Goal: Transaction & Acquisition: Purchase product/service

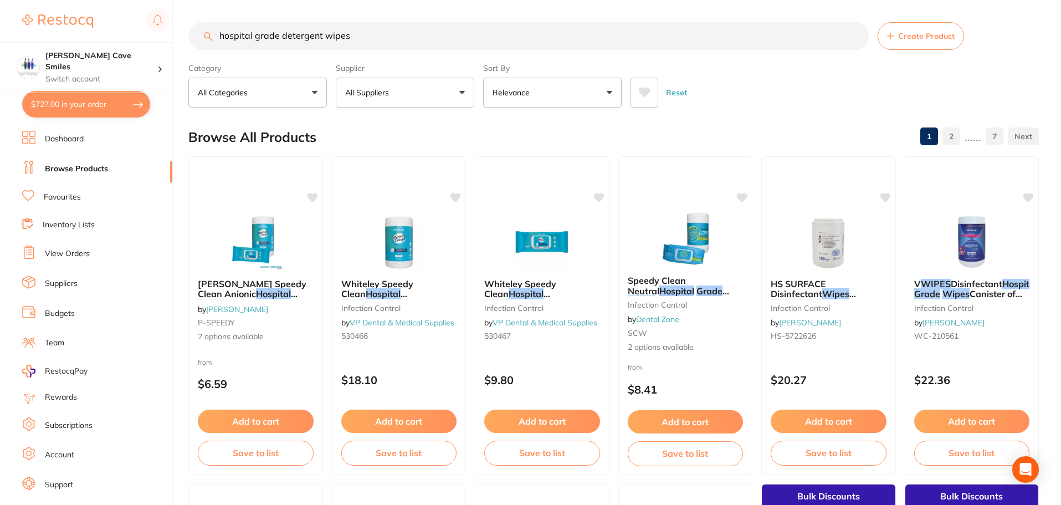
click at [354, 38] on input "hospital grade detergent wipes" at bounding box center [528, 36] width 680 height 28
drag, startPoint x: 358, startPoint y: 35, endPoint x: 201, endPoint y: 69, distance: 160.8
click at [201, 69] on section "hospital grade detergent wipes Create Product Category All Categories All Categ…" at bounding box center [613, 64] width 851 height 85
click at [410, 42] on input "hospital grade detergent wipes" at bounding box center [528, 36] width 680 height 28
click at [527, 286] on span "Whiteley Speedy Clean" at bounding box center [520, 289] width 73 height 22
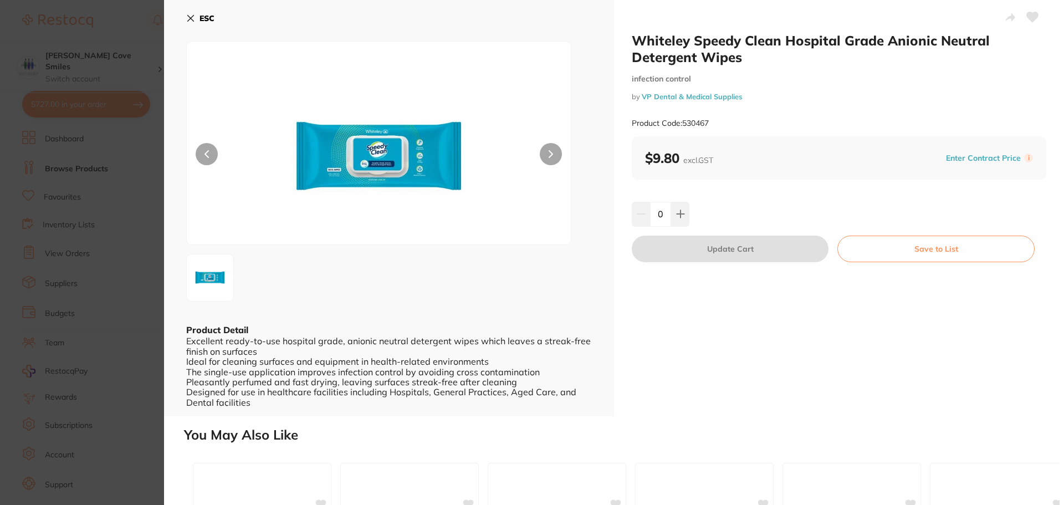
scroll to position [1, 0]
click at [417, 162] on img at bounding box center [379, 156] width 231 height 175
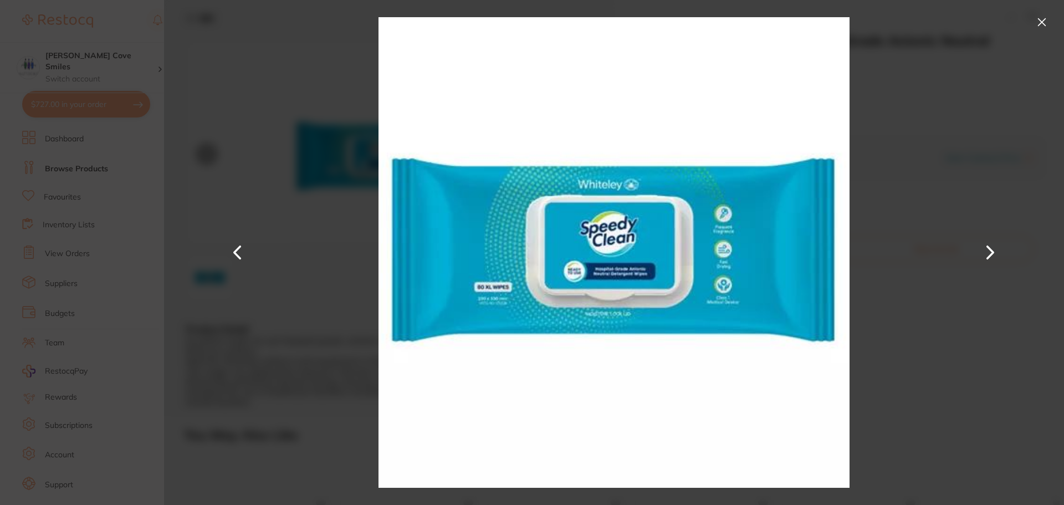
click at [1038, 19] on button at bounding box center [1042, 22] width 18 height 18
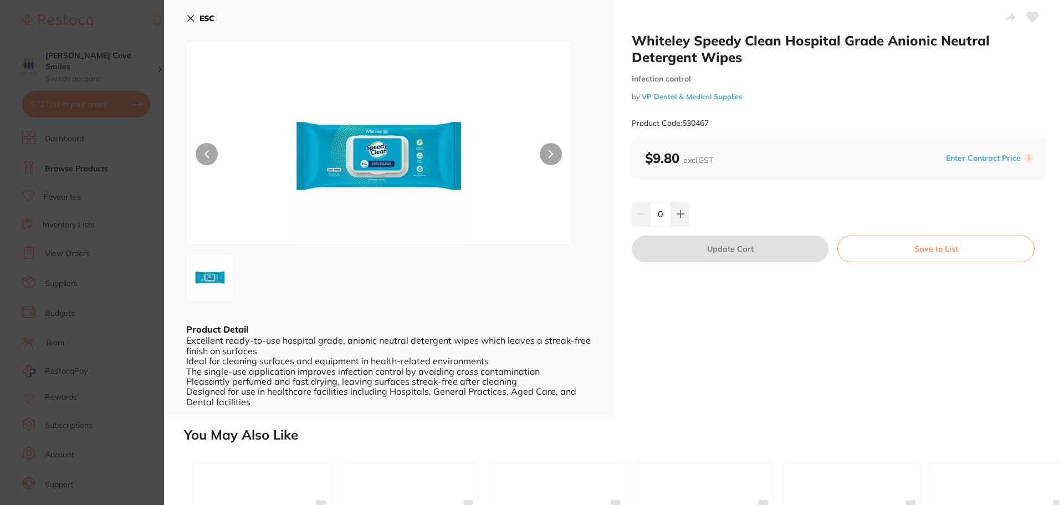
click at [190, 14] on icon at bounding box center [190, 18] width 9 height 9
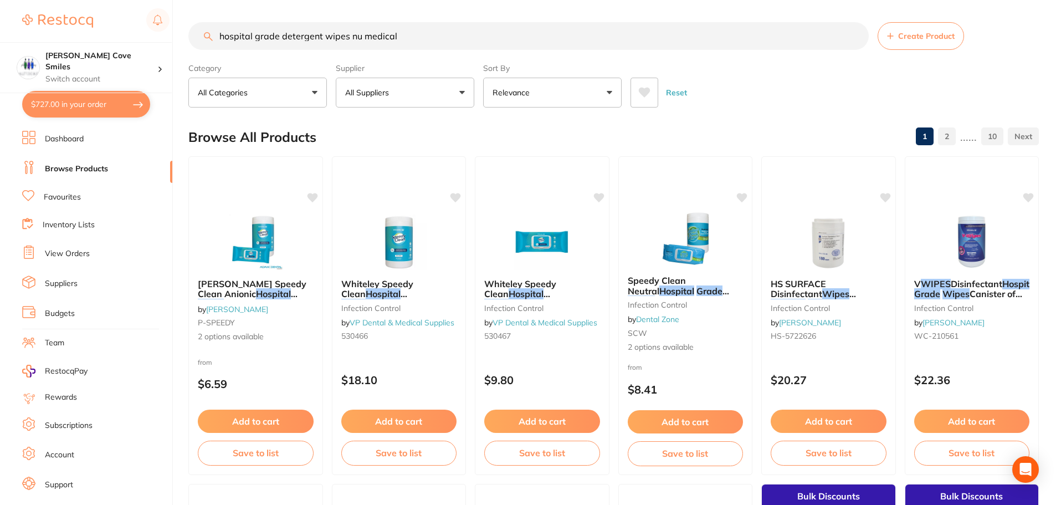
scroll to position [1, 0]
drag, startPoint x: 413, startPoint y: 35, endPoint x: 181, endPoint y: 45, distance: 232.4
click at [181, 45] on div "$727.00 Hallett Cove Smiles Switch account Hallett Cove Smiles $727.00 in your …" at bounding box center [530, 252] width 1061 height 505
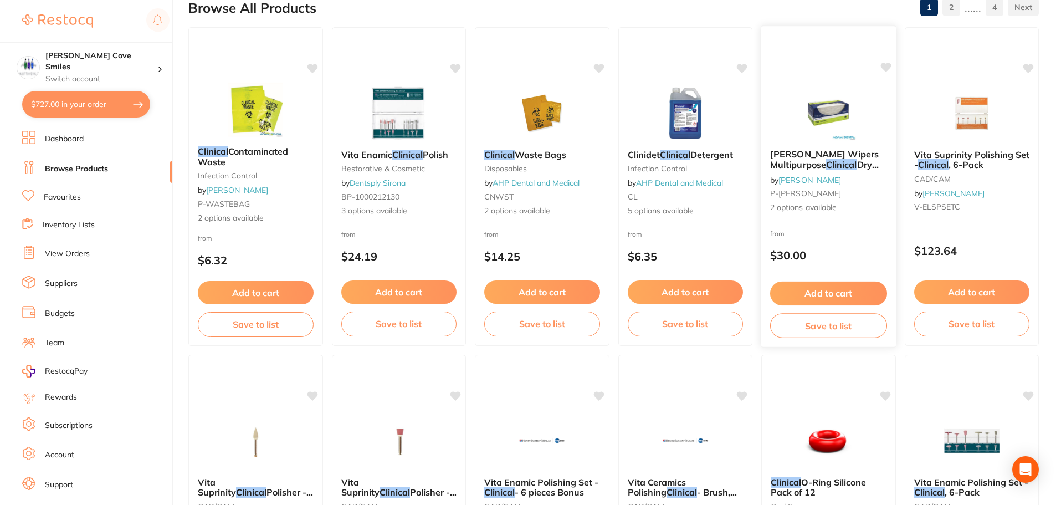
scroll to position [0, 0]
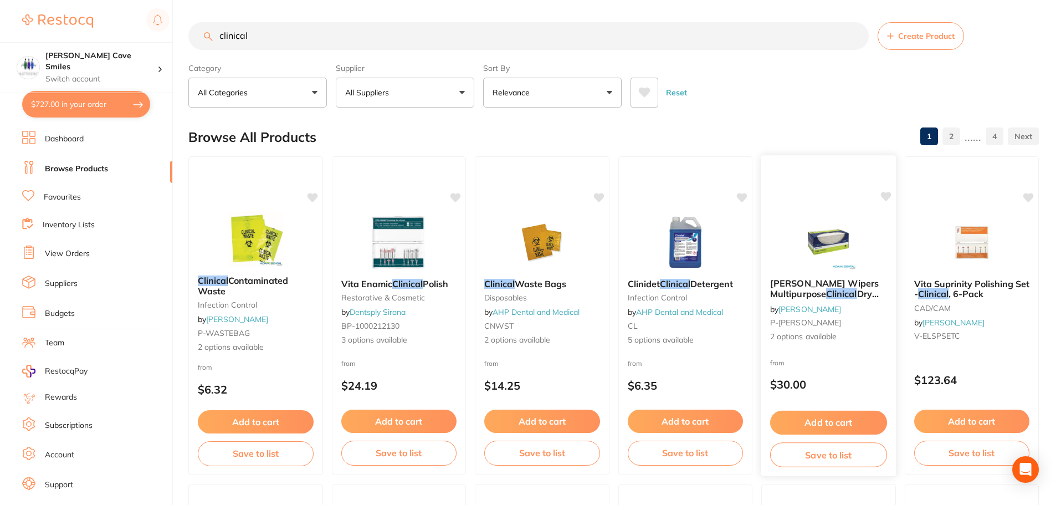
type input "clinical"
click at [839, 284] on span "Teri Wipers Multipurpose" at bounding box center [824, 288] width 107 height 21
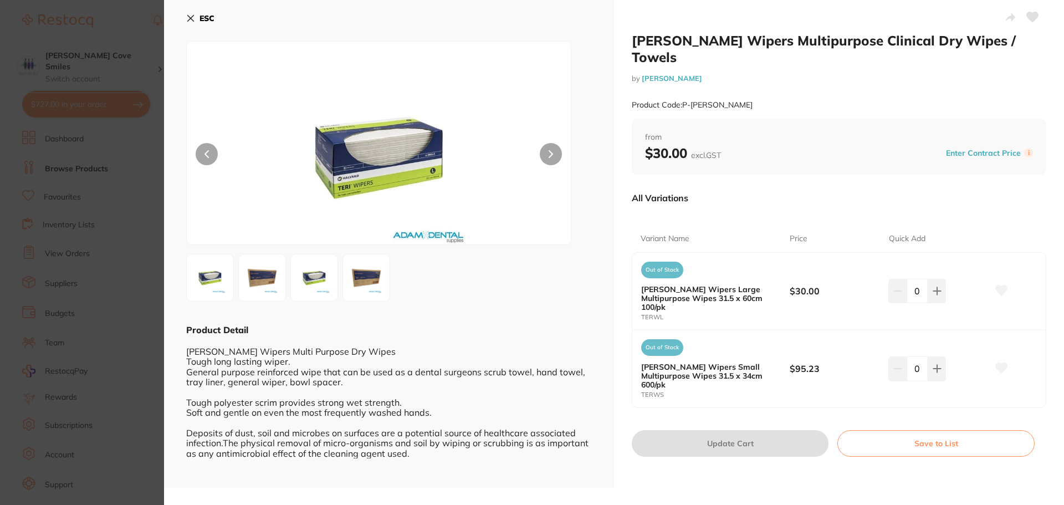
scroll to position [1, 0]
click at [933, 286] on icon at bounding box center [937, 290] width 9 height 9
type input "1"
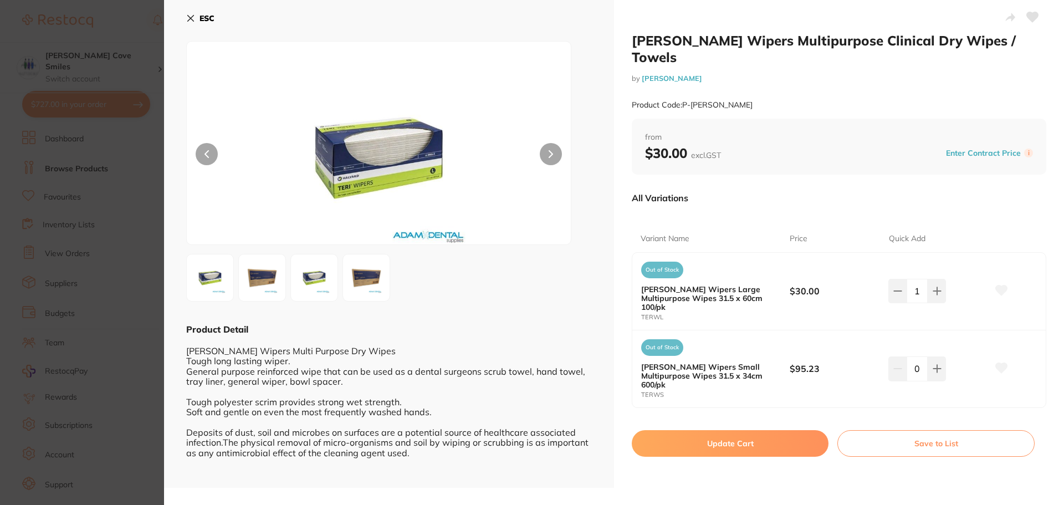
click at [786, 430] on button "Update Cart" at bounding box center [730, 443] width 197 height 27
checkbox input "false"
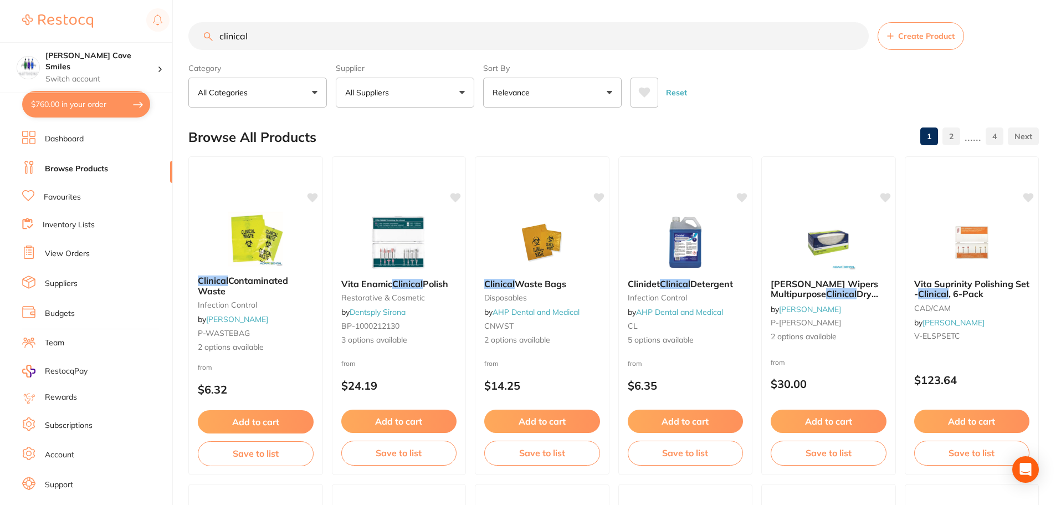
click at [262, 36] on input "clinical" at bounding box center [528, 36] width 680 height 28
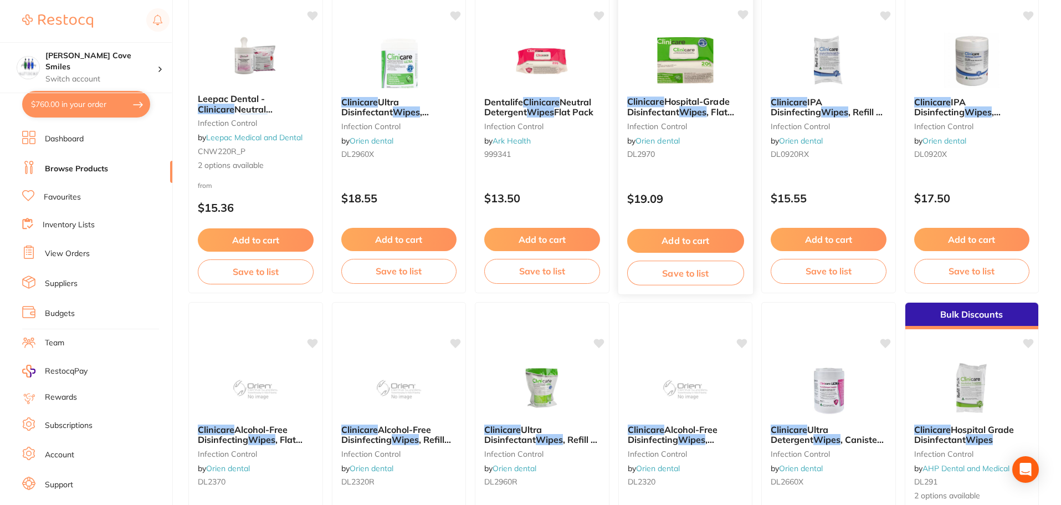
scroll to position [443, 0]
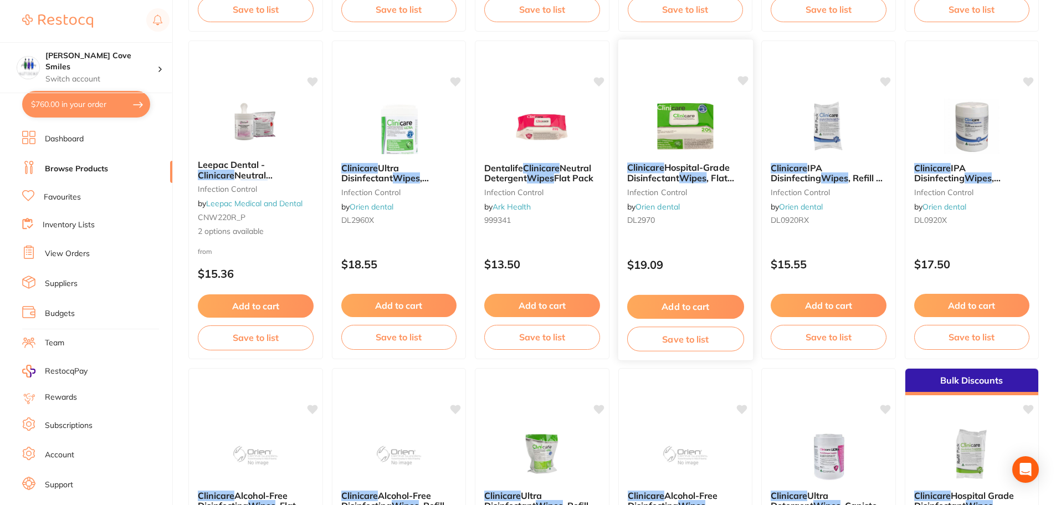
click at [666, 182] on span ", Flat Pack of 200" at bounding box center [680, 183] width 107 height 22
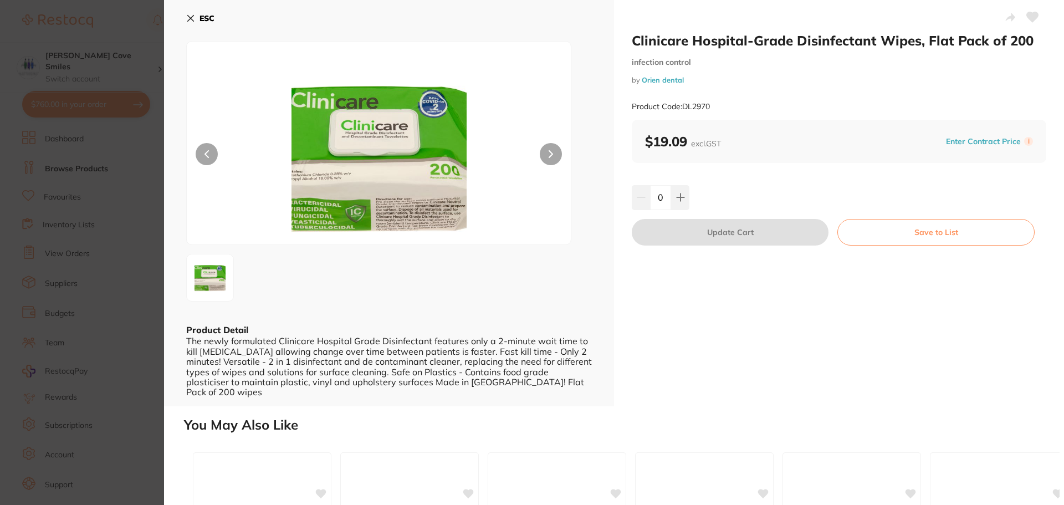
click at [191, 17] on icon at bounding box center [190, 18] width 9 height 9
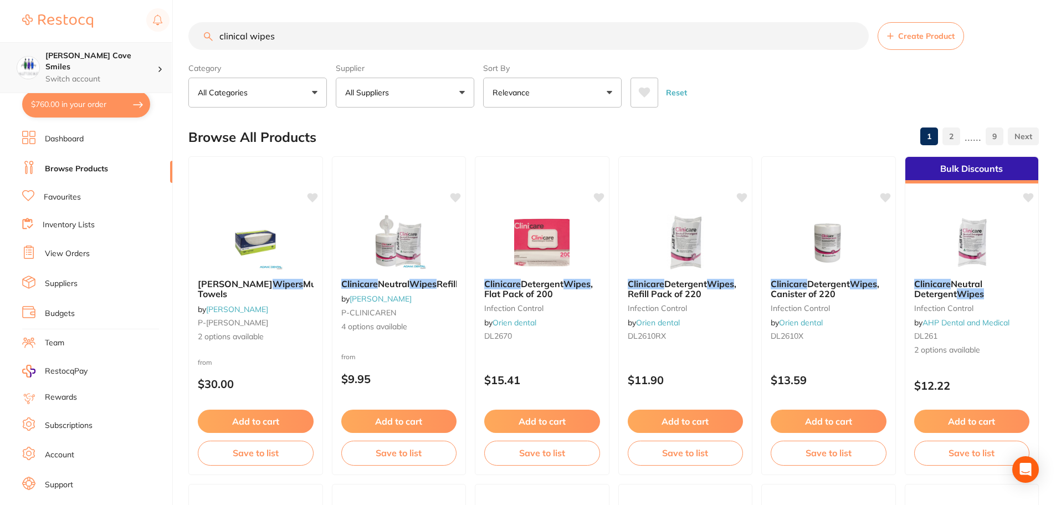
scroll to position [1, 0]
drag, startPoint x: 303, startPoint y: 33, endPoint x: 141, endPoint y: 50, distance: 162.7
click at [141, 49] on div "$760.00 Hallett Cove Smiles Switch account Hallett Cove Smiles $760.00 in your …" at bounding box center [530, 252] width 1061 height 505
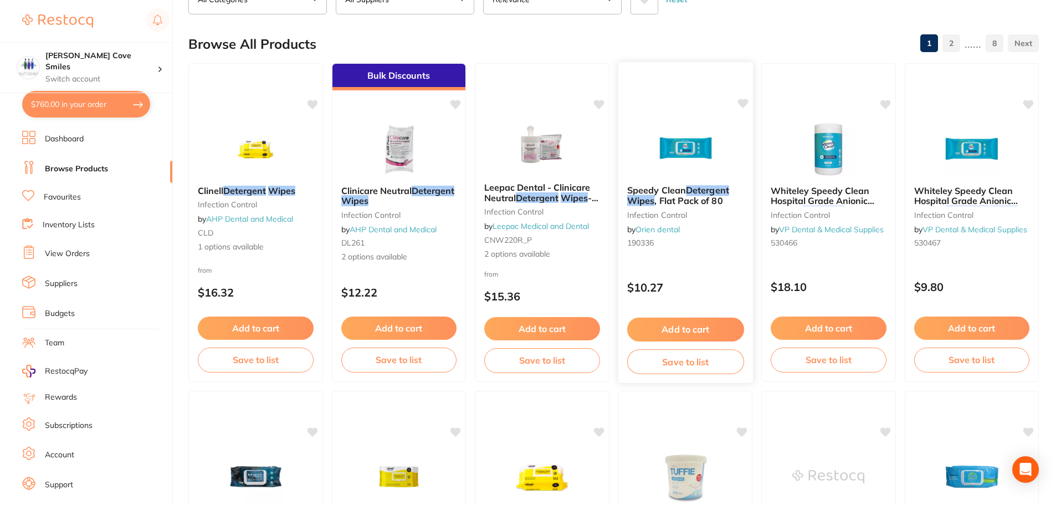
scroll to position [0, 0]
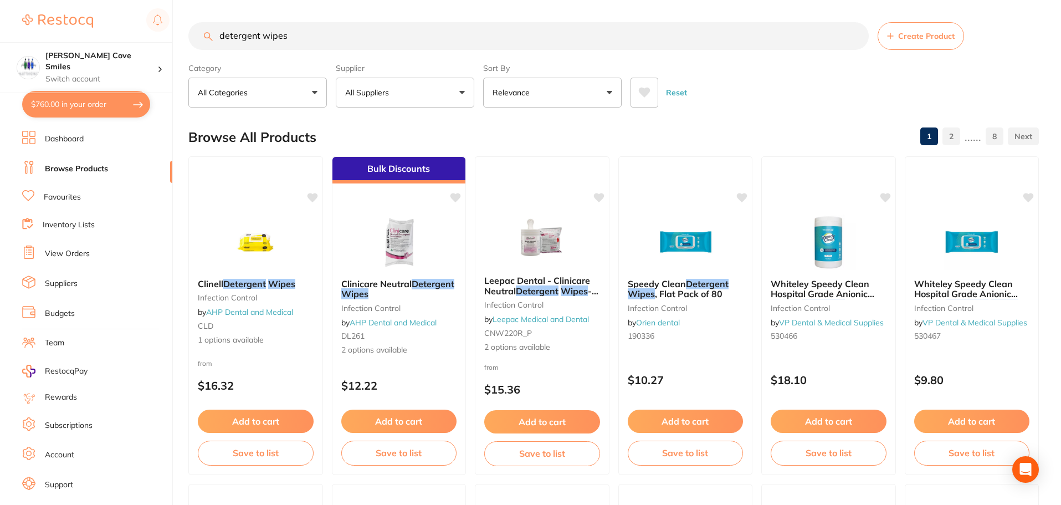
click at [221, 34] on input "detergent wipes" at bounding box center [528, 36] width 680 height 28
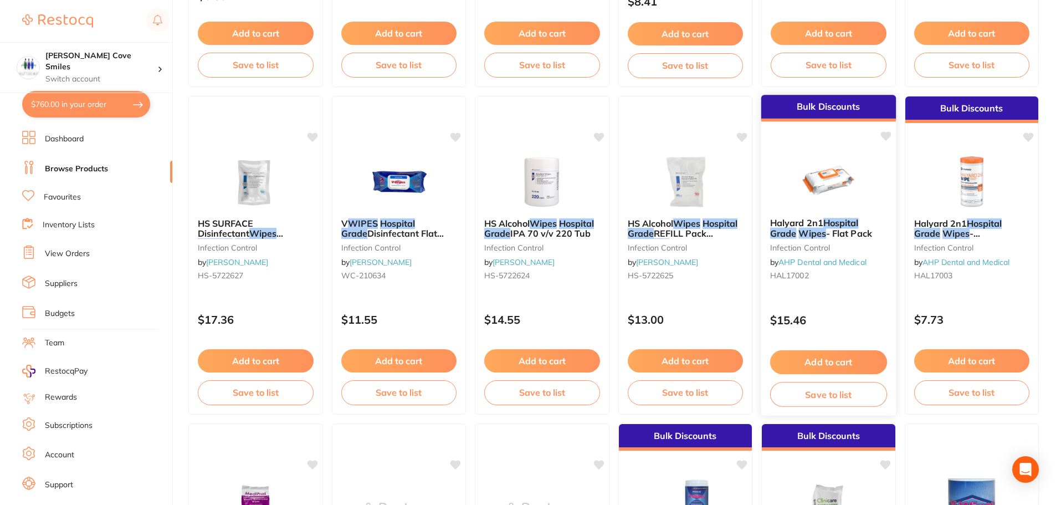
click at [814, 228] on em "Wipes" at bounding box center [811, 233] width 27 height 11
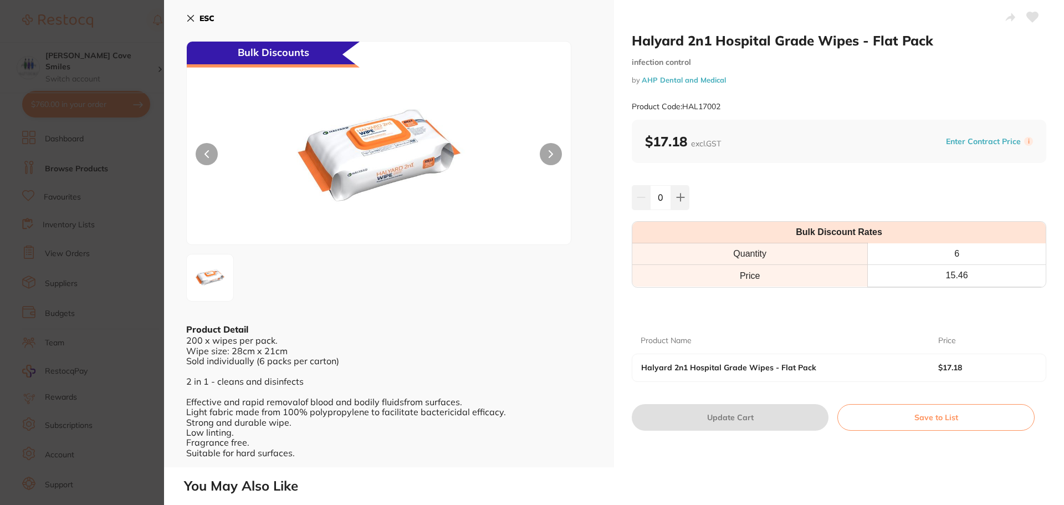
click at [188, 17] on icon at bounding box center [190, 18] width 9 height 9
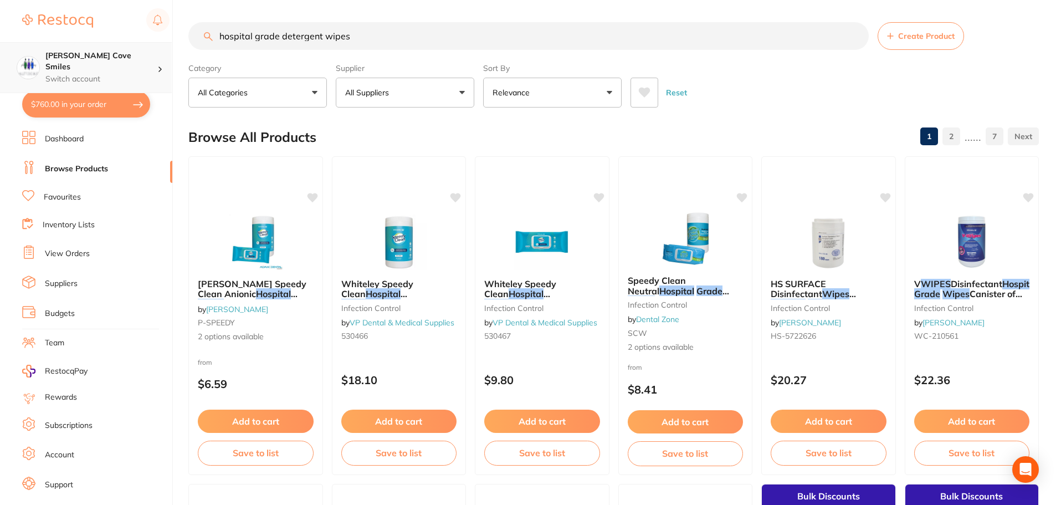
scroll to position [1, 0]
drag, startPoint x: 366, startPoint y: 34, endPoint x: 153, endPoint y: 64, distance: 214.3
click at [154, 64] on div "$760.00 Hallett Cove Smiles Switch account Hallett Cove Smiles $760.00 in your …" at bounding box center [530, 252] width 1061 height 505
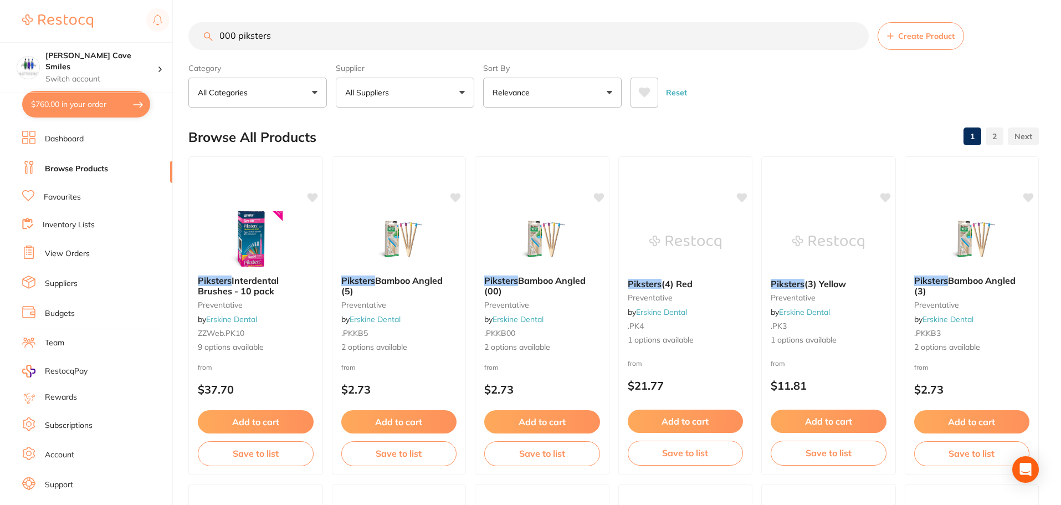
drag, startPoint x: 310, startPoint y: 39, endPoint x: 193, endPoint y: 54, distance: 117.8
click at [193, 54] on section "000 piksters Create Product Category All Categories All Categories burs Crown &…" at bounding box center [613, 64] width 851 height 85
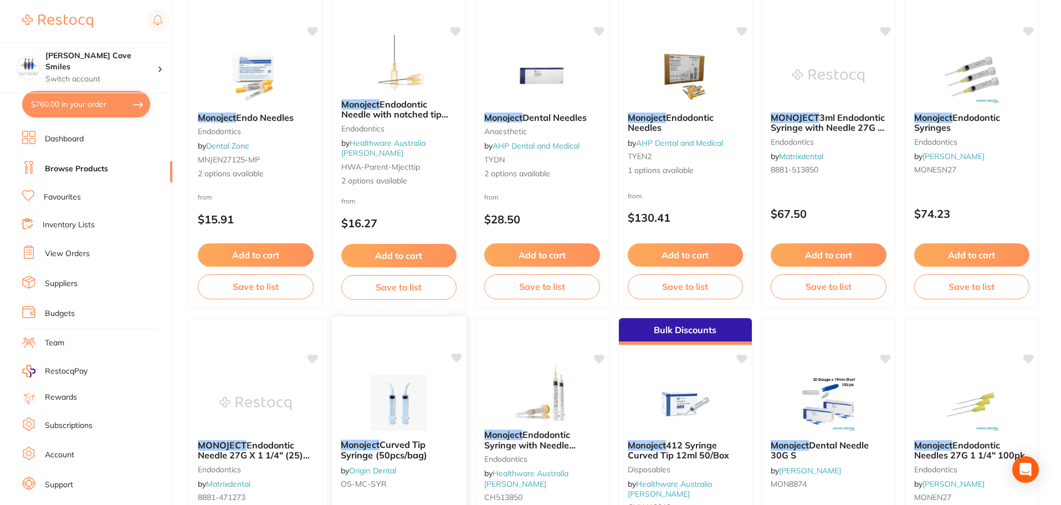
scroll to position [332, 0]
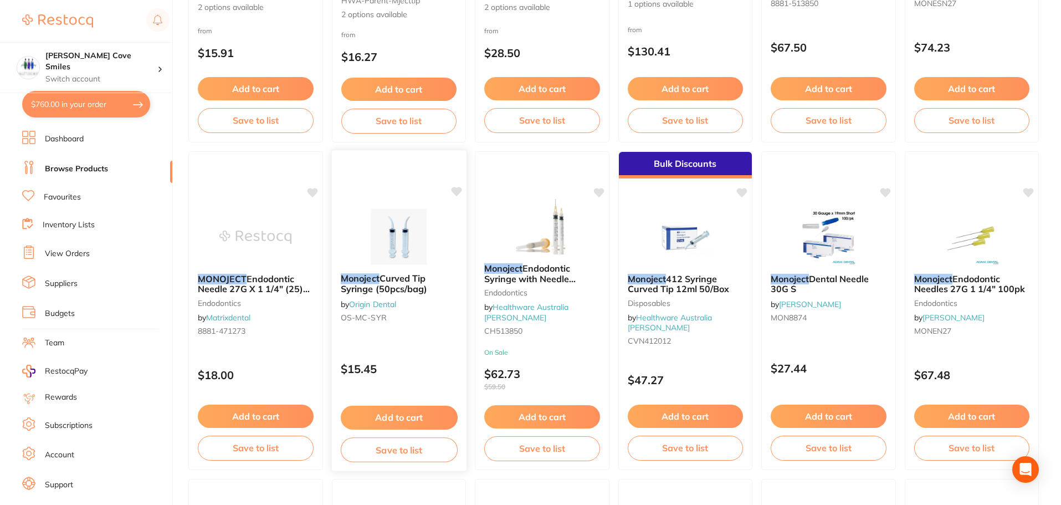
type input "monoject"
click at [421, 413] on button "Add to cart" at bounding box center [398, 418] width 117 height 24
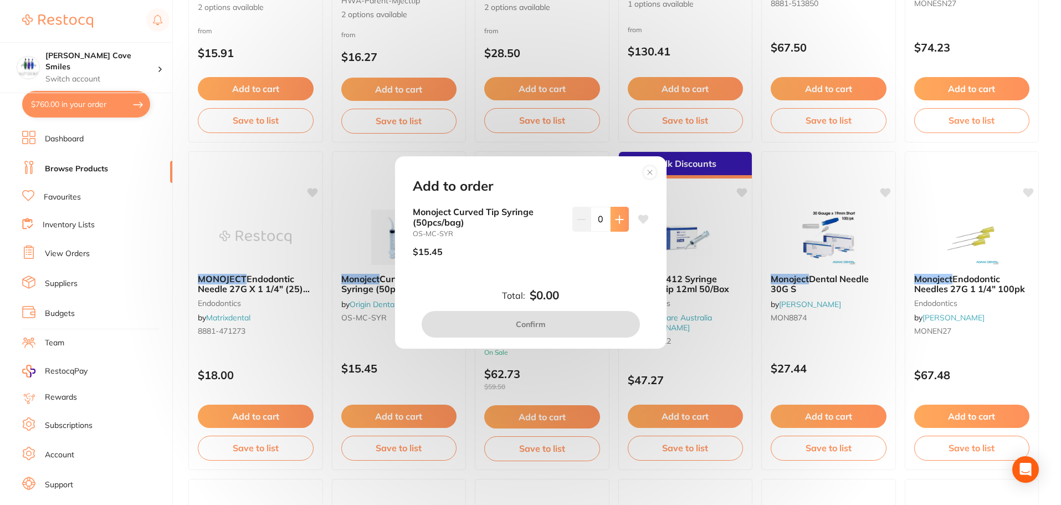
drag, startPoint x: 612, startPoint y: 220, endPoint x: 613, endPoint y: 227, distance: 6.7
click at [612, 220] on button at bounding box center [620, 219] width 18 height 24
type input "1"
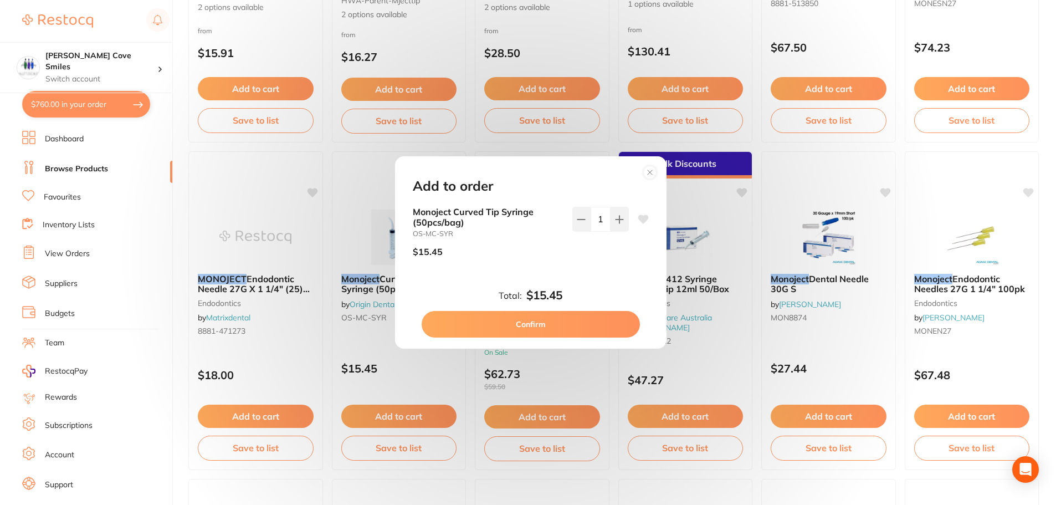
click at [575, 322] on button "Confirm" at bounding box center [531, 324] width 218 height 27
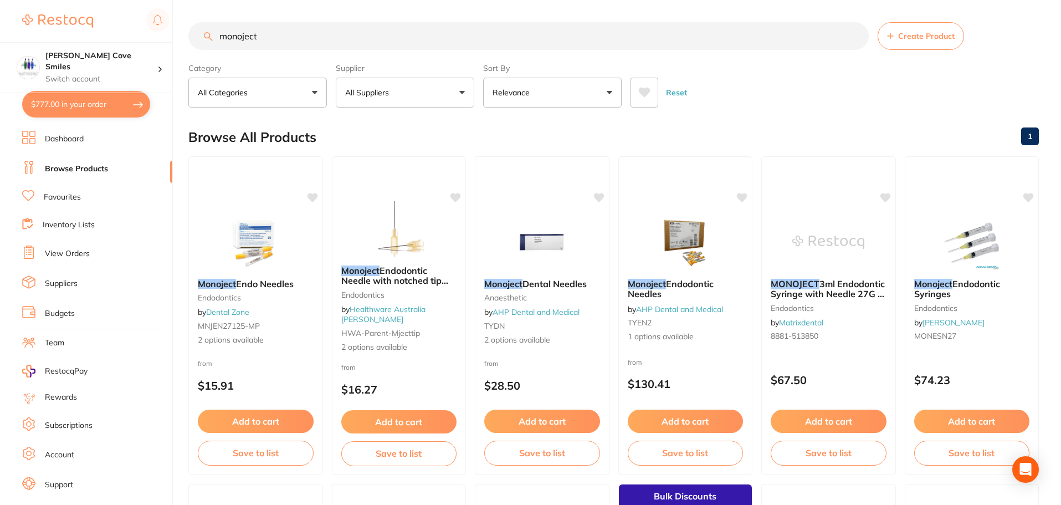
scroll to position [1, 0]
drag, startPoint x: 274, startPoint y: 37, endPoint x: 194, endPoint y: 47, distance: 81.0
click at [195, 47] on input "monoject" at bounding box center [528, 36] width 680 height 28
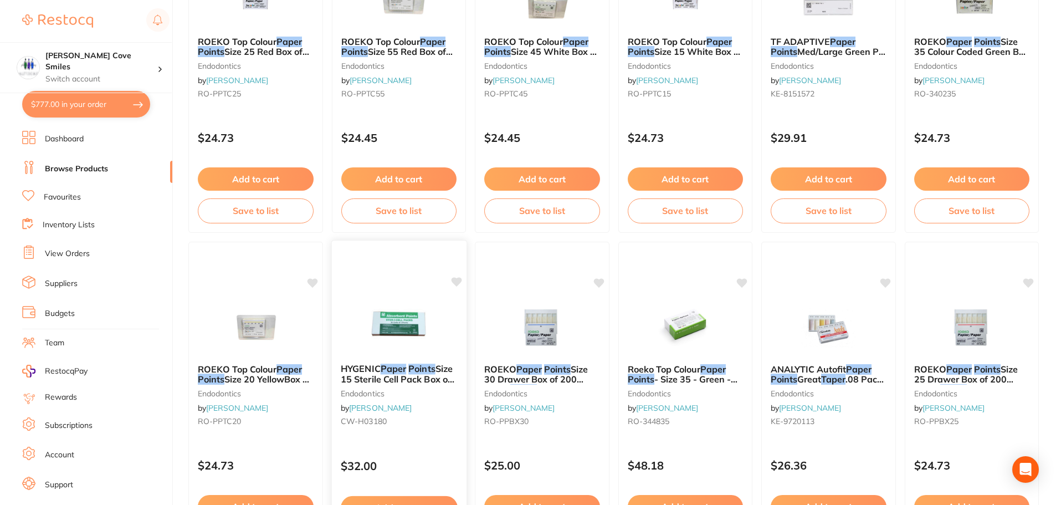
scroll to position [2647, 0]
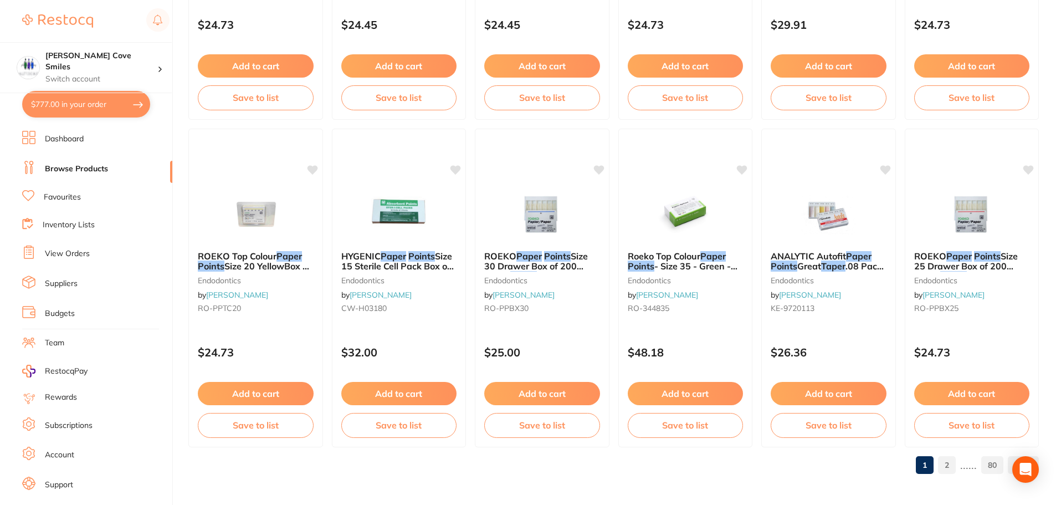
click at [949, 462] on link "2" at bounding box center [947, 465] width 18 height 22
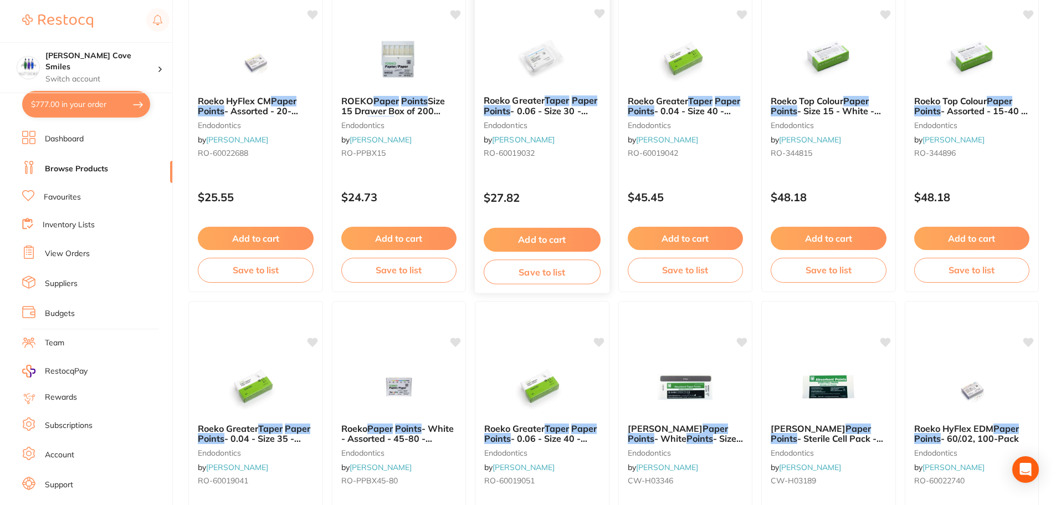
scroll to position [0, 0]
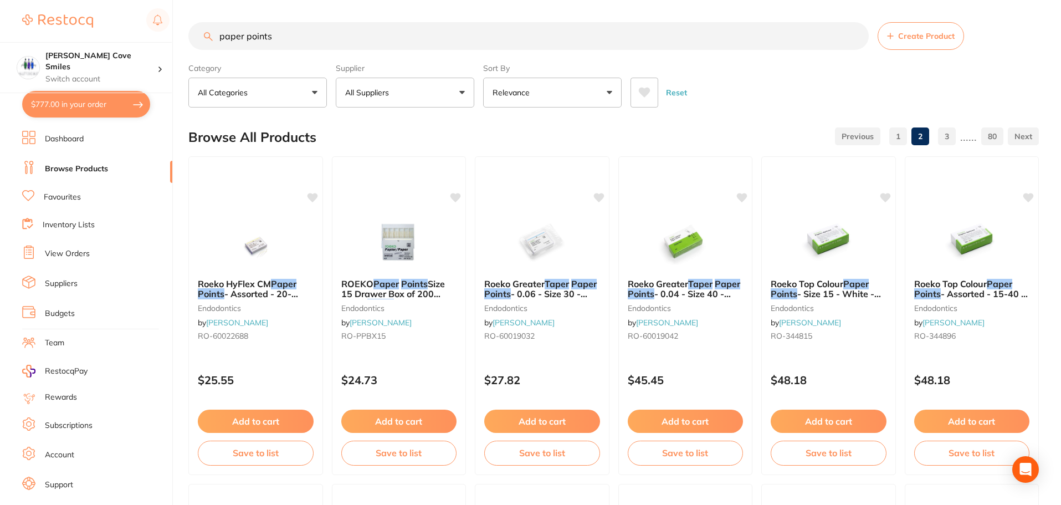
click at [219, 36] on input "paper points" at bounding box center [528, 36] width 680 height 28
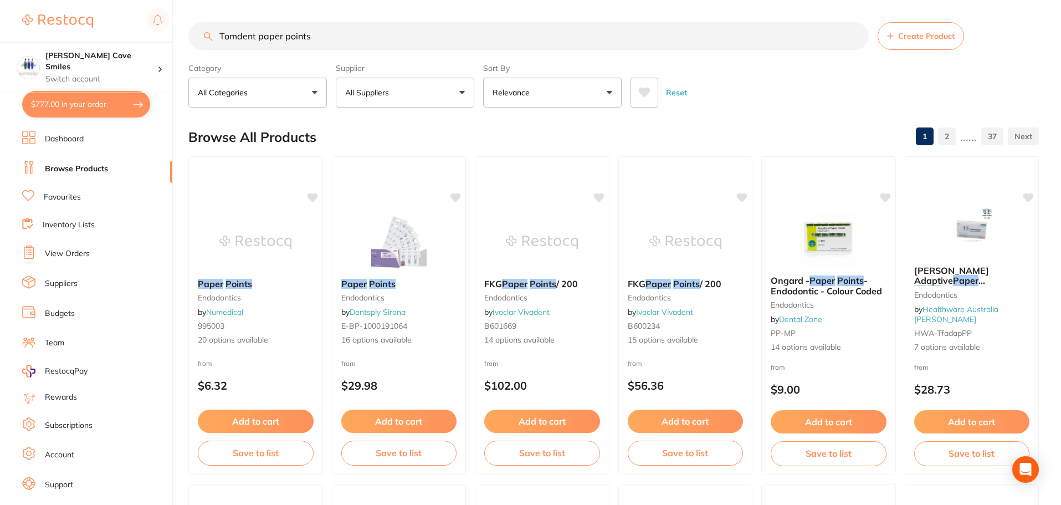
click at [328, 35] on input "Tomdent paper points" at bounding box center [528, 36] width 680 height 28
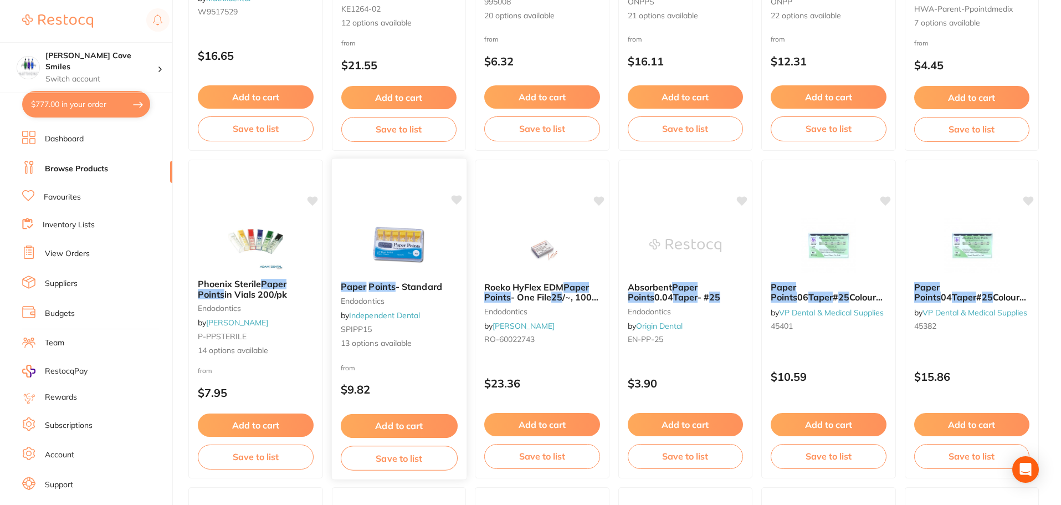
scroll to position [1995, 0]
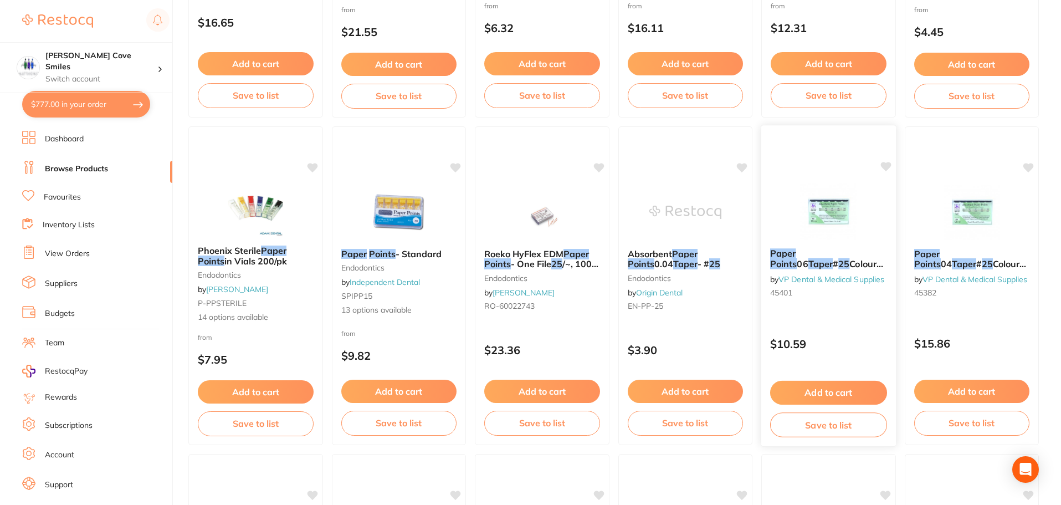
type input "Tomdent paper points size 25"
click at [821, 259] on span "Colour Coded Pack Of 100" at bounding box center [826, 269] width 113 height 22
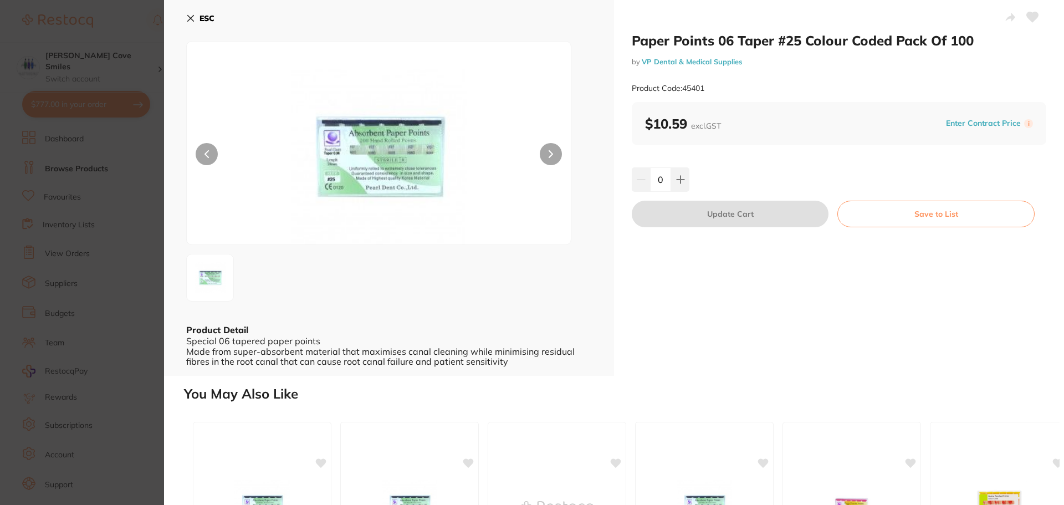
click at [205, 17] on b "ESC" at bounding box center [206, 18] width 15 height 10
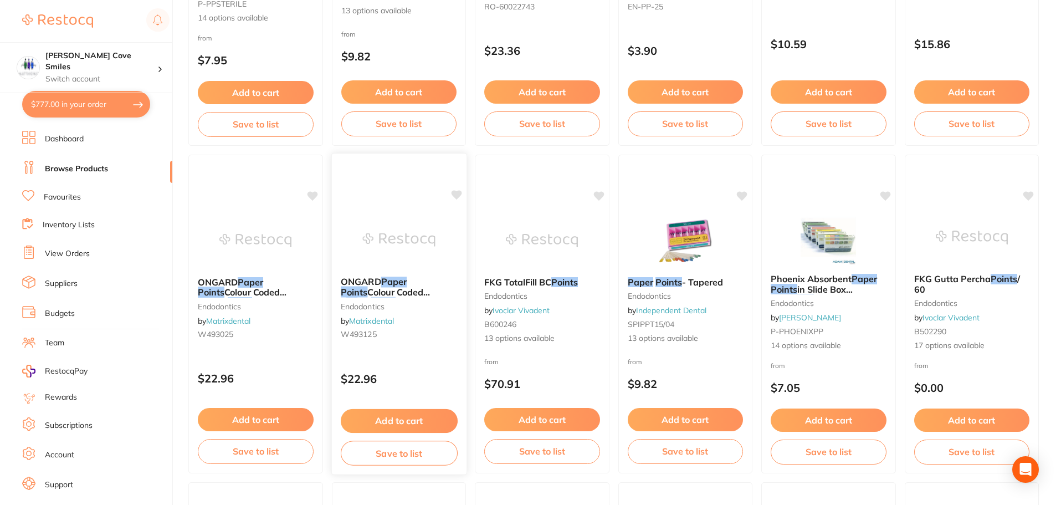
scroll to position [2327, 0]
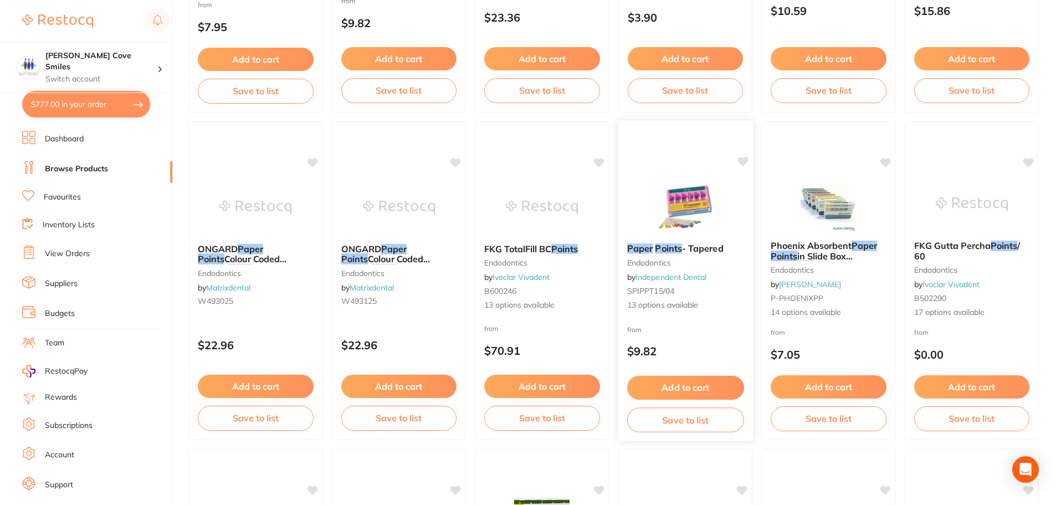
click at [669, 263] on small "endodontics" at bounding box center [685, 262] width 117 height 9
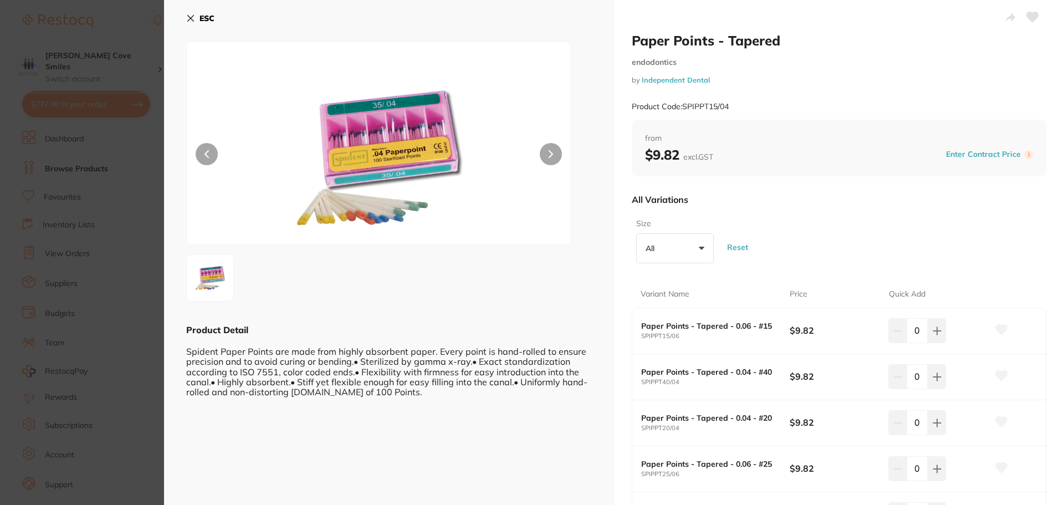
scroll to position [166, 0]
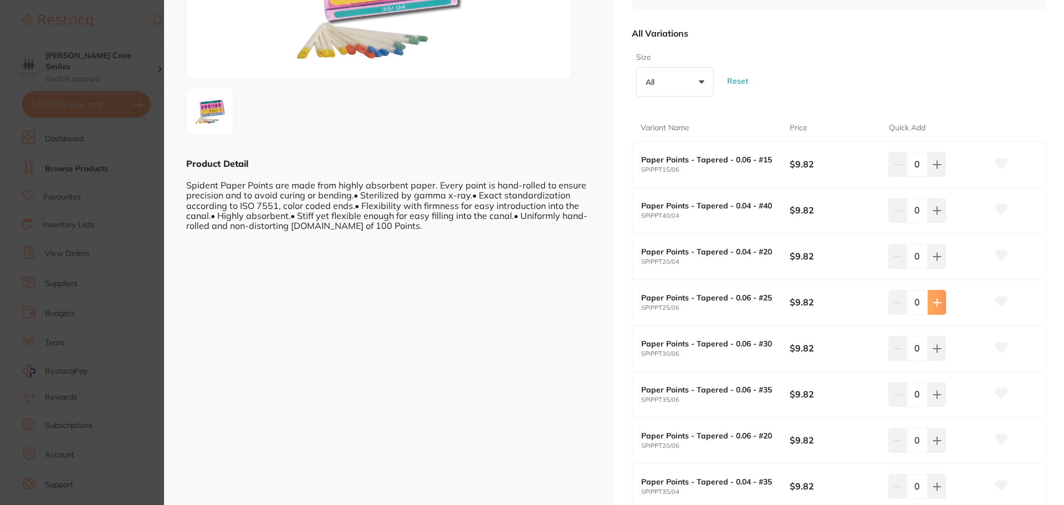
click at [934, 303] on icon at bounding box center [937, 302] width 9 height 9
type input "1"
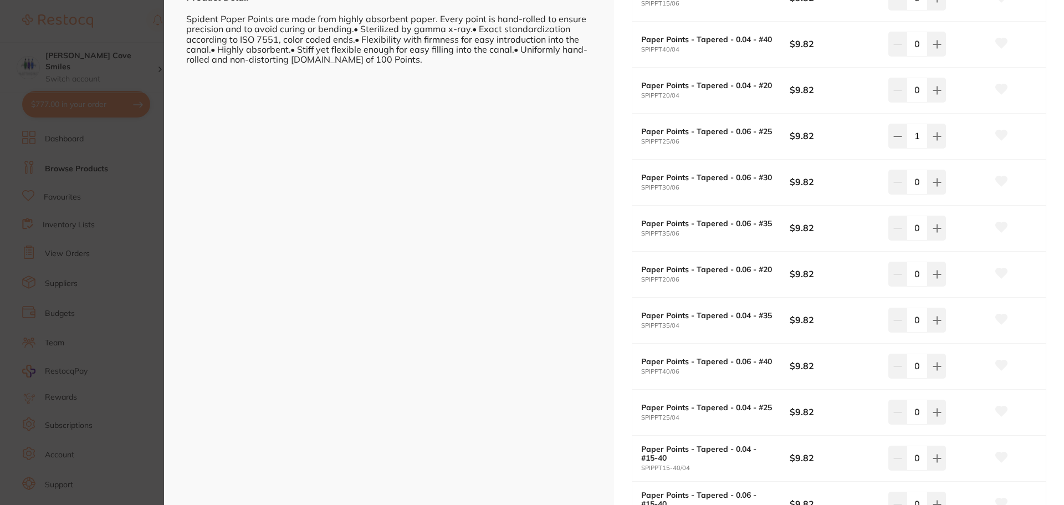
scroll to position [665, 0]
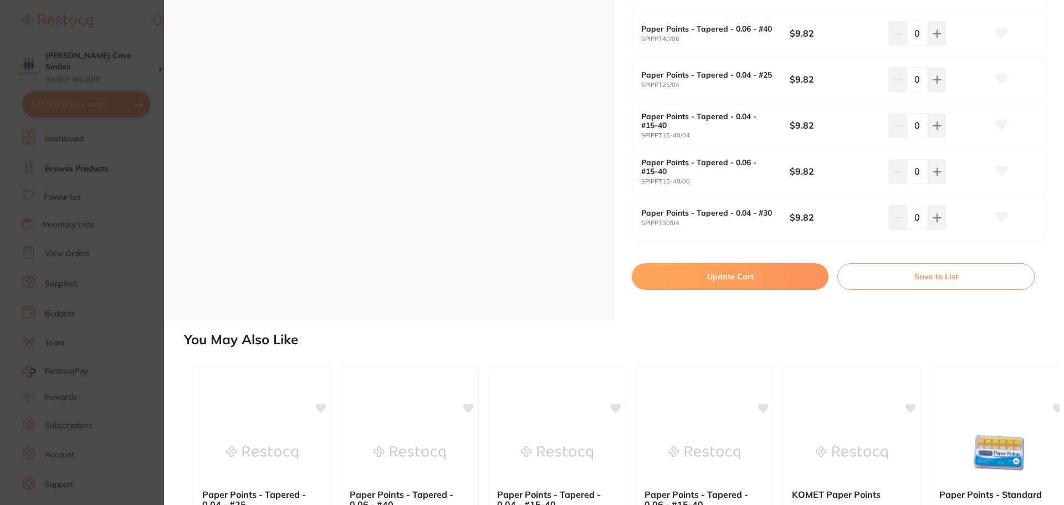
click at [710, 275] on button "Update Cart" at bounding box center [730, 276] width 197 height 27
checkbox input "false"
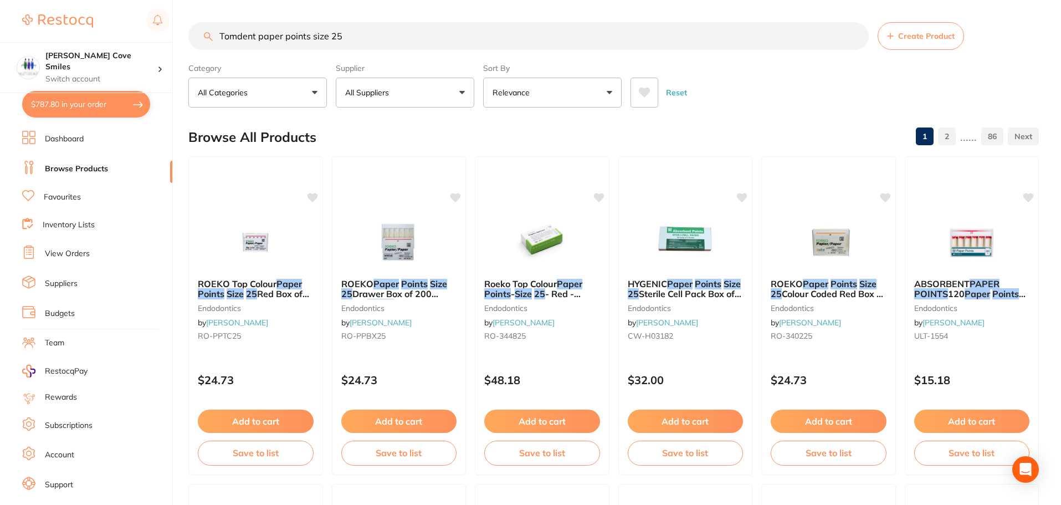
scroll to position [1, 0]
drag, startPoint x: 366, startPoint y: 36, endPoint x: 165, endPoint y: 53, distance: 201.8
click at [176, 60] on div "$787.80 Hallett Cove Smiles Switch account Hallett Cove Smiles $787.80 in your …" at bounding box center [530, 252] width 1061 height 505
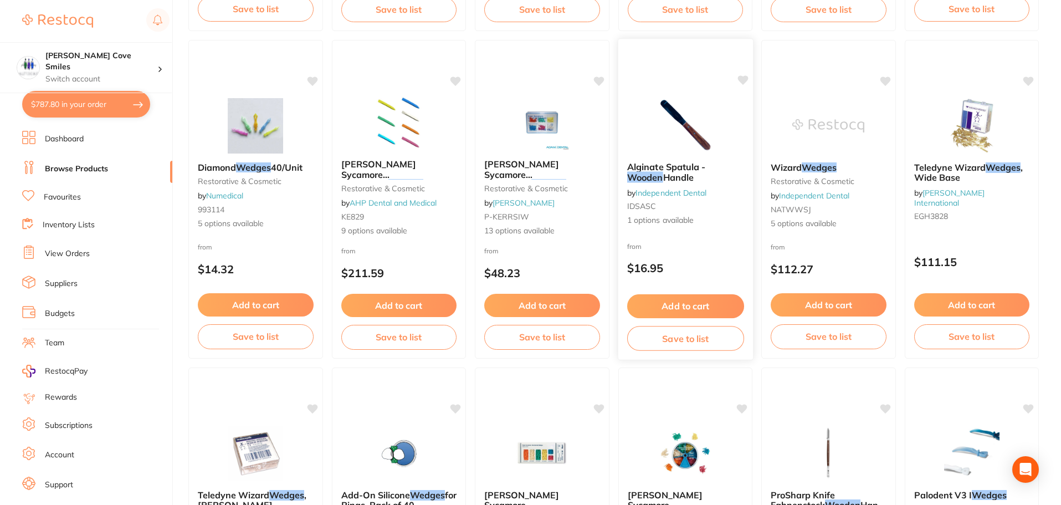
scroll to position [1718, 0]
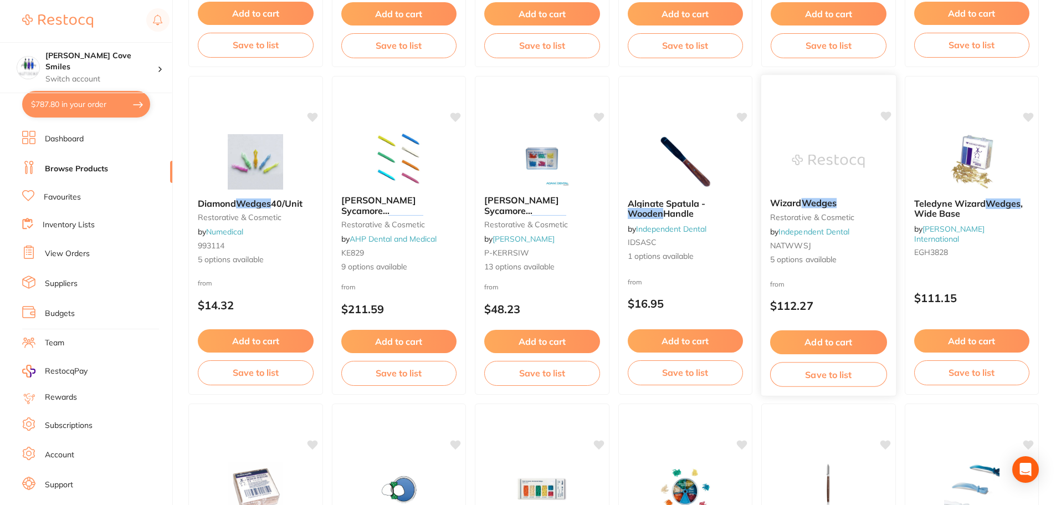
type input "wooden wedges"
click at [808, 222] on div "Wizard Wedges restorative & cosmetic by Independent Dental NATWWSJ 5 options av…" at bounding box center [828, 231] width 135 height 85
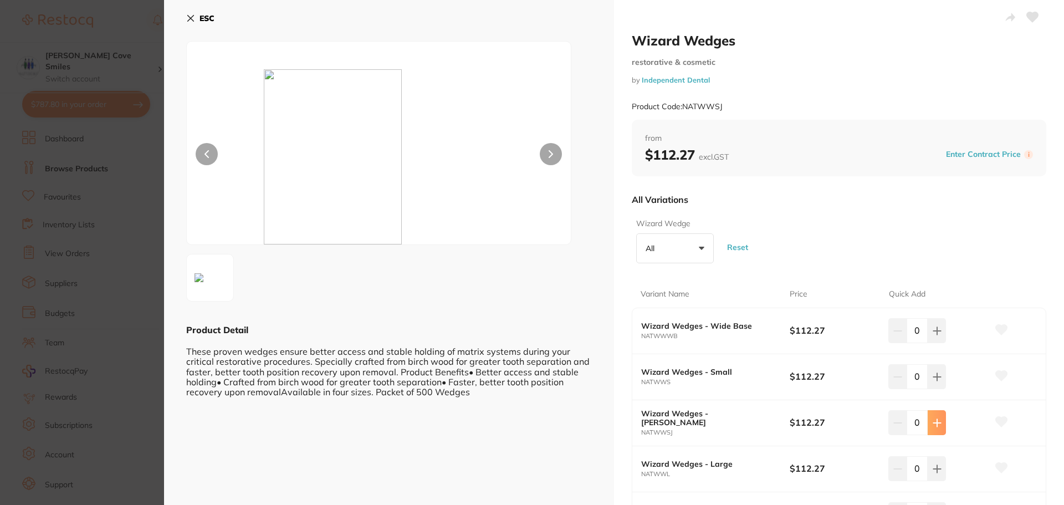
click at [935, 420] on icon at bounding box center [936, 422] width 7 height 7
type input "1"
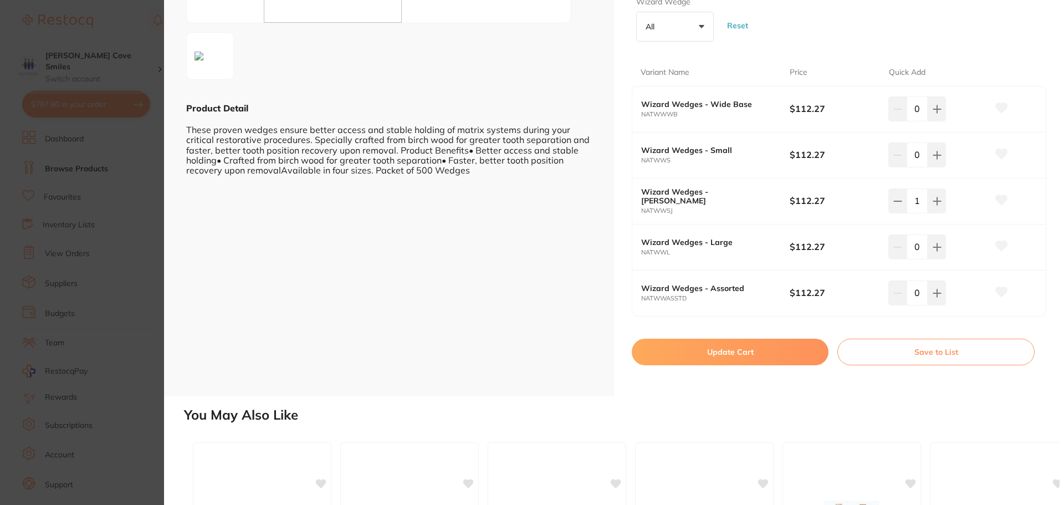
click at [748, 348] on button "Update Cart" at bounding box center [730, 352] width 197 height 27
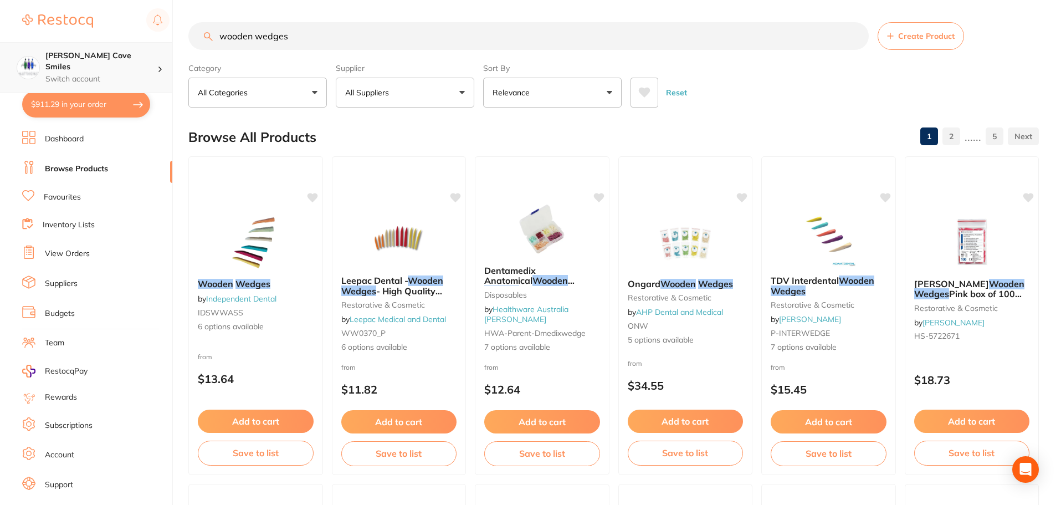
scroll to position [1, 0]
drag, startPoint x: 298, startPoint y: 34, endPoint x: 165, endPoint y: 55, distance: 134.6
click at [170, 56] on div "$911.29 Hallett Cove Smiles Switch account Hallett Cove Smiles $911.29 in your …" at bounding box center [530, 252] width 1061 height 505
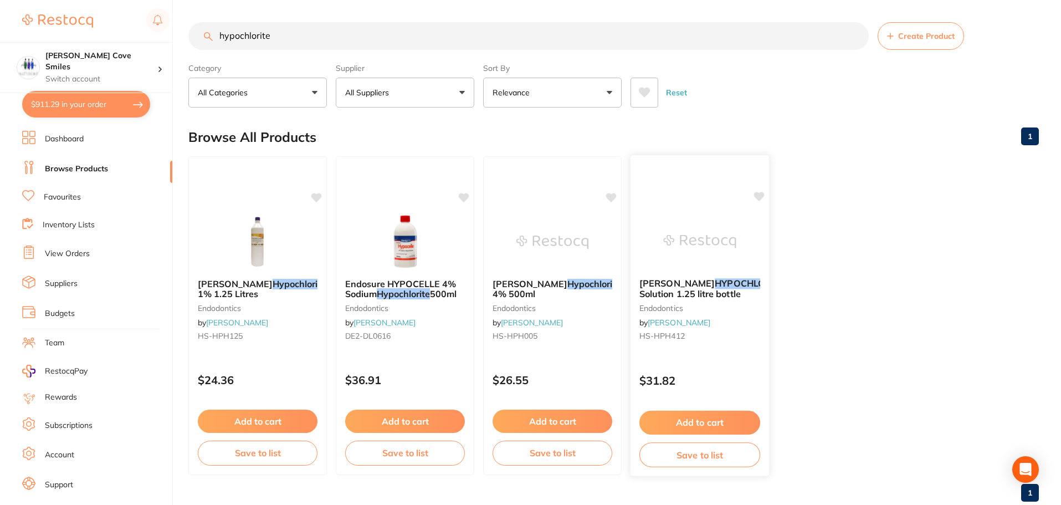
type input "hypochlorite"
click at [710, 421] on button "Add to cart" at bounding box center [699, 423] width 121 height 24
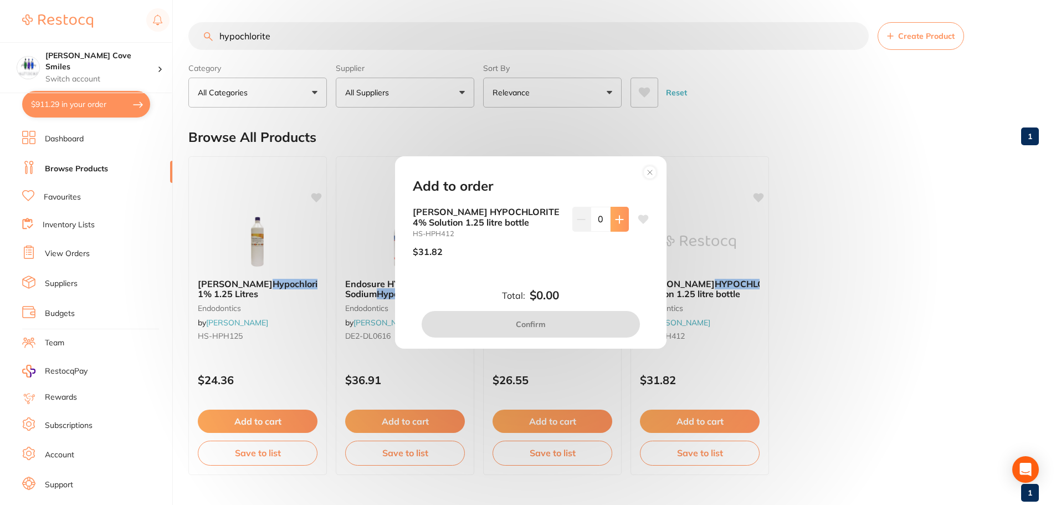
click at [615, 222] on icon at bounding box center [619, 219] width 9 height 9
type input "1"
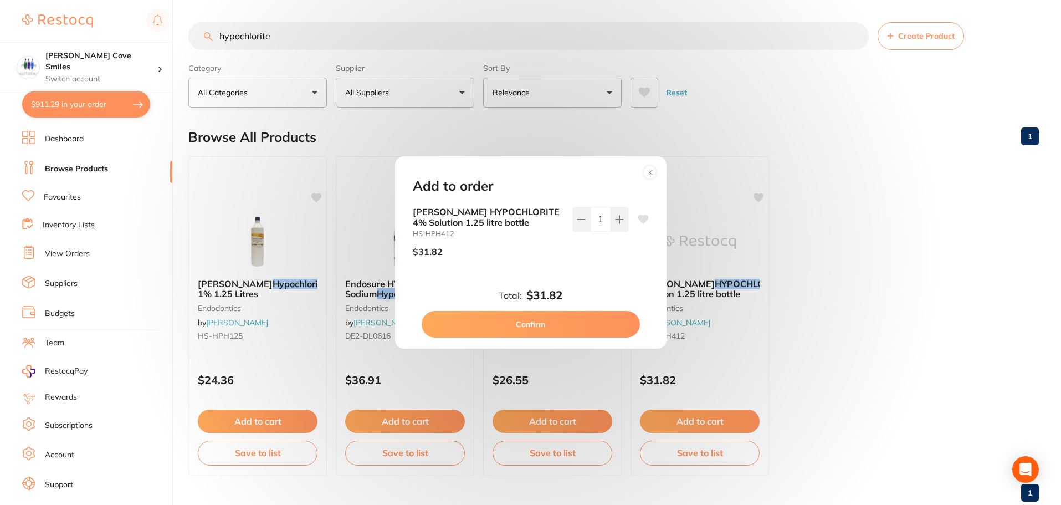
click at [576, 321] on button "Confirm" at bounding box center [531, 324] width 218 height 27
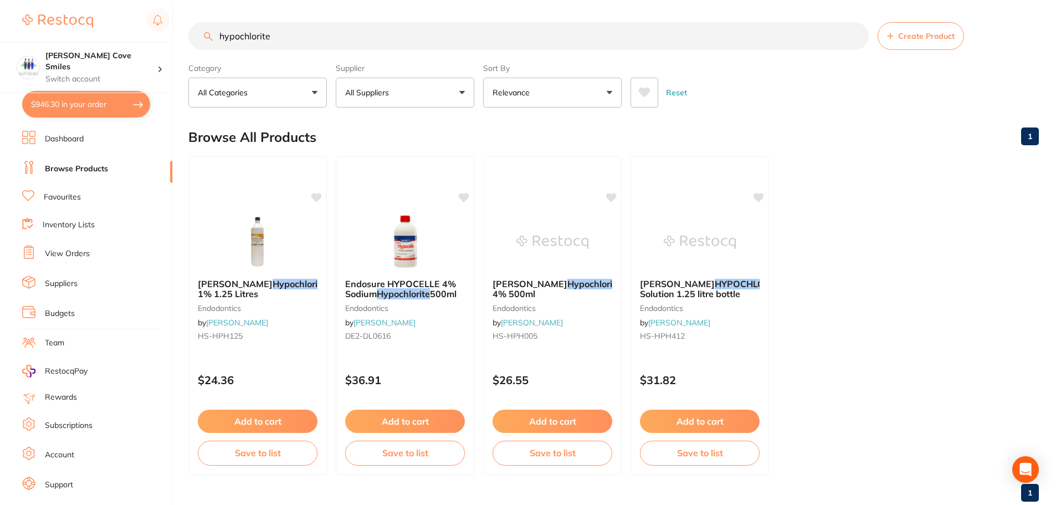
checkbox input "false"
drag, startPoint x: 288, startPoint y: 35, endPoint x: 158, endPoint y: 64, distance: 132.8
click at [167, 58] on div "$946.30 Hallett Cove Smiles Switch account Hallett Cove Smiles $946.30 in your …" at bounding box center [530, 252] width 1061 height 505
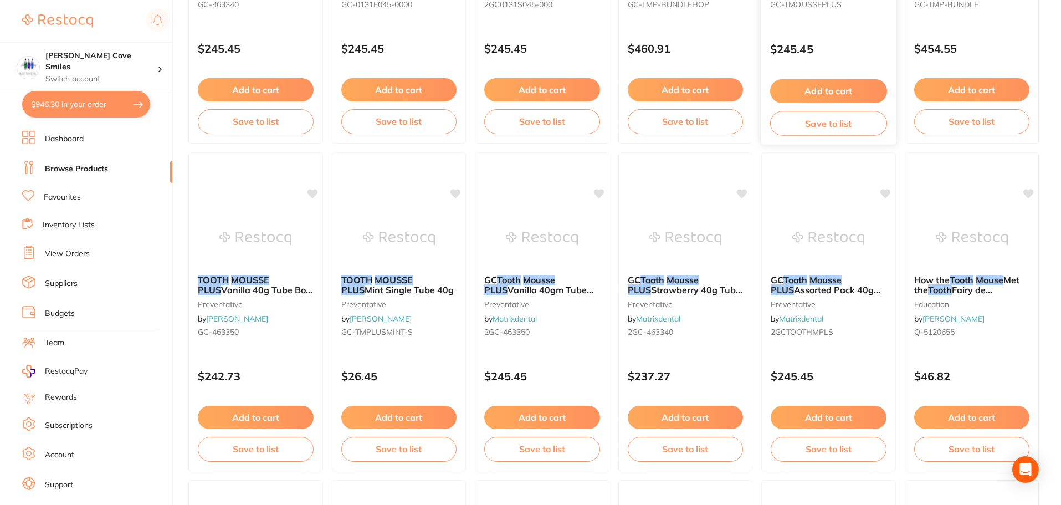
scroll to position [166, 0]
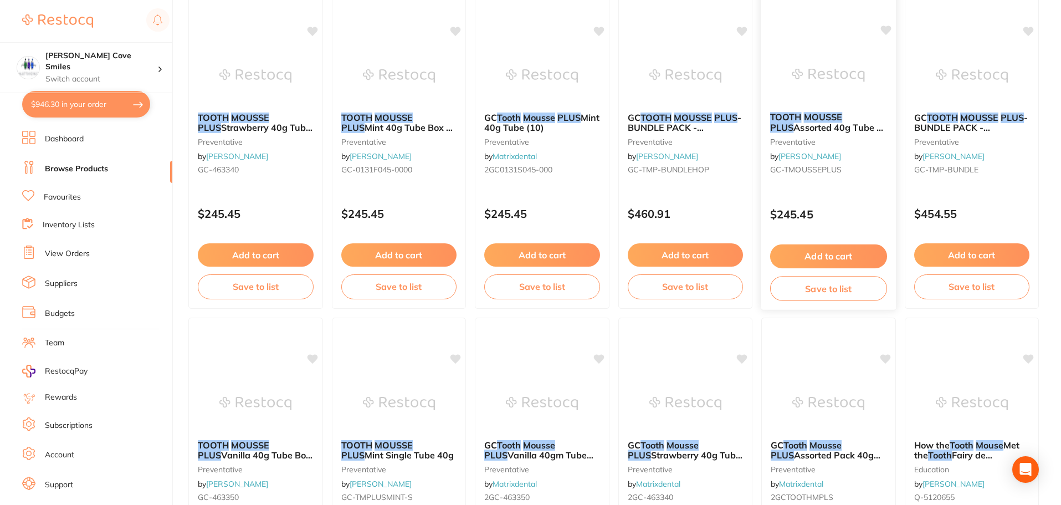
type input "tooth mouse plus"
click at [841, 253] on button "Add to cart" at bounding box center [828, 256] width 117 height 24
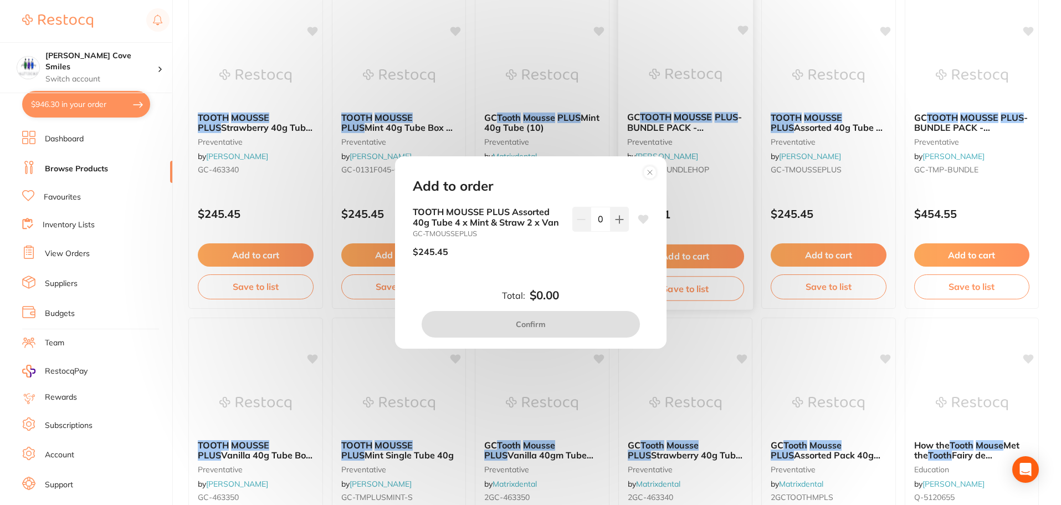
drag, startPoint x: 647, startPoint y: 171, endPoint x: 660, endPoint y: 164, distance: 15.1
click at [648, 171] on icon at bounding box center [650, 172] width 18 height 18
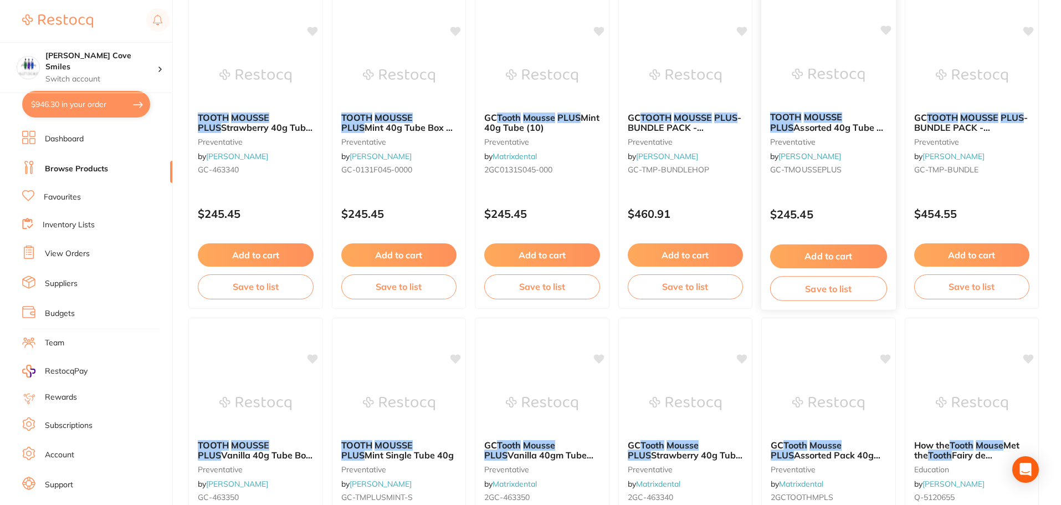
click at [796, 119] on em "TOOTH" at bounding box center [786, 116] width 32 height 11
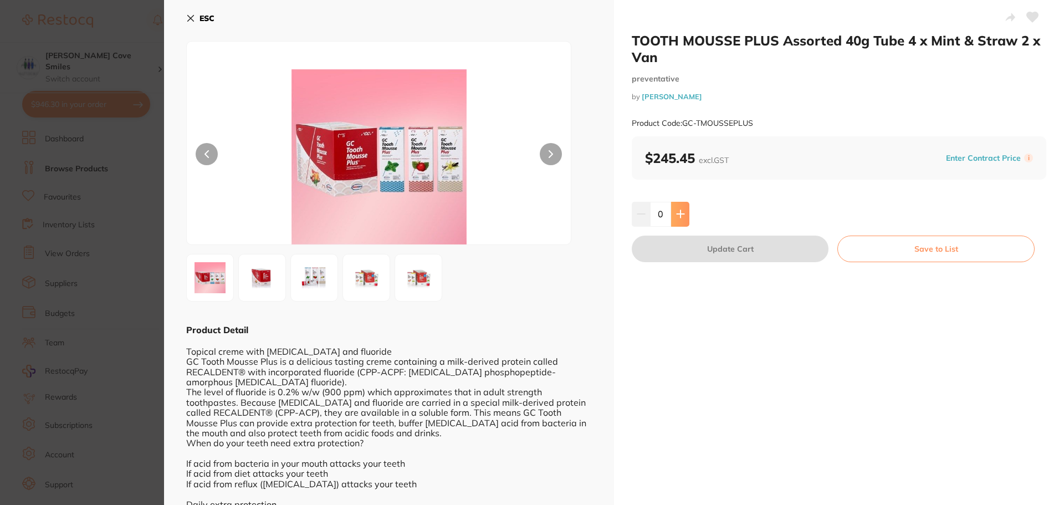
click at [677, 214] on icon at bounding box center [680, 214] width 7 height 7
type input "1"
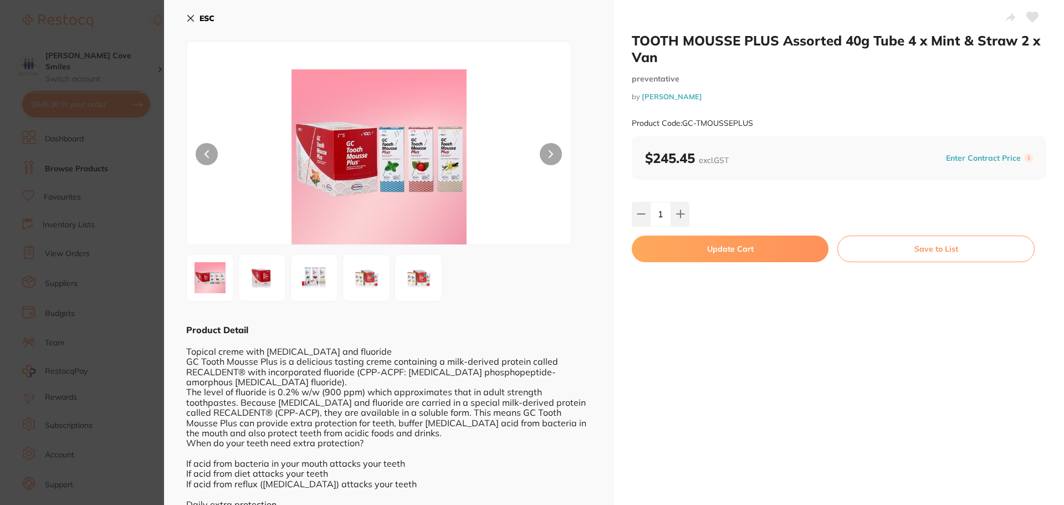
click at [677, 249] on button "Update Cart" at bounding box center [730, 248] width 197 height 27
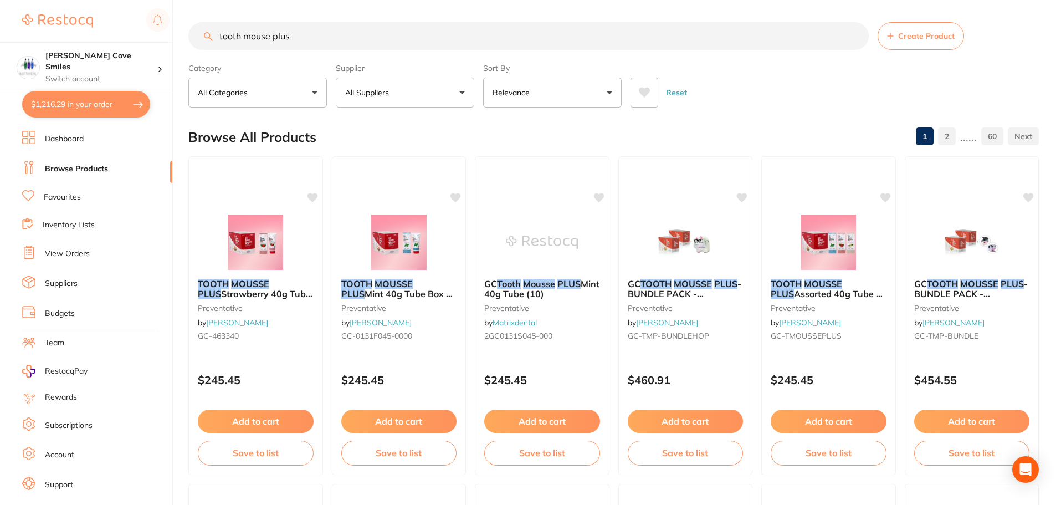
scroll to position [1, 0]
drag, startPoint x: 288, startPoint y: 33, endPoint x: 196, endPoint y: 55, distance: 94.7
click at [197, 55] on section "tooth mouse plus Create Product Category All Categories All Categories 3D Print…" at bounding box center [613, 64] width 851 height 85
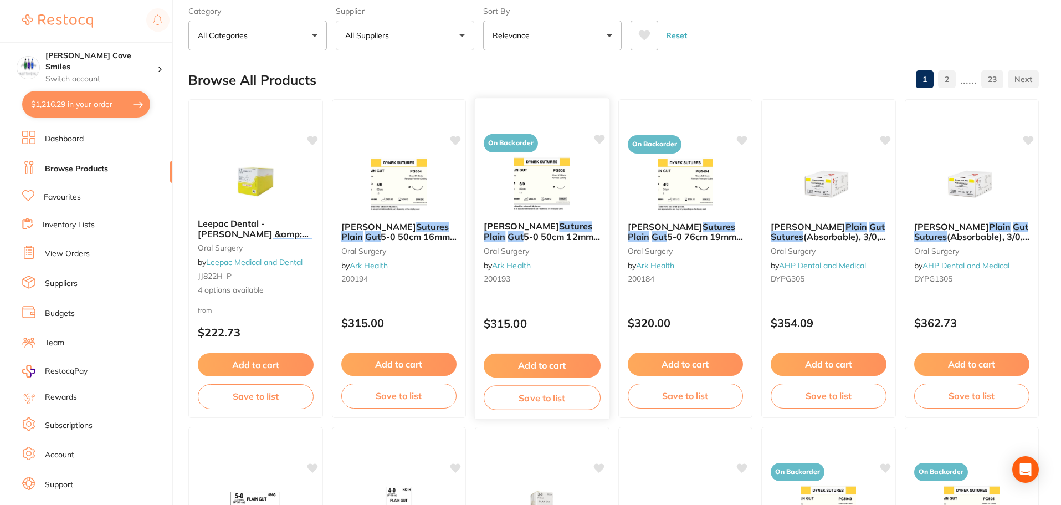
scroll to position [0, 0]
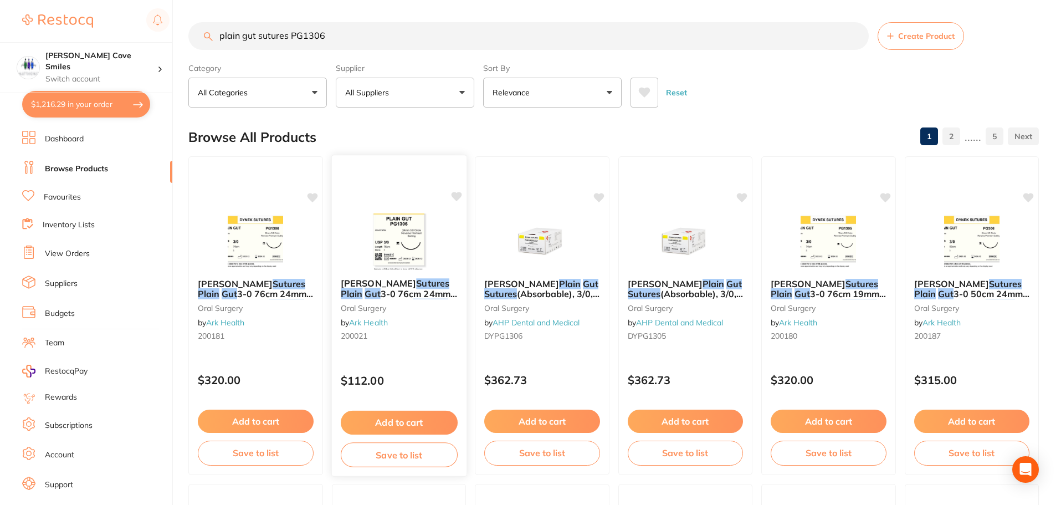
type input "plain gut sutures PG1306"
click at [398, 250] on img at bounding box center [398, 241] width 73 height 56
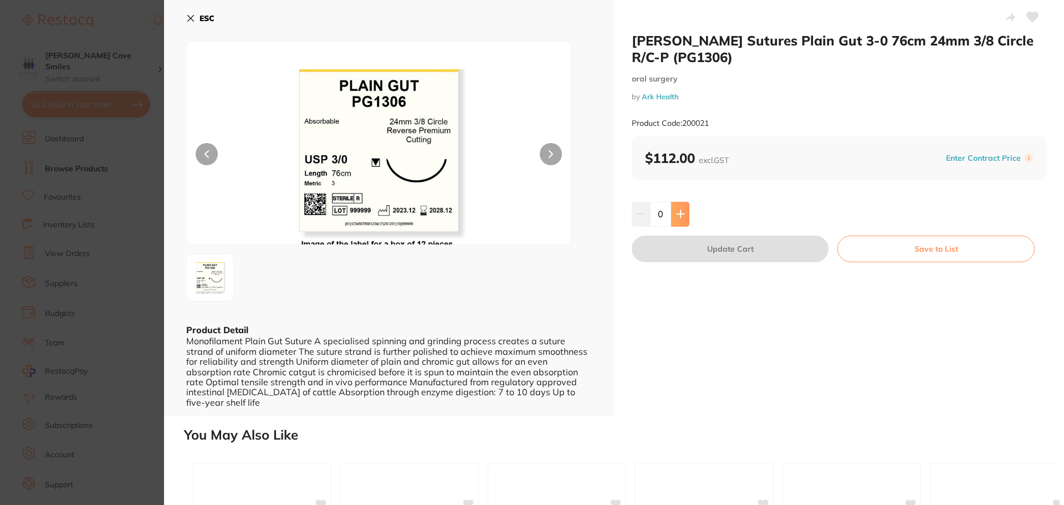
click at [678, 212] on icon at bounding box center [680, 213] width 9 height 9
type input "1"
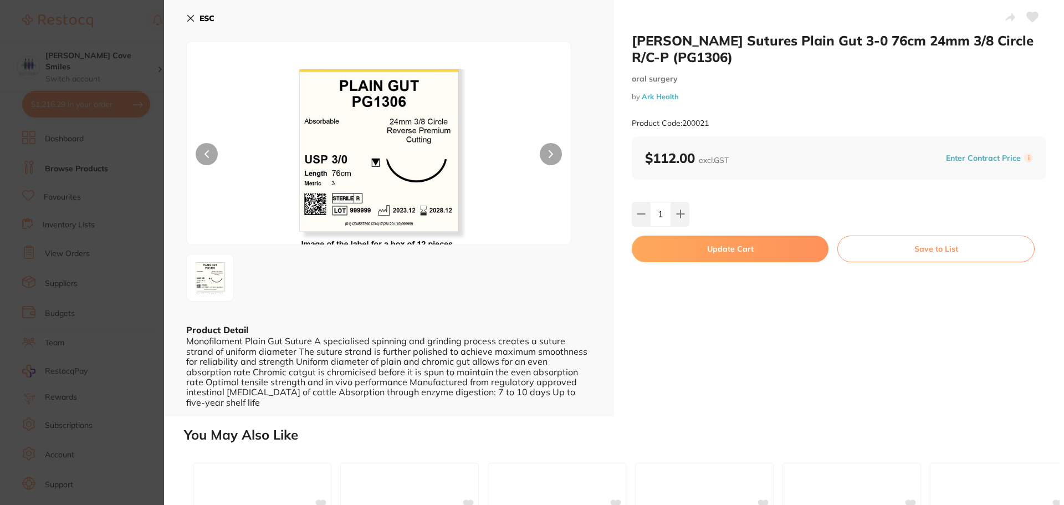
click at [684, 246] on button "Update Cart" at bounding box center [730, 248] width 197 height 27
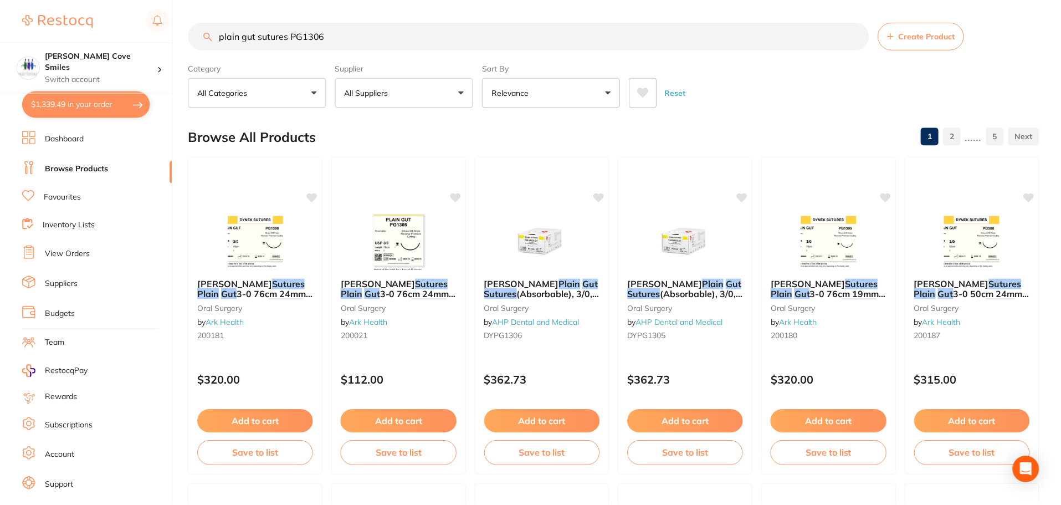
scroll to position [13, 0]
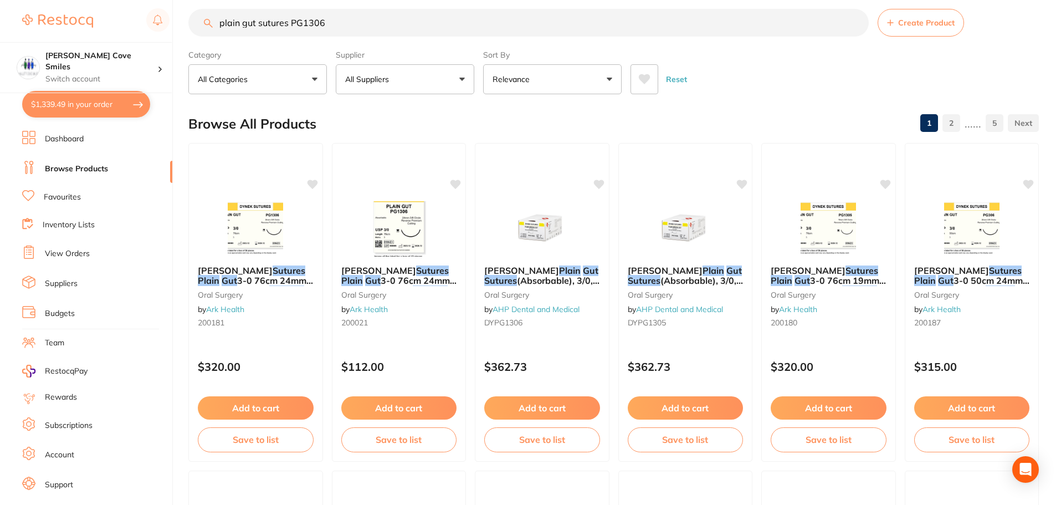
click at [684, 246] on img at bounding box center [685, 228] width 72 height 55
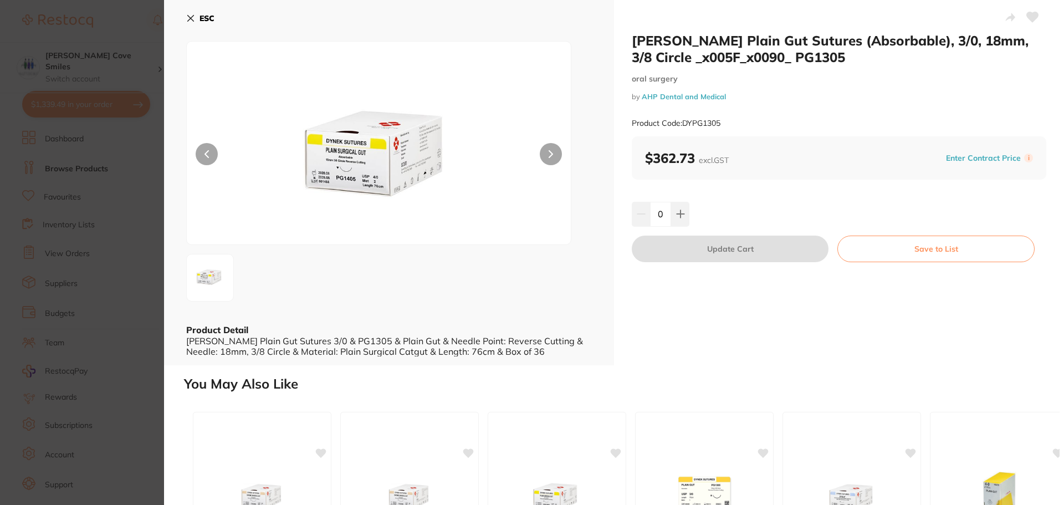
click at [191, 15] on icon at bounding box center [190, 18] width 9 height 9
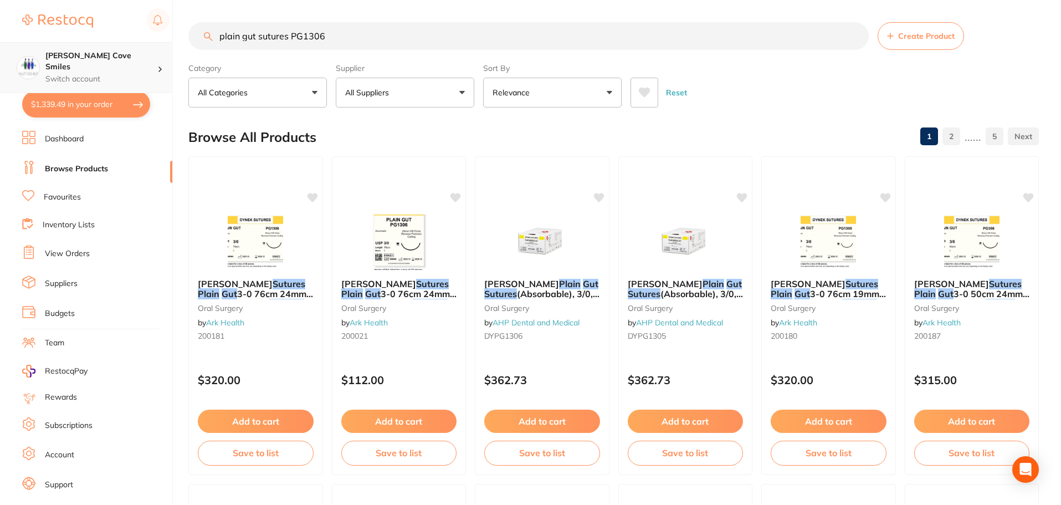
scroll to position [1, 0]
drag, startPoint x: 166, startPoint y: 52, endPoint x: 47, endPoint y: 71, distance: 120.6
click at [48, 71] on div "$1,339.49 [PERSON_NAME] Cove Smiles Switch account [PERSON_NAME] Cove Smiles $1…" at bounding box center [530, 252] width 1061 height 505
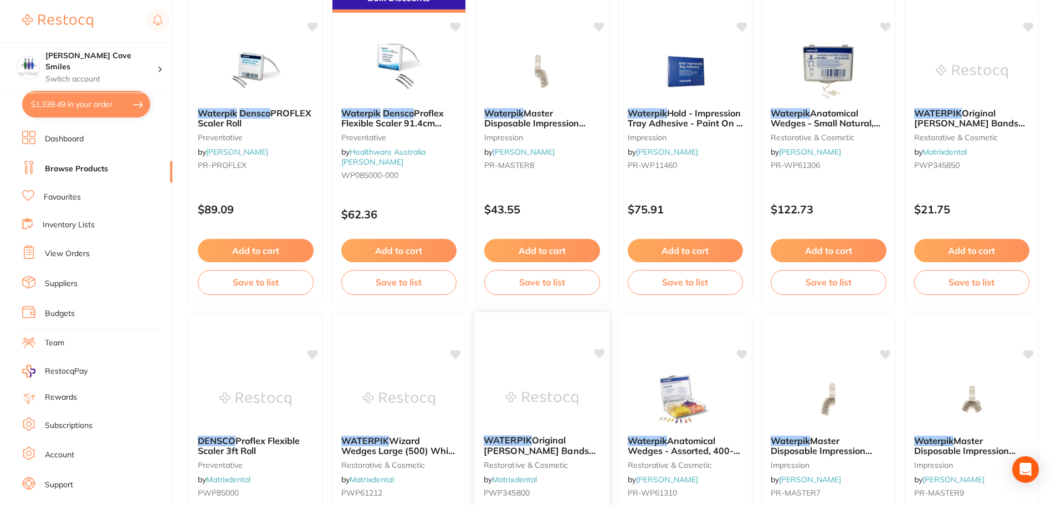
scroll to position [111, 0]
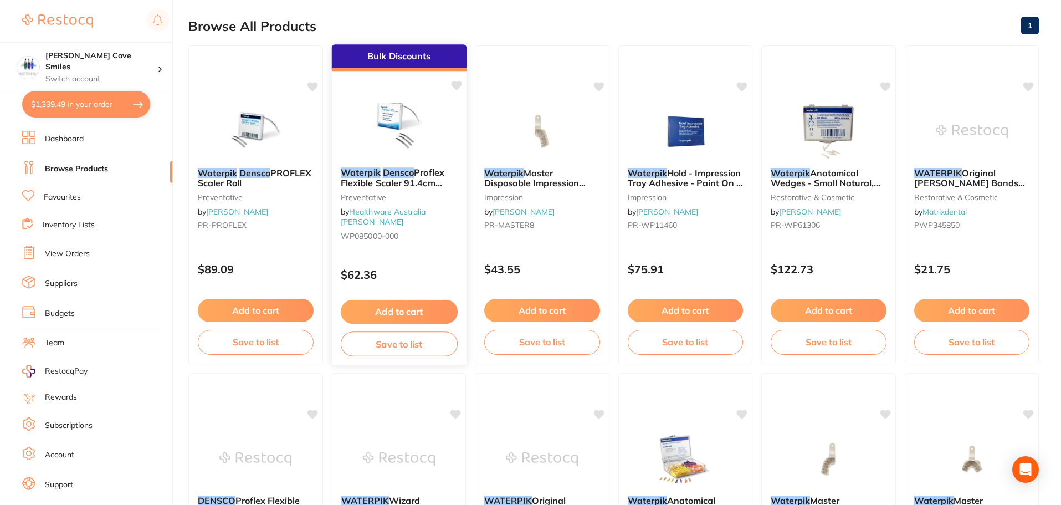
type input "waterpik densco"
click at [373, 307] on button "Add to cart" at bounding box center [398, 312] width 117 height 24
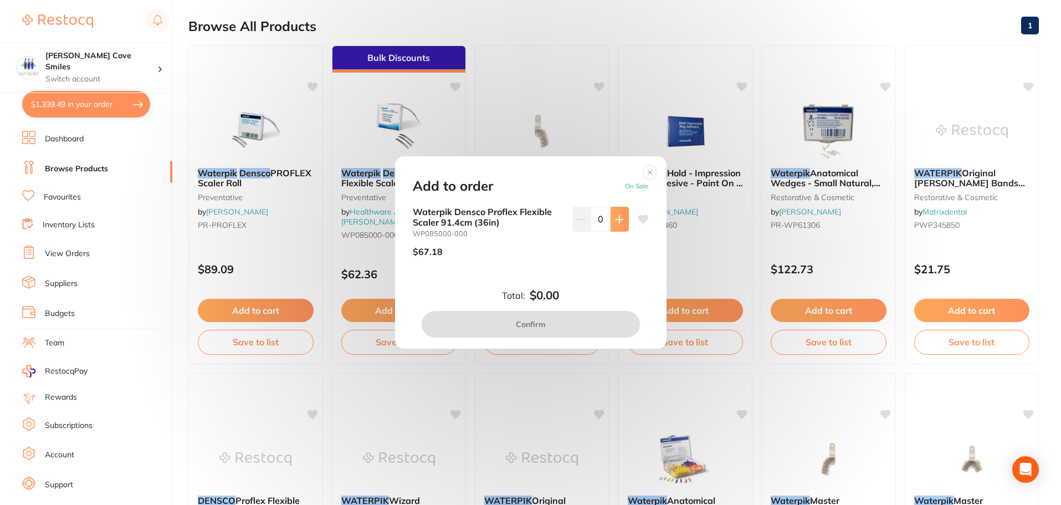
click at [616, 217] on icon at bounding box center [619, 219] width 9 height 9
type input "1"
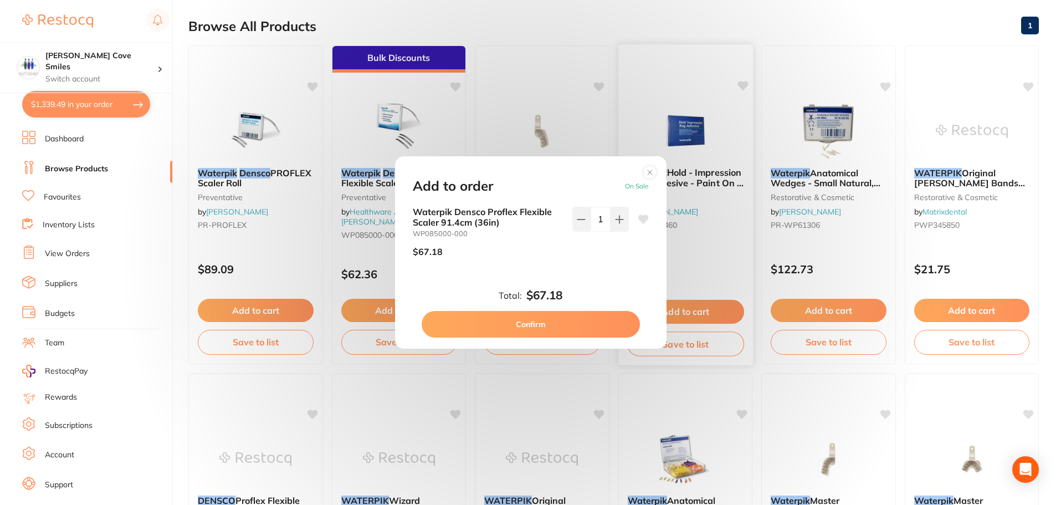
drag, startPoint x: 584, startPoint y: 325, endPoint x: 701, endPoint y: 293, distance: 121.3
click at [583, 322] on button "Confirm" at bounding box center [531, 324] width 218 height 27
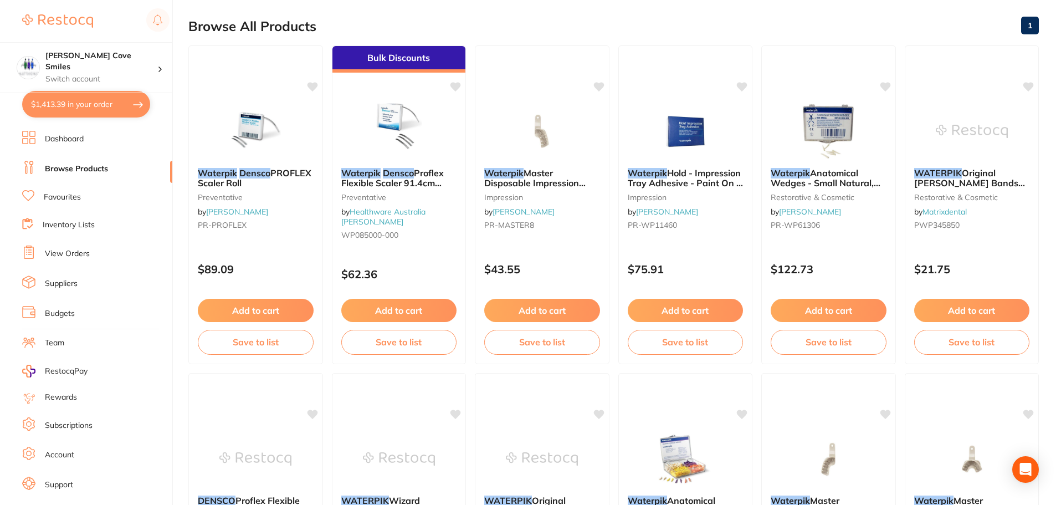
click at [81, 104] on button "$1,413.39 in your order" at bounding box center [86, 104] width 128 height 27
checkbox input "true"
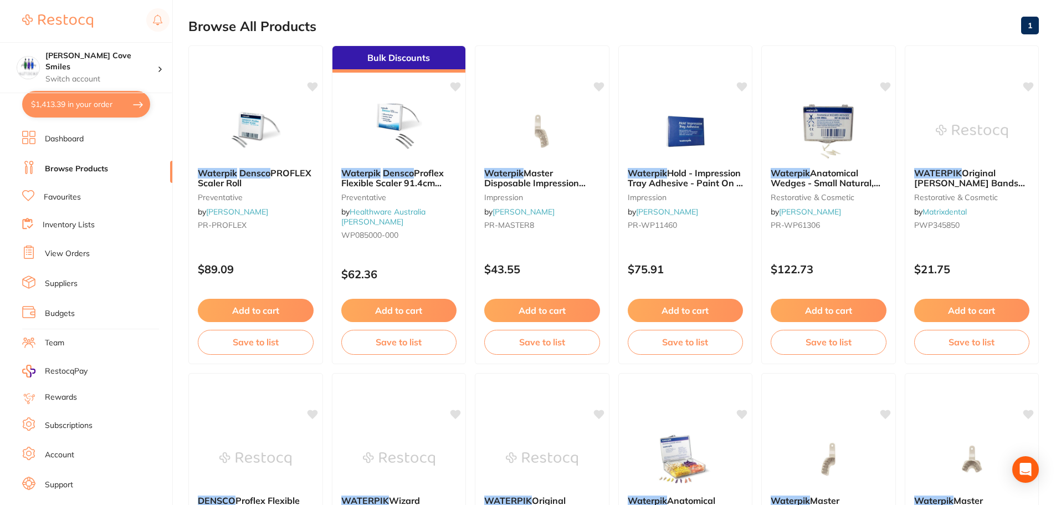
checkbox input "true"
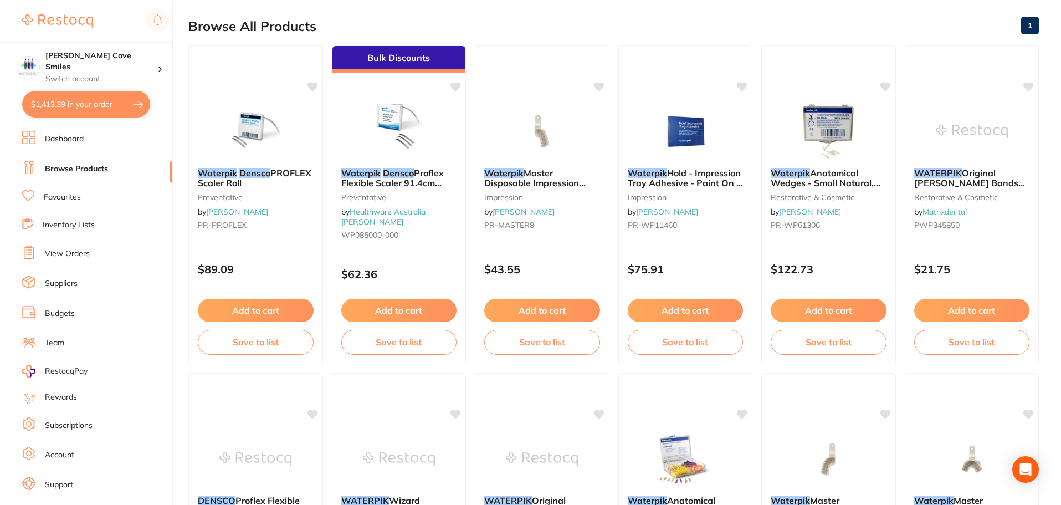
checkbox input "true"
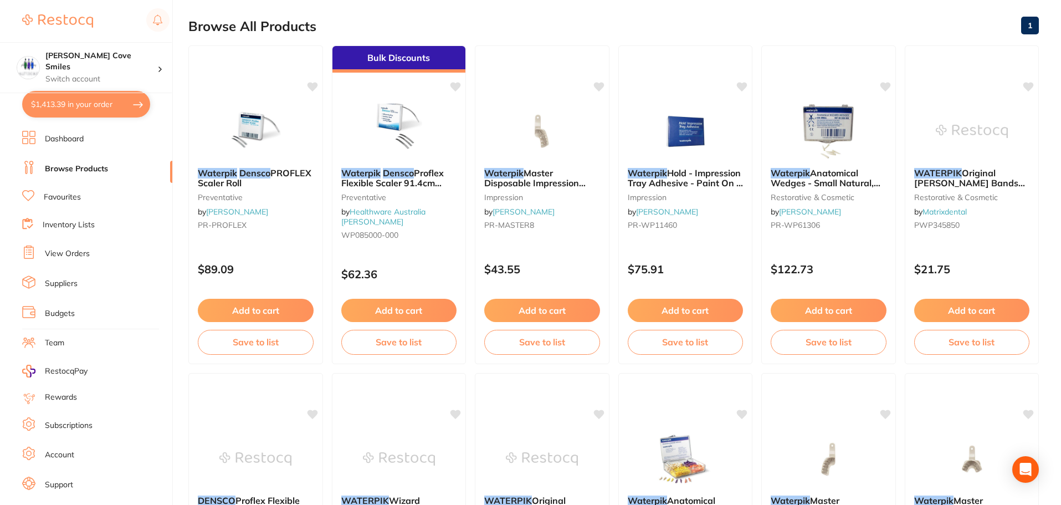
checkbox input "true"
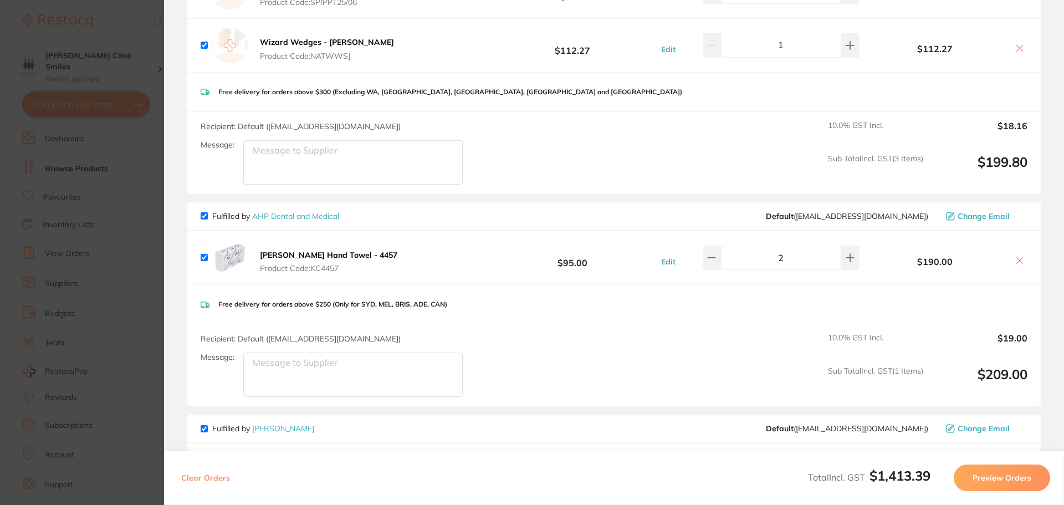
scroll to position [776, 0]
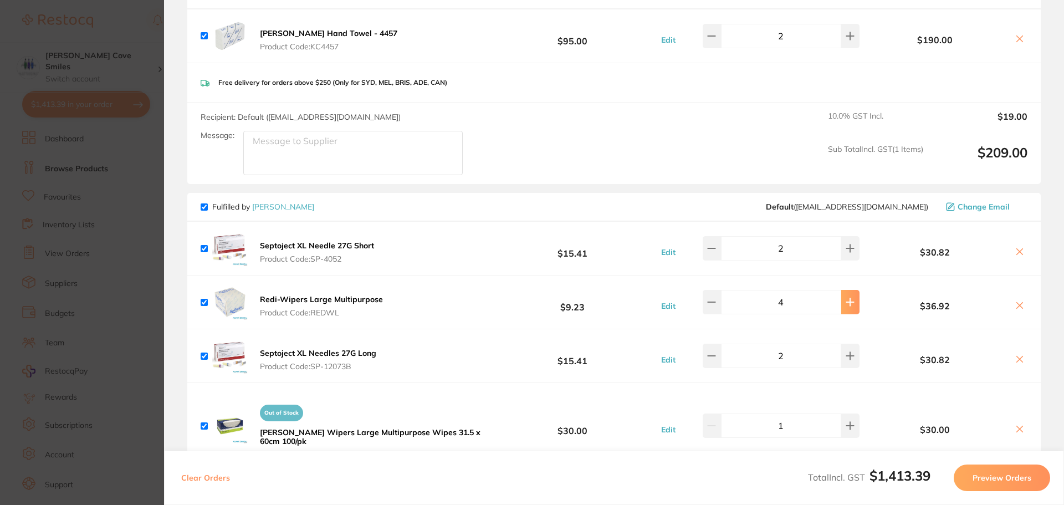
click at [846, 299] on icon at bounding box center [850, 302] width 9 height 9
type input "6"
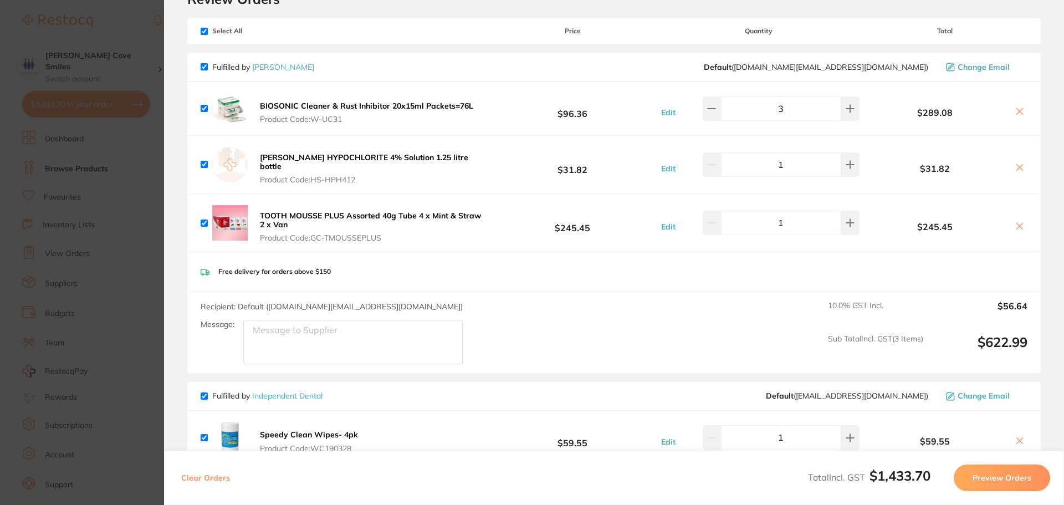
scroll to position [0, 0]
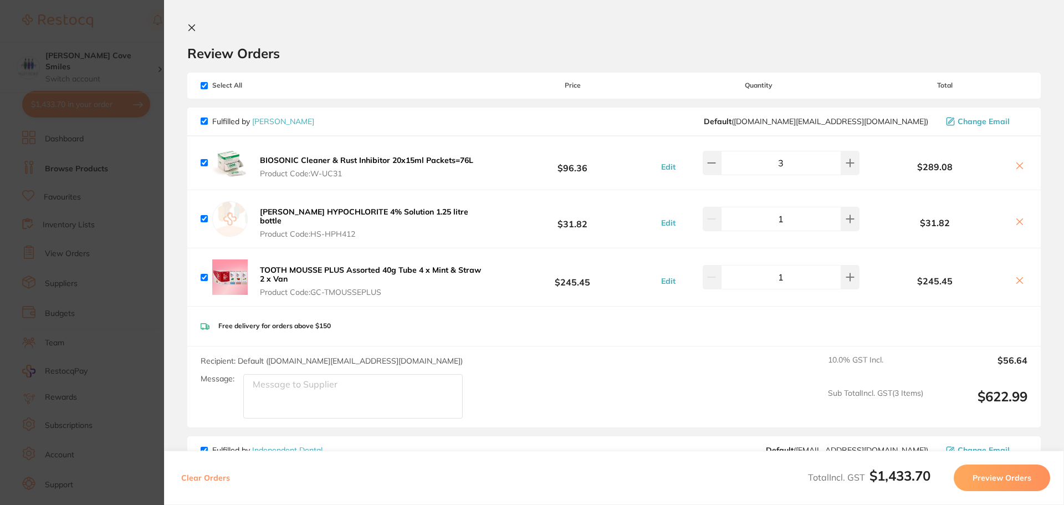
click at [191, 27] on icon at bounding box center [192, 28] width 6 height 6
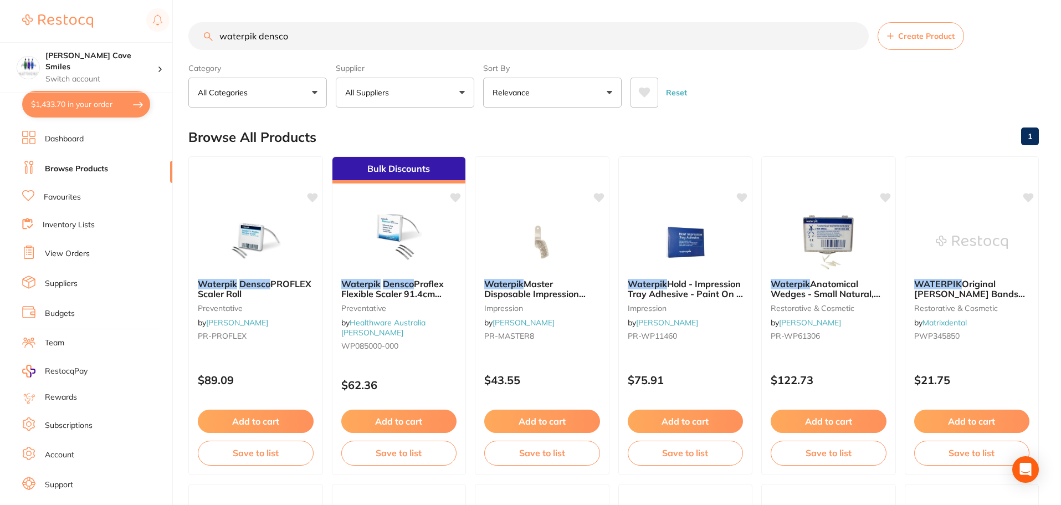
drag, startPoint x: 306, startPoint y: 37, endPoint x: 165, endPoint y: 40, distance: 141.3
click at [165, 40] on div "$1,433.70 [PERSON_NAME] Cove Smiles Switch account [PERSON_NAME] Cove Smiles $1…" at bounding box center [530, 252] width 1061 height 505
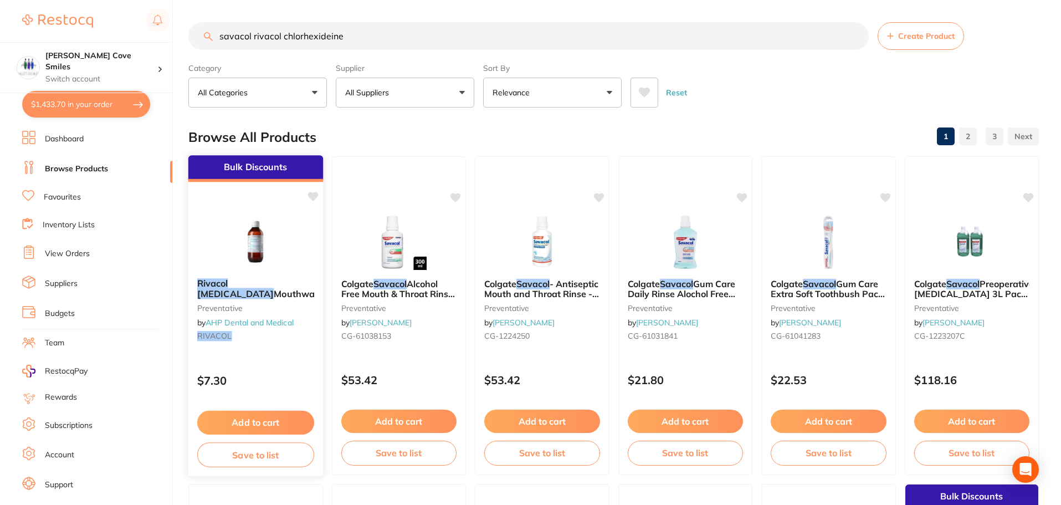
type input "savacol rivacol chlorhexideine"
click at [248, 418] on button "Add to cart" at bounding box center [255, 423] width 117 height 24
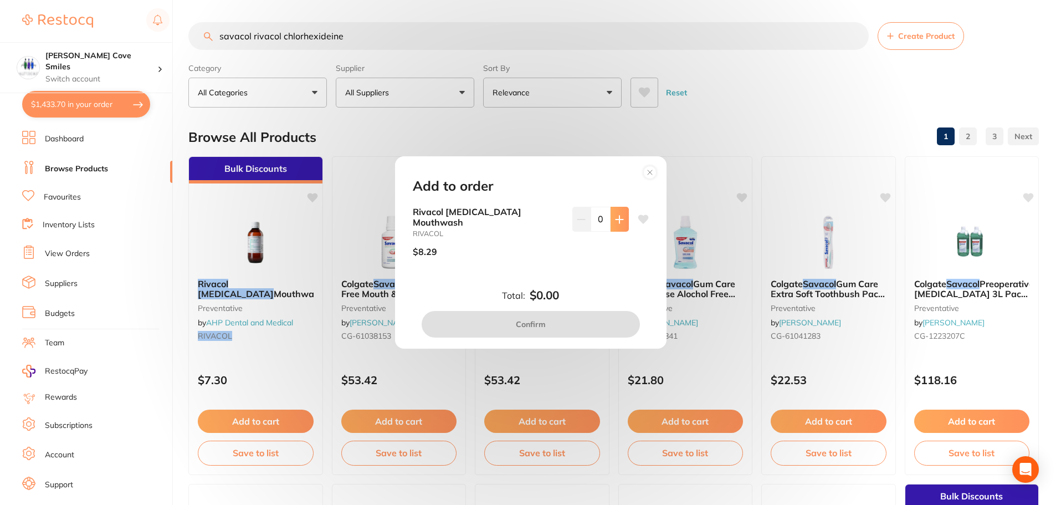
click at [618, 224] on icon at bounding box center [619, 219] width 9 height 9
type input "1"
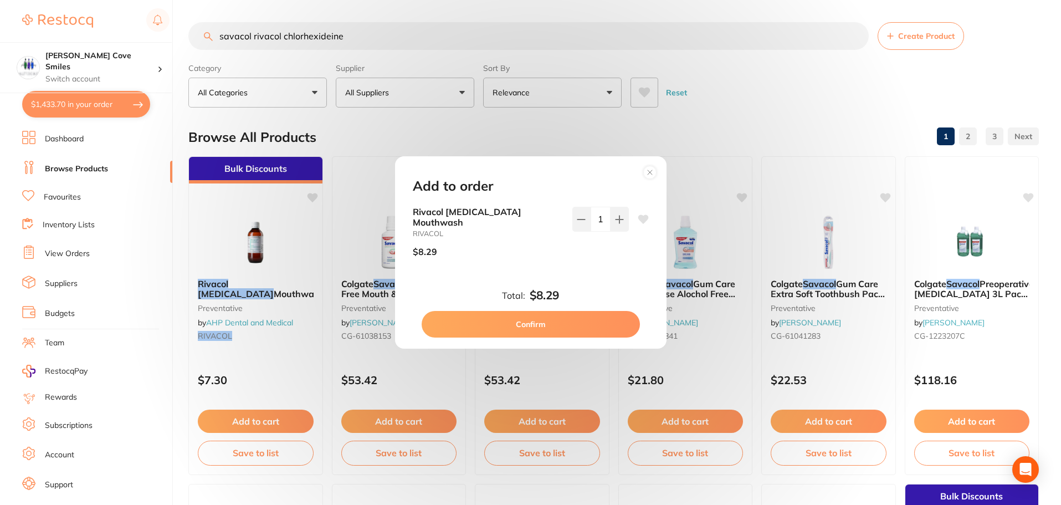
click at [479, 316] on button "Confirm" at bounding box center [531, 324] width 218 height 27
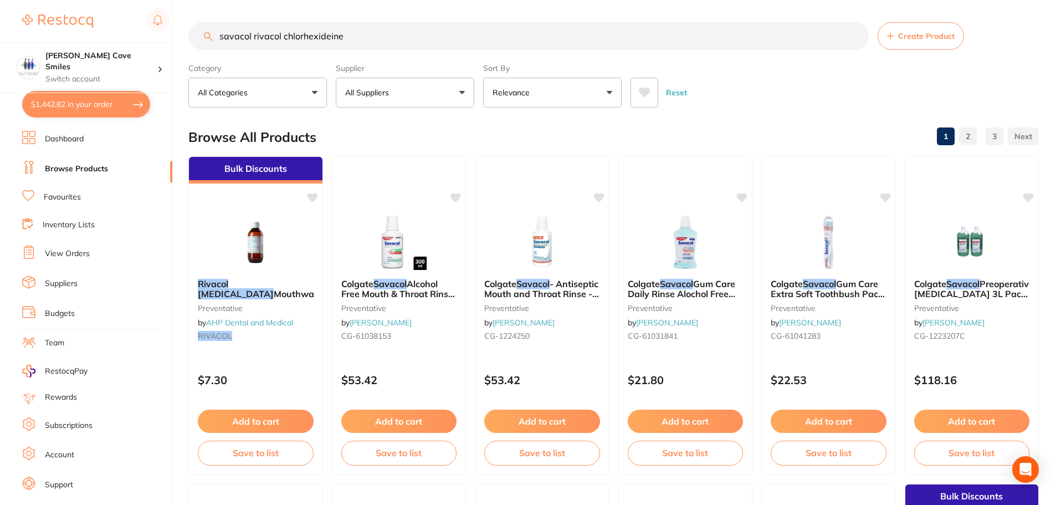
checkbox input "false"
drag, startPoint x: 356, startPoint y: 37, endPoint x: 191, endPoint y: 52, distance: 165.8
click at [203, 53] on section "savacol rivacol chlorhexideine Create Product Category All Categories All Categ…" at bounding box center [613, 64] width 851 height 85
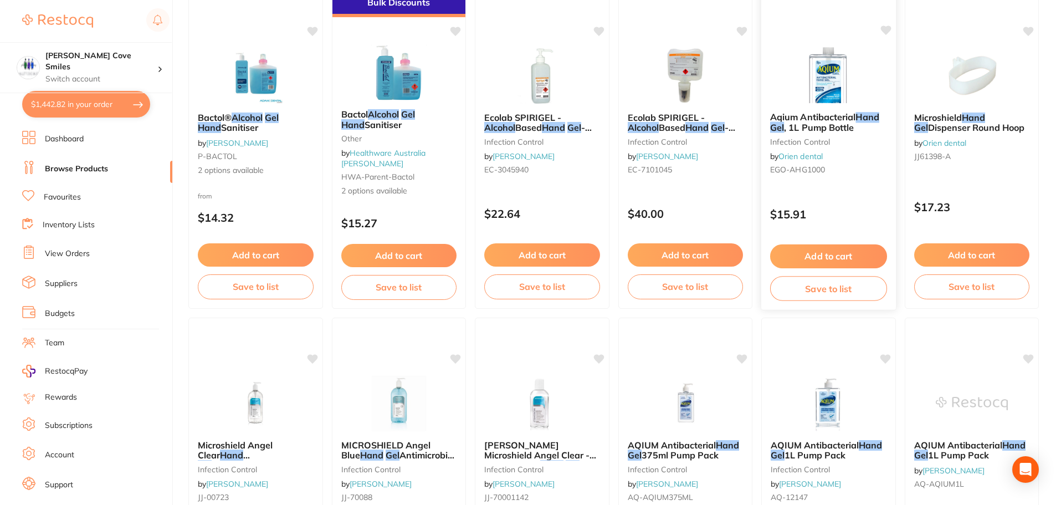
scroll to position [277, 0]
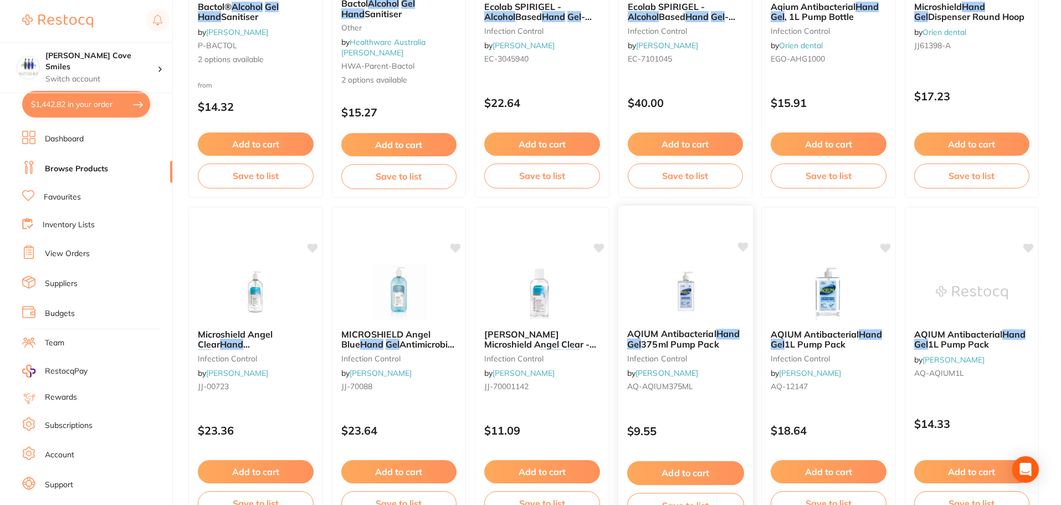
type input "alcohol hand gel"
click at [689, 472] on button "Add to cart" at bounding box center [685, 473] width 117 height 24
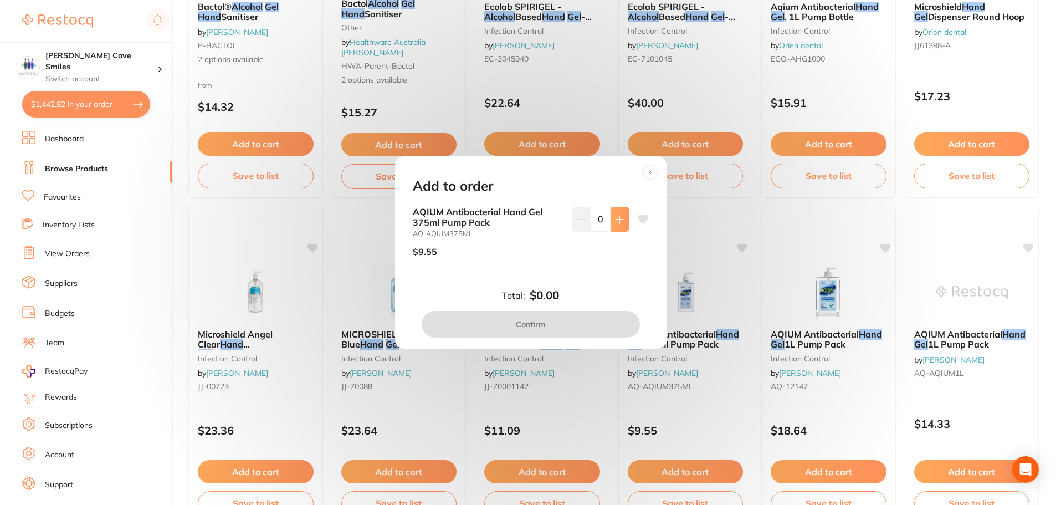
click at [618, 218] on icon at bounding box center [619, 219] width 9 height 9
type input "1"
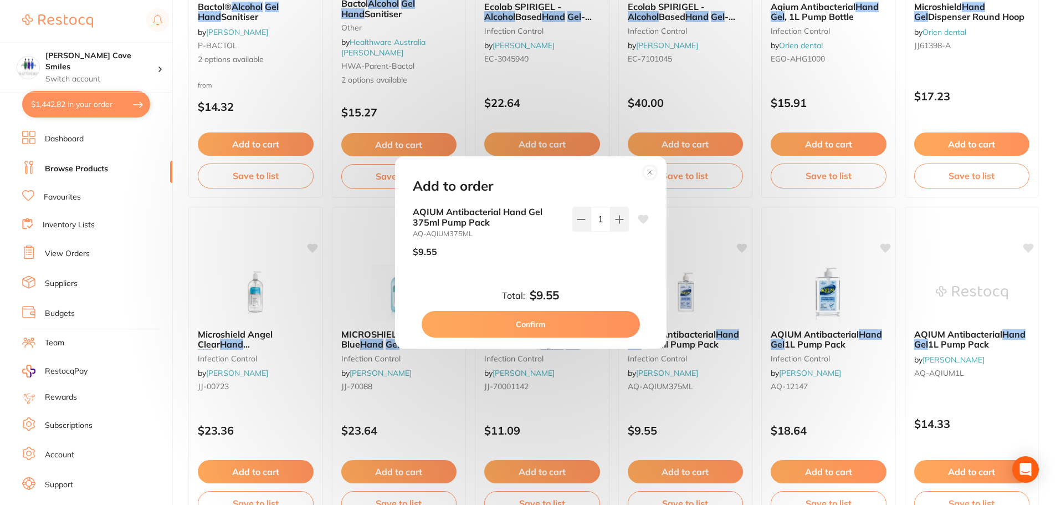
click at [582, 323] on button "Confirm" at bounding box center [531, 324] width 218 height 27
checkbox input "false"
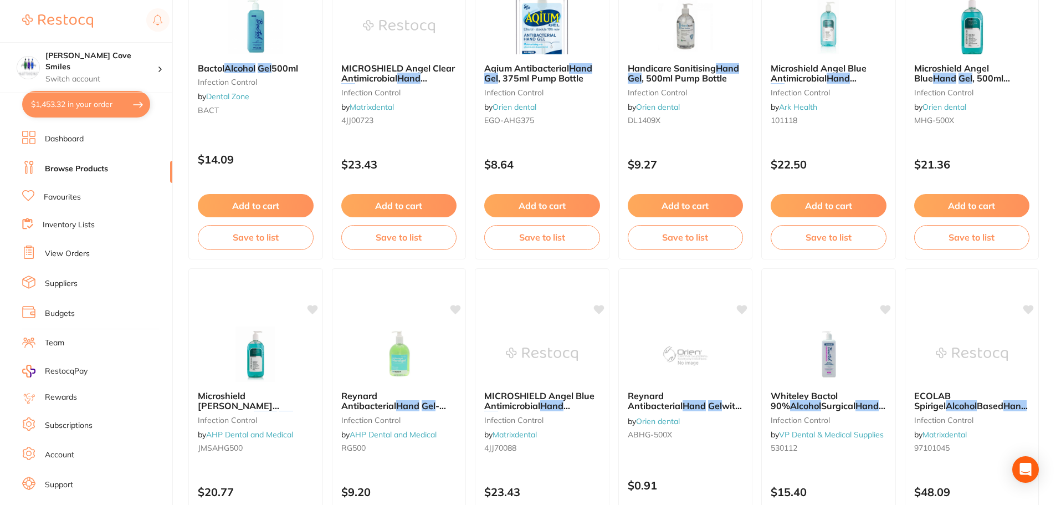
scroll to position [1274, 0]
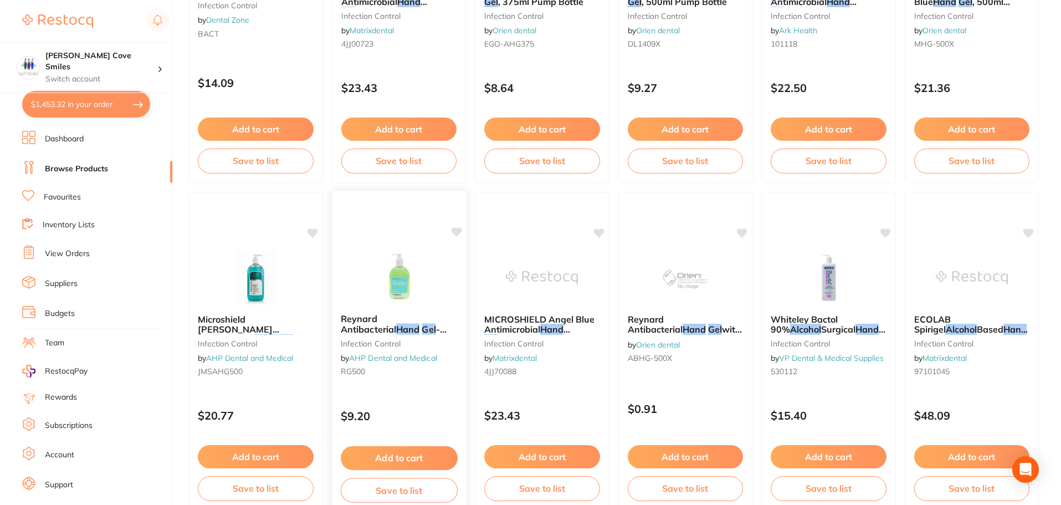
click at [417, 454] on button "Add to cart" at bounding box center [398, 458] width 117 height 24
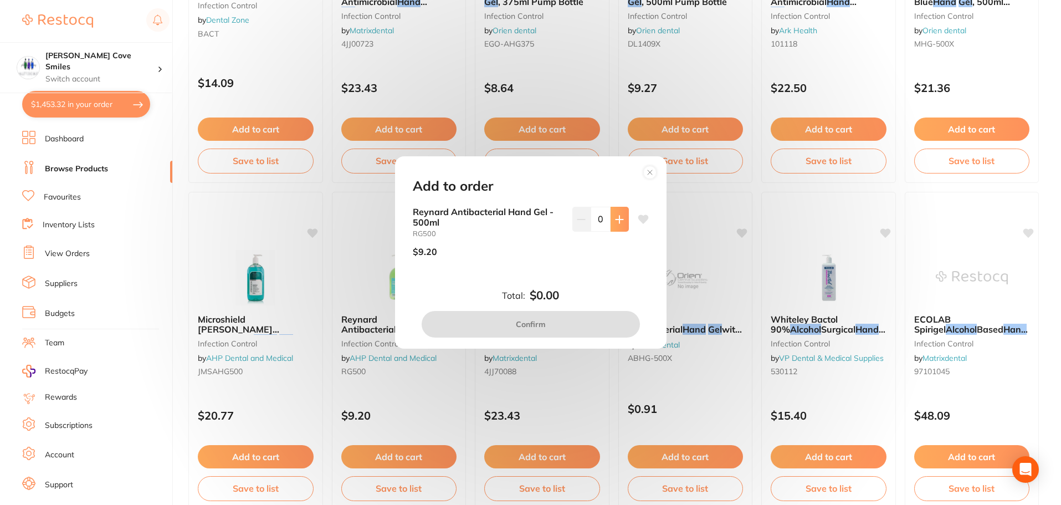
click at [615, 215] on icon at bounding box center [619, 219] width 9 height 9
click at [615, 216] on icon at bounding box center [619, 219] width 9 height 9
click at [618, 218] on icon at bounding box center [619, 219] width 9 height 9
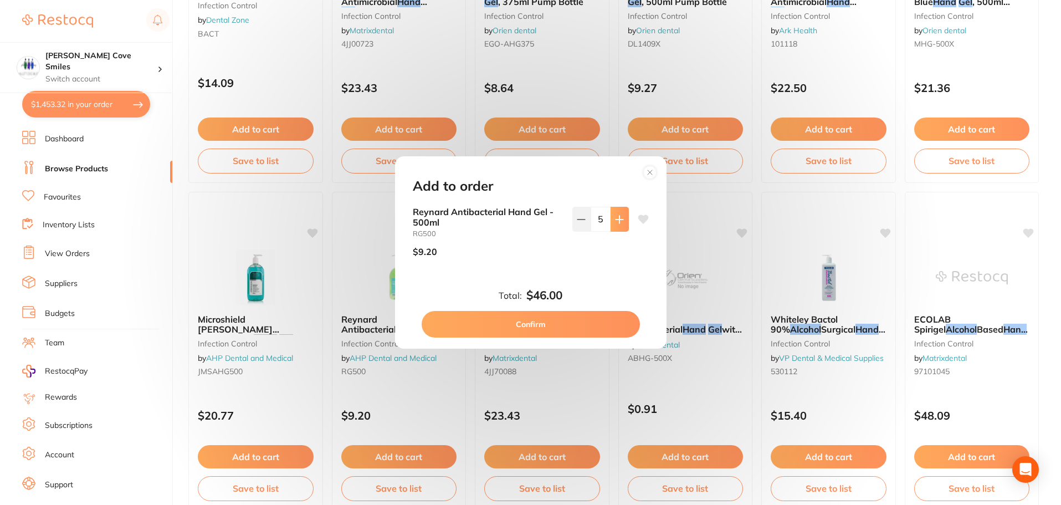
click at [618, 218] on icon at bounding box center [619, 219] width 9 height 9
type input "6"
click at [585, 325] on button "Confirm" at bounding box center [531, 324] width 218 height 27
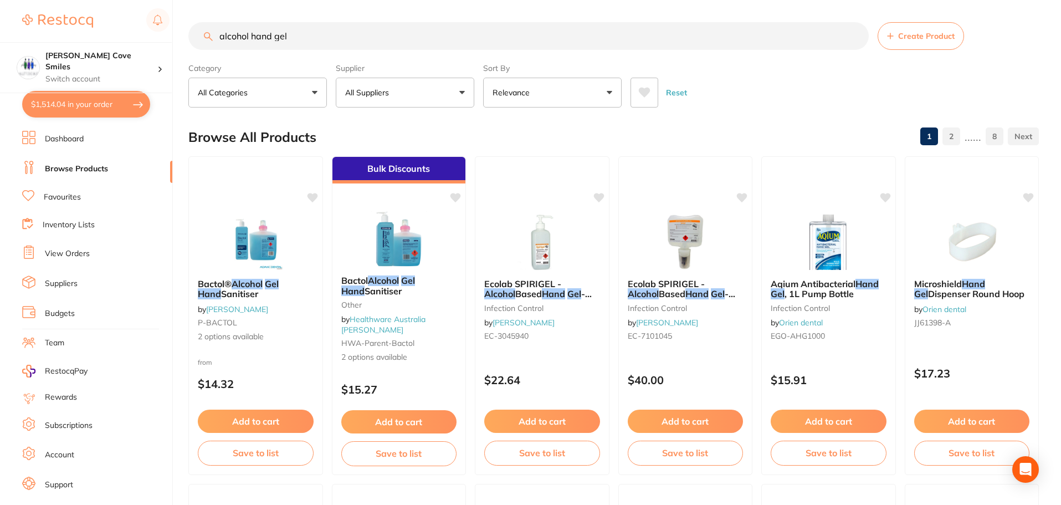
scroll to position [1, 0]
drag, startPoint x: 337, startPoint y: 34, endPoint x: 182, endPoint y: 48, distance: 156.3
click at [182, 48] on div "$1,514.04 [PERSON_NAME] Cove Smiles Switch account [PERSON_NAME] Cove Smiles $1…" at bounding box center [530, 252] width 1061 height 505
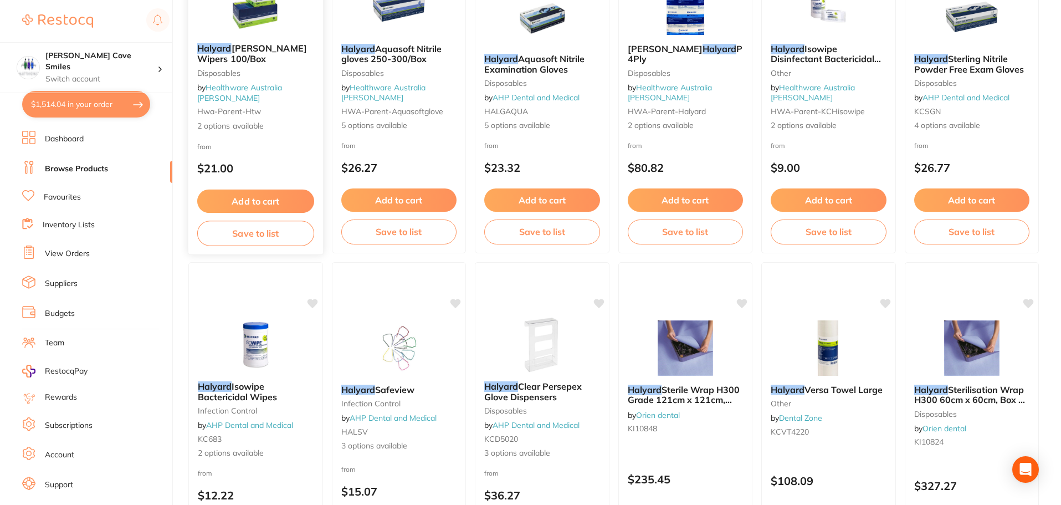
scroll to position [0, 0]
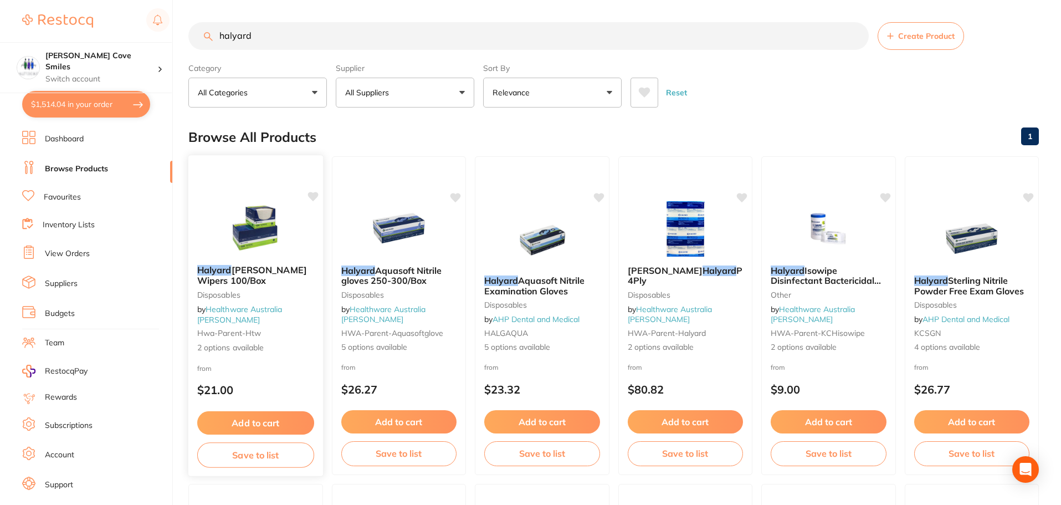
type input "halyard"
click at [285, 416] on button "Add to cart" at bounding box center [255, 423] width 117 height 24
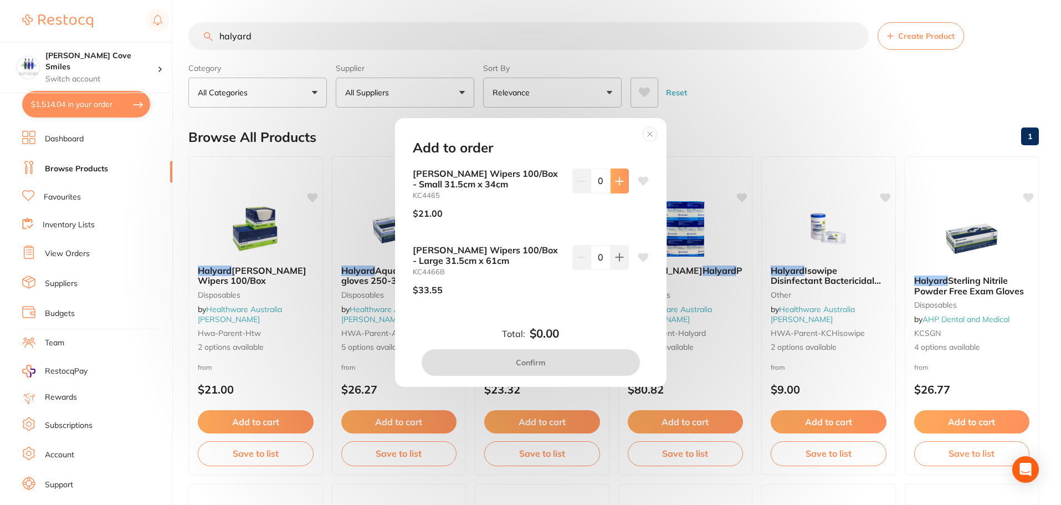
click at [615, 177] on icon at bounding box center [619, 181] width 9 height 9
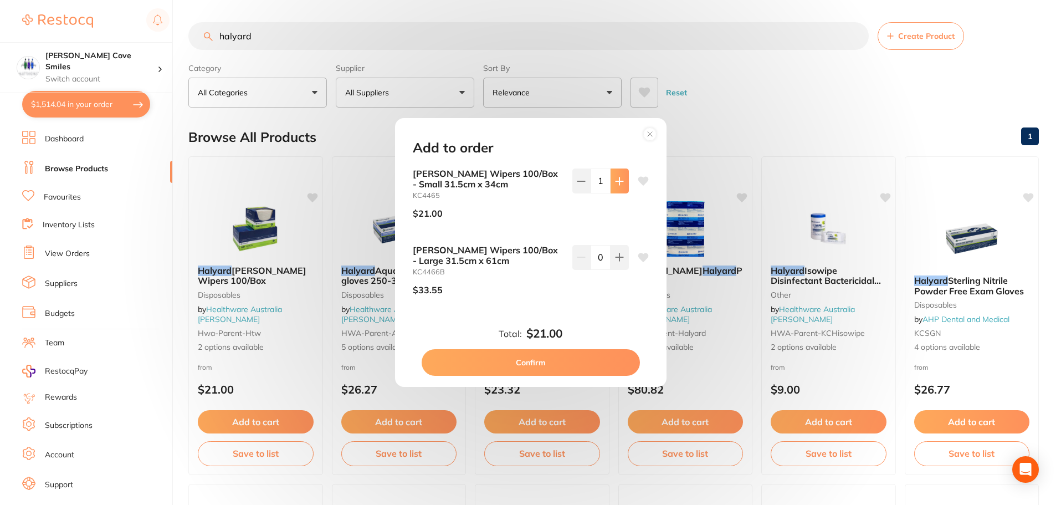
click at [615, 177] on icon at bounding box center [619, 181] width 9 height 9
type input "2"
click at [456, 361] on button "Confirm" at bounding box center [531, 362] width 218 height 27
checkbox input "false"
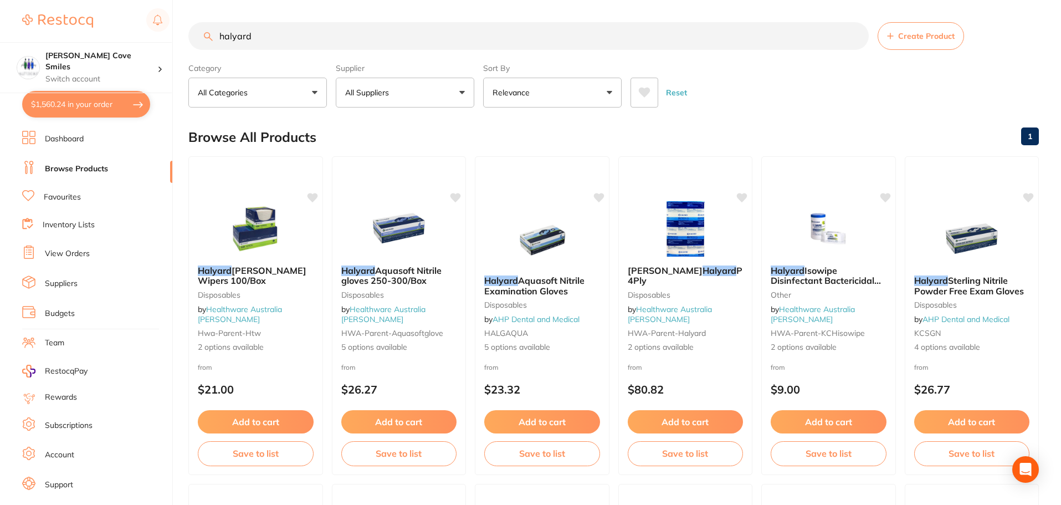
click at [84, 103] on button "$1,560.24 in your order" at bounding box center [86, 104] width 128 height 27
checkbox input "true"
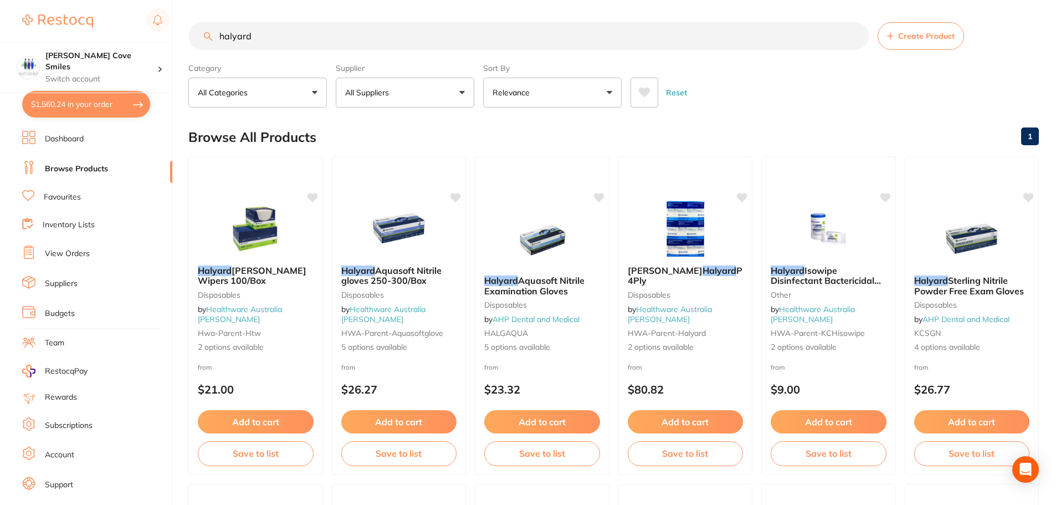
checkbox input "true"
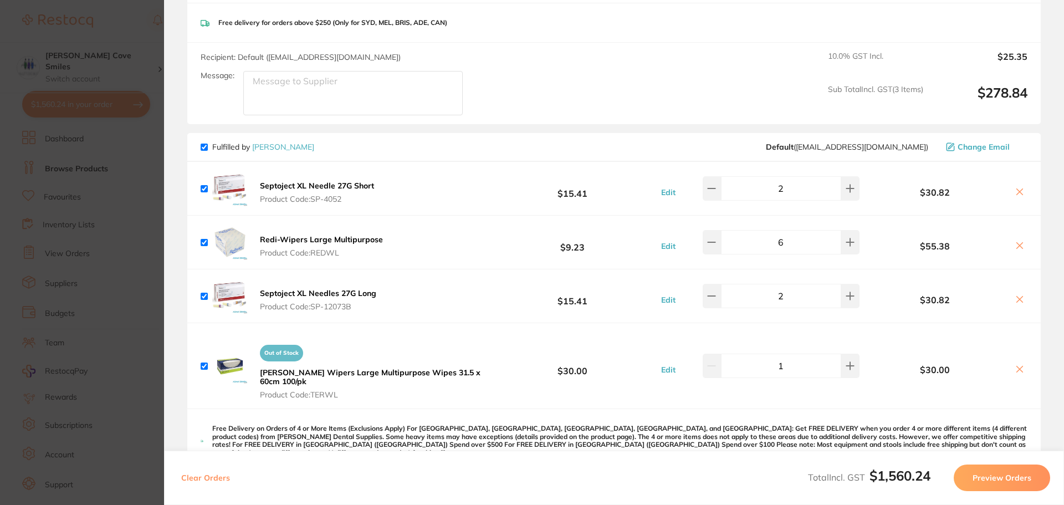
scroll to position [997, 0]
click at [1016, 364] on icon at bounding box center [1019, 368] width 9 height 9
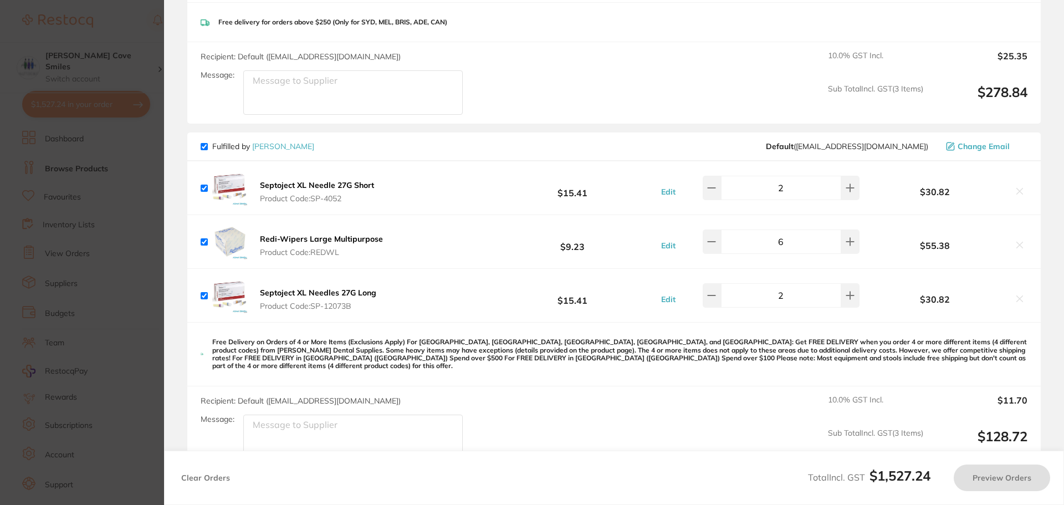
checkbox input "true"
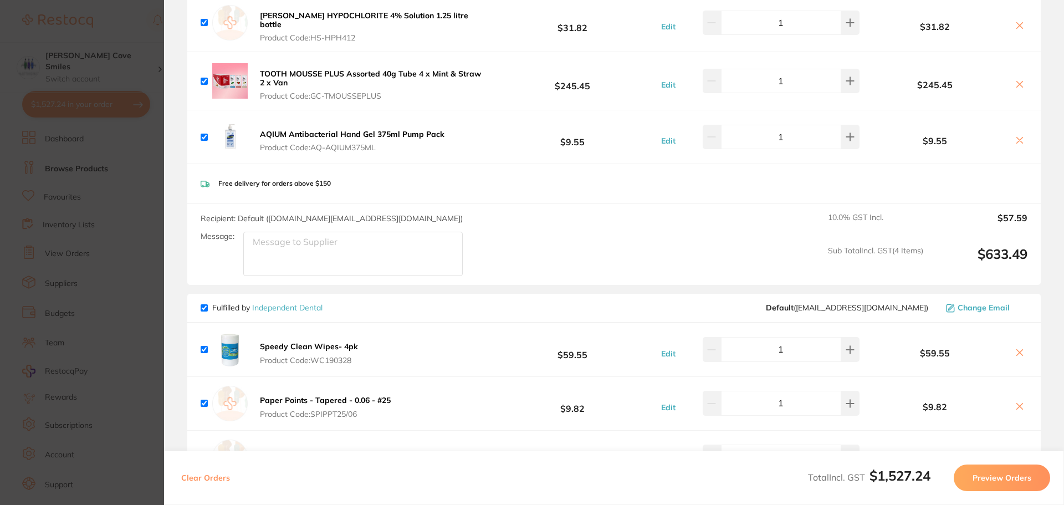
scroll to position [0, 0]
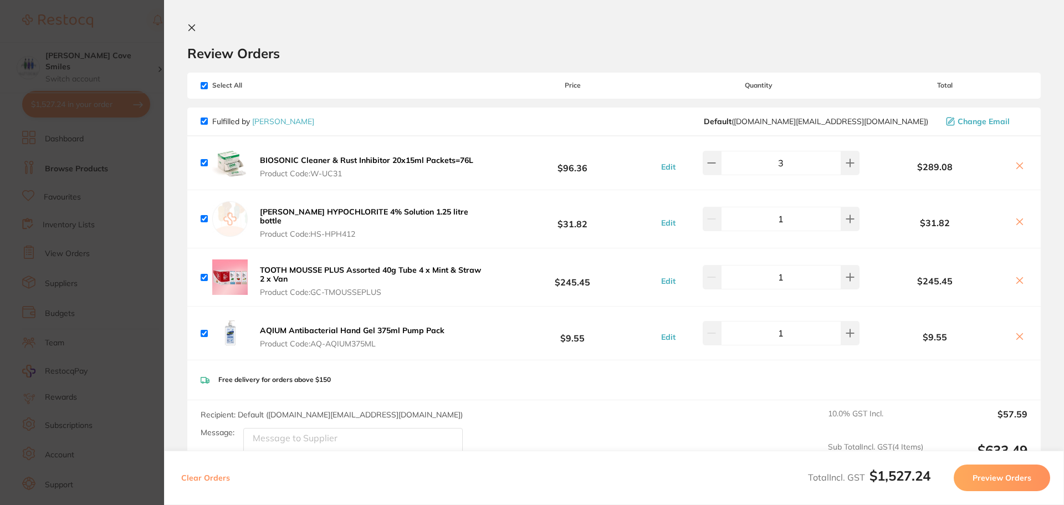
click at [190, 24] on icon at bounding box center [191, 27] width 9 height 9
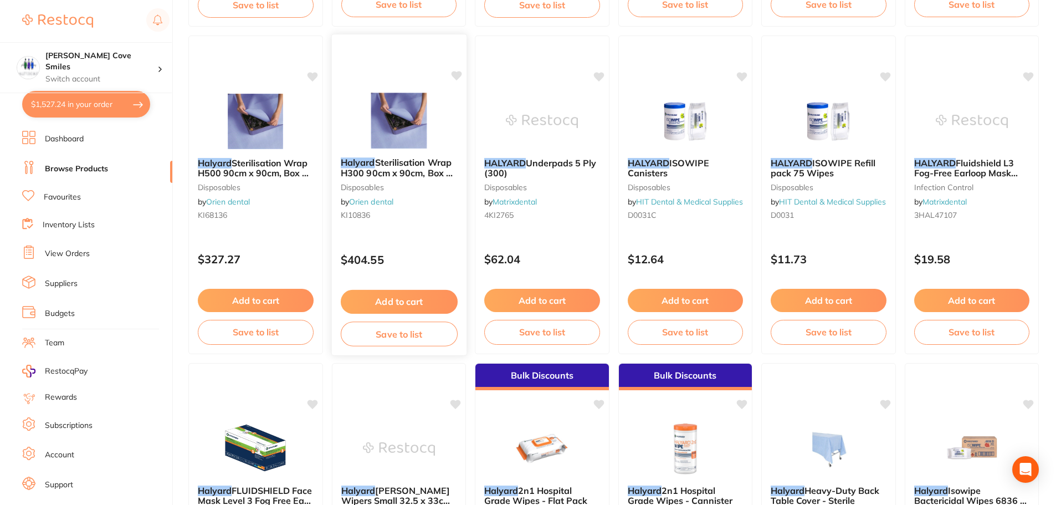
scroll to position [997, 0]
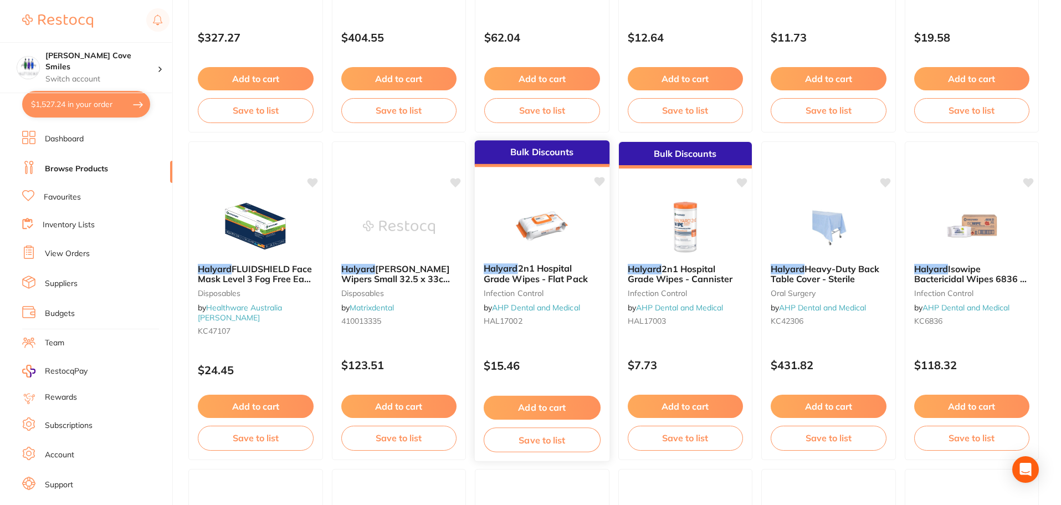
click at [534, 267] on span "2n1 Hospital Grade Wipes - Flat Pack" at bounding box center [536, 274] width 104 height 22
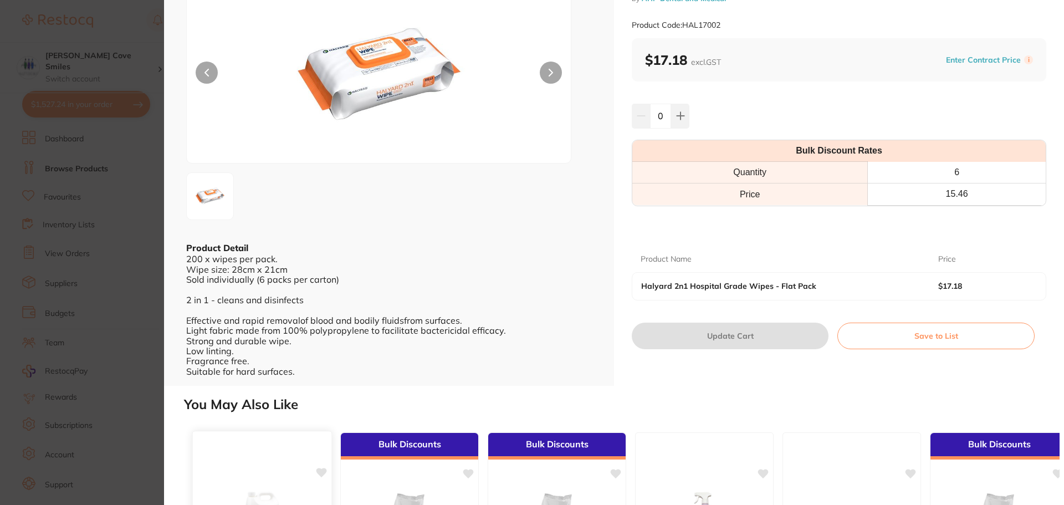
scroll to position [55, 0]
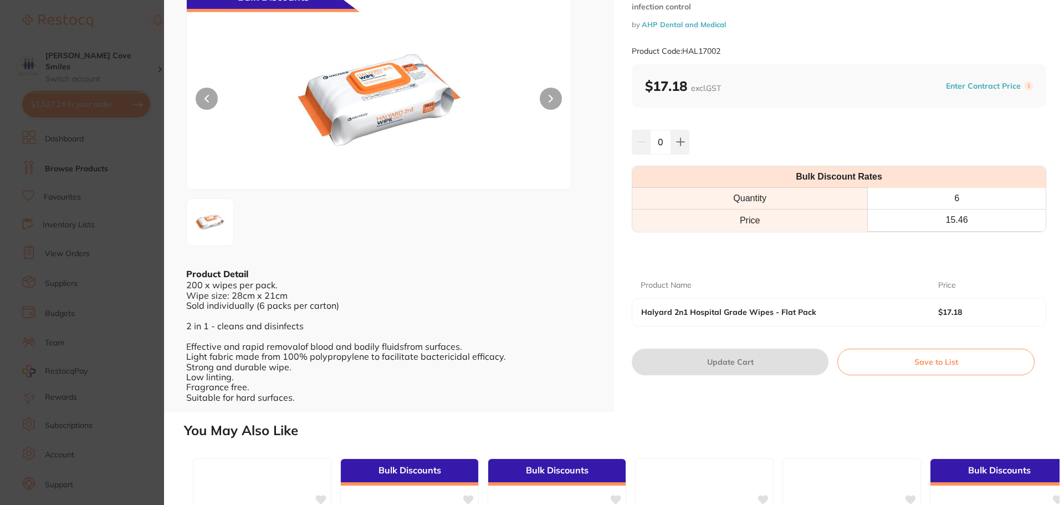
click at [547, 100] on button at bounding box center [551, 99] width 22 height 22
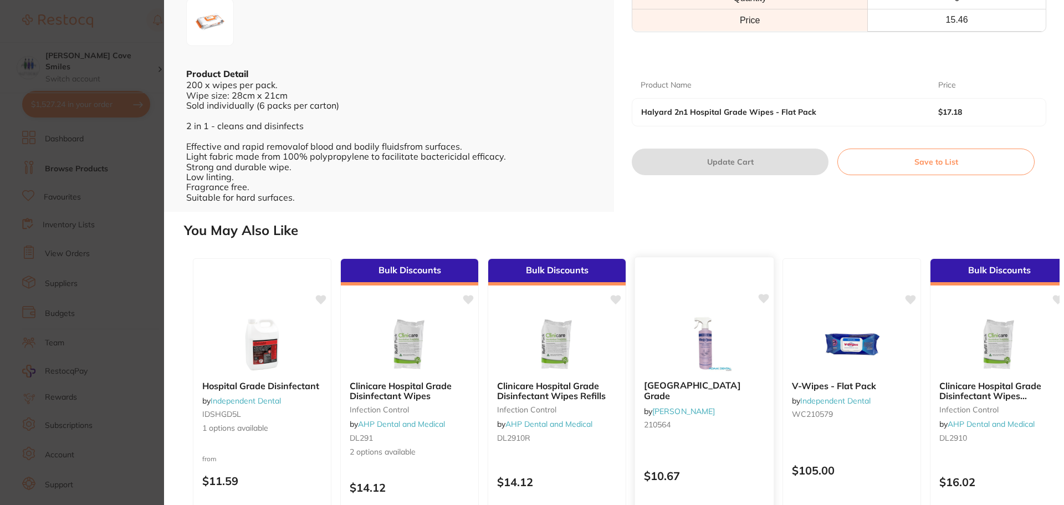
scroll to position [341, 0]
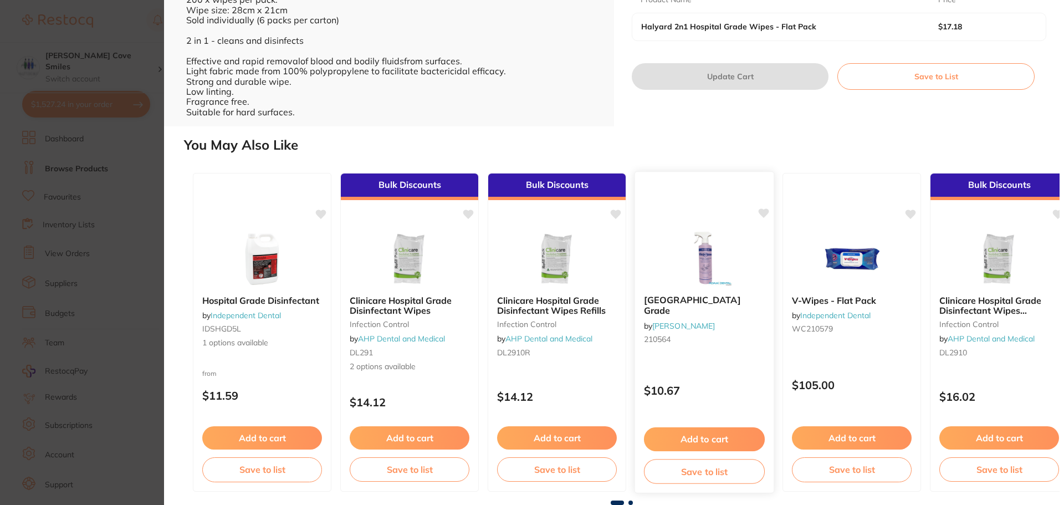
drag, startPoint x: 699, startPoint y: 382, endPoint x: 709, endPoint y: 373, distance: 12.9
drag, startPoint x: 709, startPoint y: 373, endPoint x: 212, endPoint y: 314, distance: 499.9
click at [90, 318] on section "Halyard 2n1 Hospital Grade Wipes - Flat Pack infection control by AHP Dental an…" at bounding box center [532, 252] width 1064 height 505
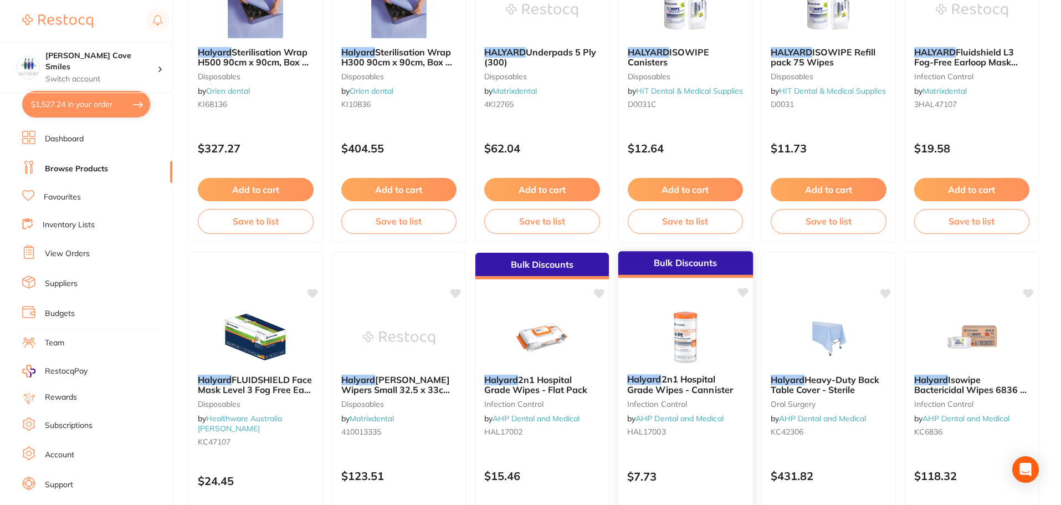
scroll to position [1108, 0]
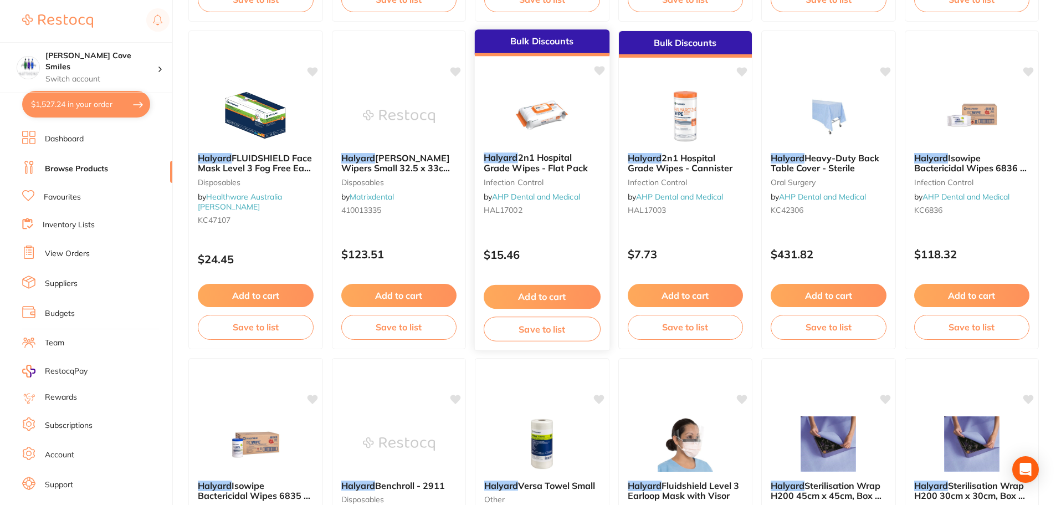
click at [555, 164] on span "2n1 Hospital Grade Wipes - Flat Pack" at bounding box center [536, 163] width 104 height 22
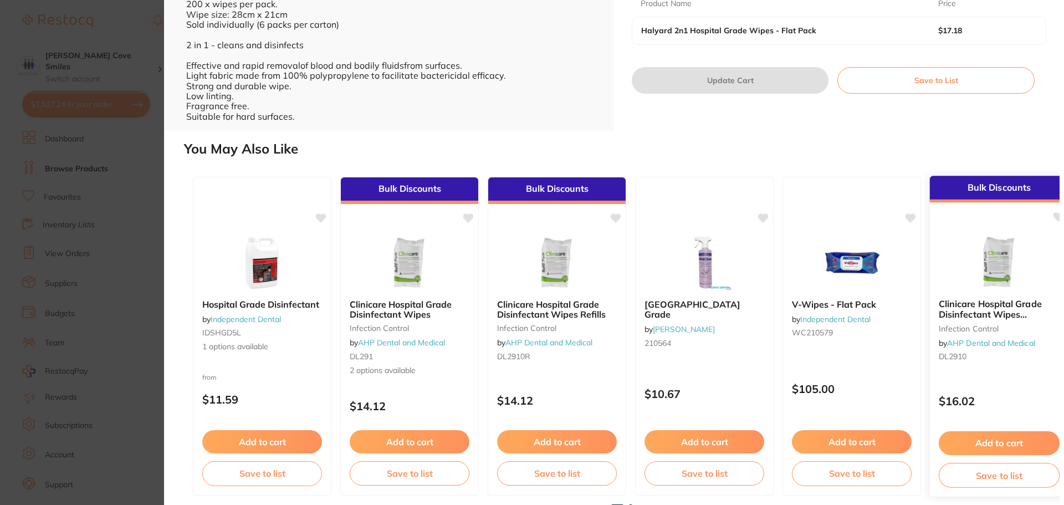
scroll to position [341, 0]
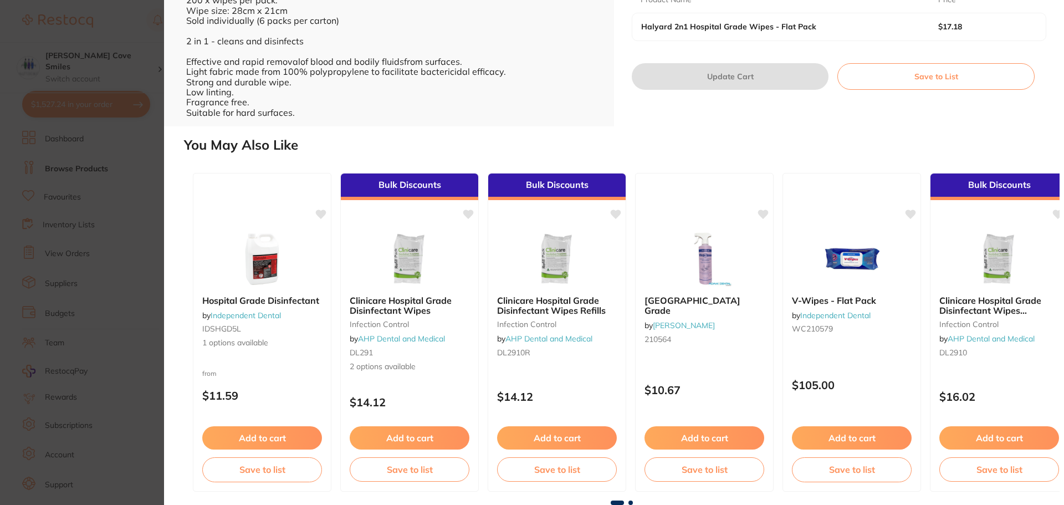
drag, startPoint x: 856, startPoint y: 299, endPoint x: 823, endPoint y: 131, distance: 171.6
click at [823, 130] on div "Halyard 2n1 Hospital Grade Wipes - Flat Pack infection control by AHP Dental an…" at bounding box center [614, 252] width 900 height 505
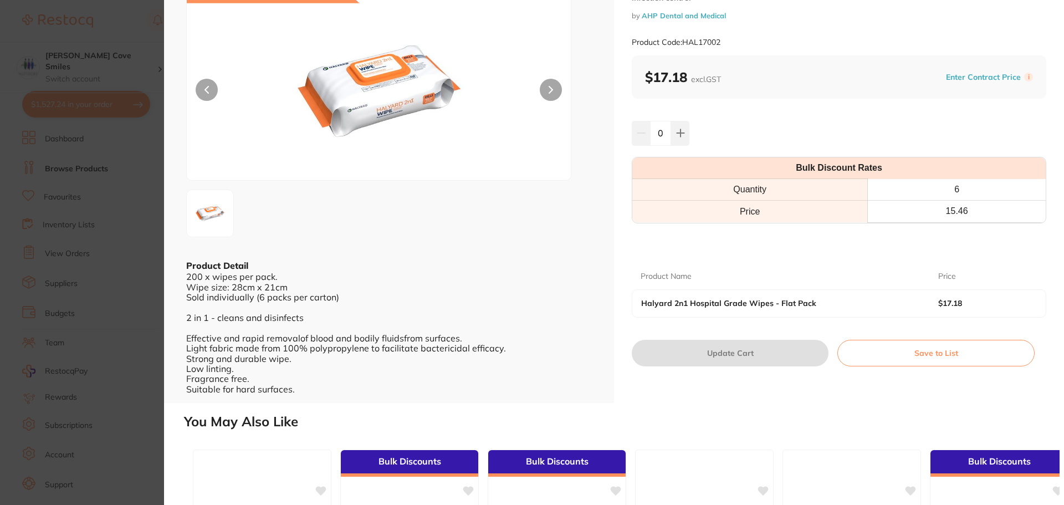
scroll to position [0, 0]
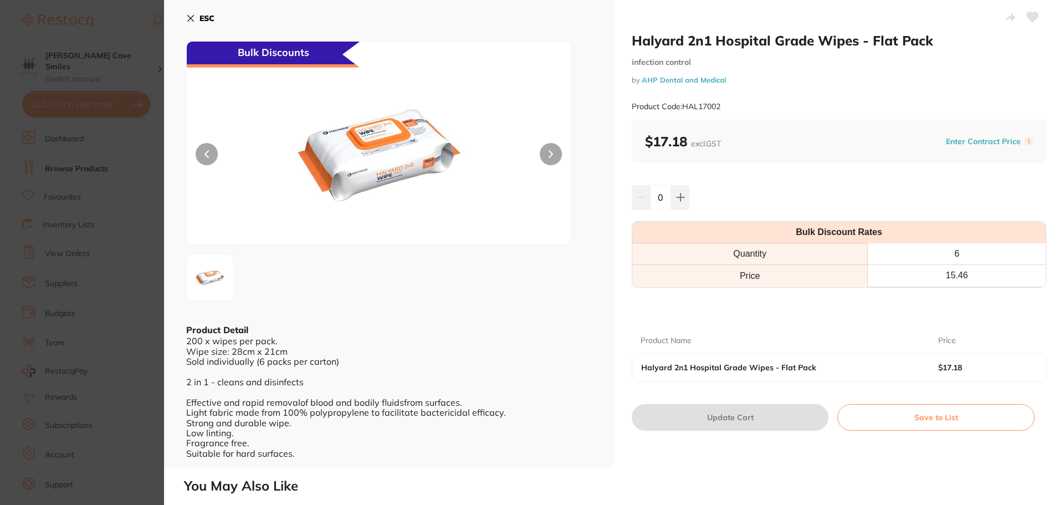
drag, startPoint x: 445, startPoint y: 419, endPoint x: 457, endPoint y: 418, distance: 11.7
click at [457, 418] on div "200 x wipes per pack. Wipe size: 28cm x 21cm Sold individually (6 packs per car…" at bounding box center [389, 397] width 406 height 122
drag, startPoint x: 458, startPoint y: 412, endPoint x: 428, endPoint y: 419, distance: 30.7
click at [428, 419] on div "200 x wipes per pack. Wipe size: 28cm x 21cm Sold individually (6 packs per car…" at bounding box center [389, 397] width 406 height 122
click at [432, 411] on div "200 x wipes per pack. Wipe size: 28cm x 21cm Sold individually (6 packs per car…" at bounding box center [389, 397] width 406 height 122
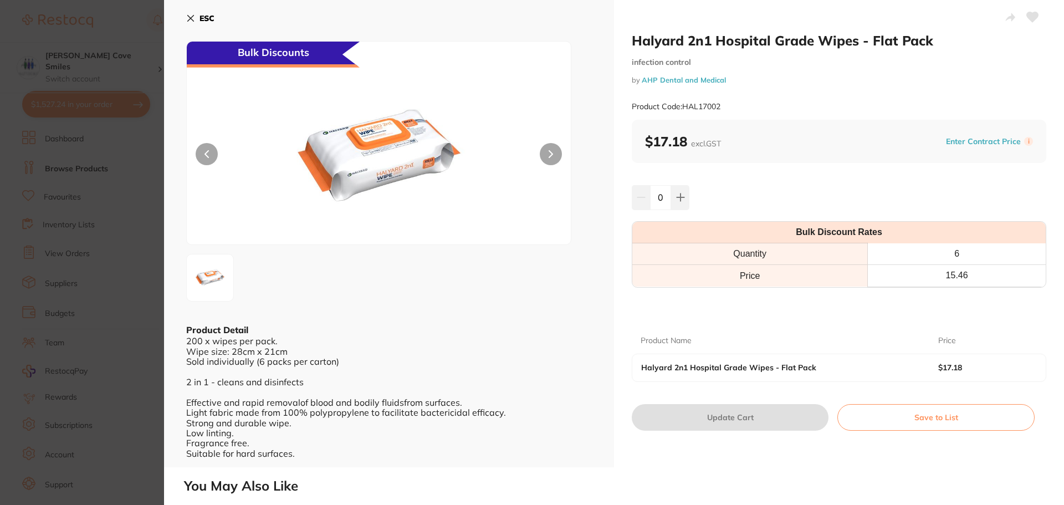
click at [394, 140] on img at bounding box center [379, 156] width 231 height 175
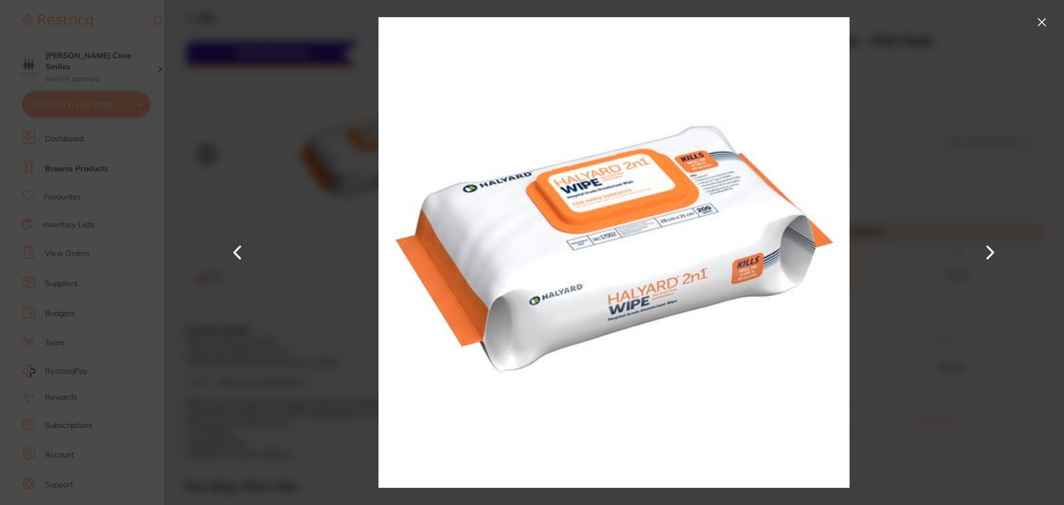
click at [1041, 21] on button at bounding box center [1042, 22] width 18 height 18
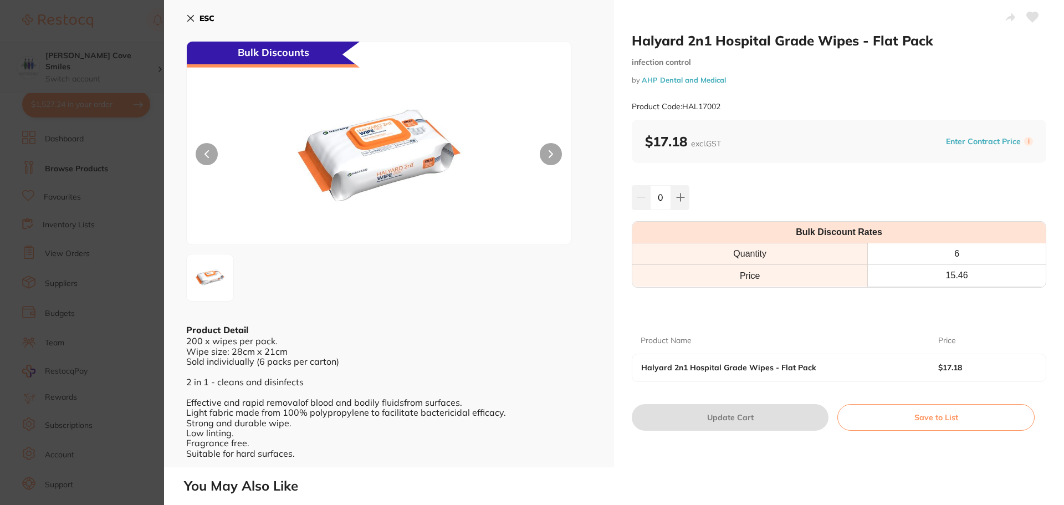
click at [126, 63] on section "Halyard 2n1 Hospital Grade Wipes - Flat Pack infection control by AHP Dental an…" at bounding box center [532, 252] width 1064 height 505
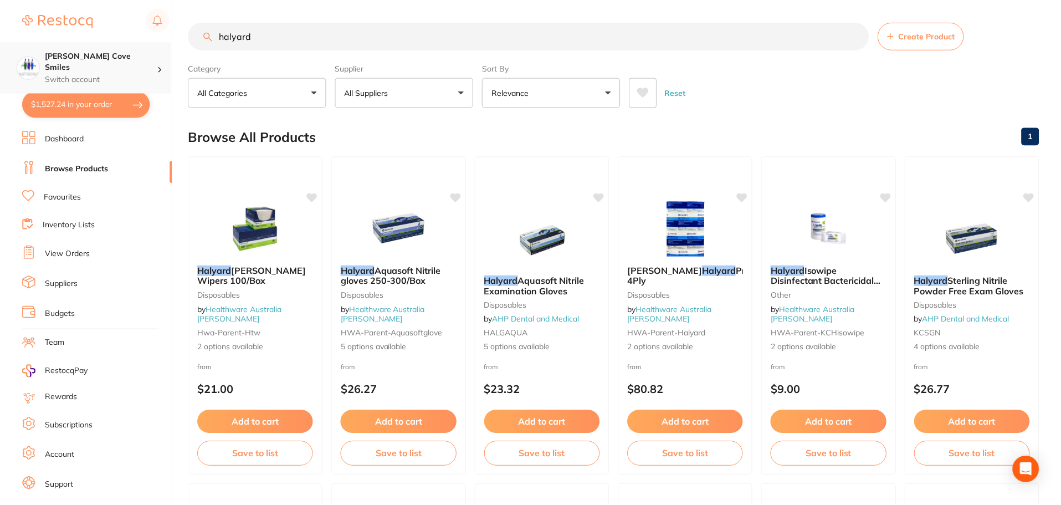
scroll to position [1108, 0]
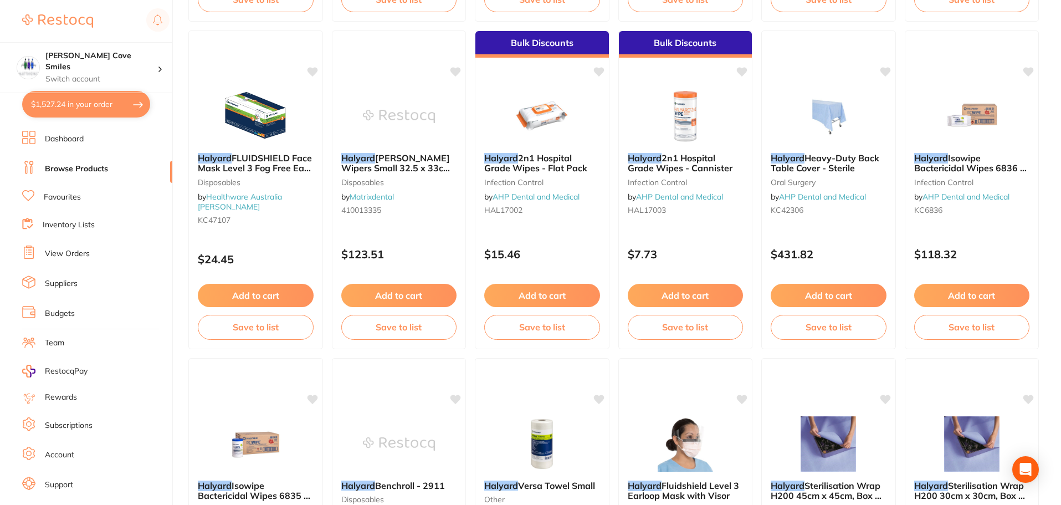
click at [108, 104] on button "$1,527.24 in your order" at bounding box center [86, 104] width 128 height 27
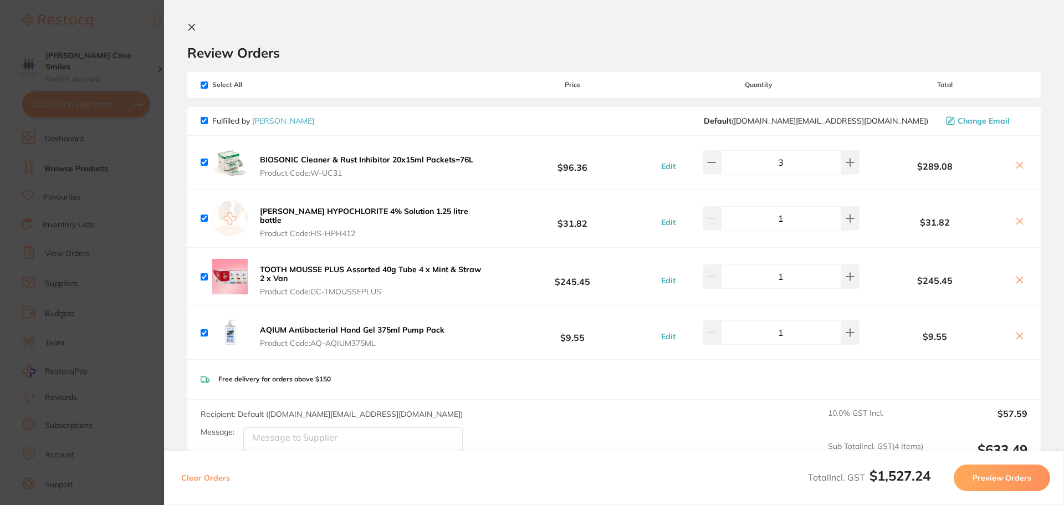
scroll to position [0, 0]
click at [310, 265] on b "TOOTH MOUSSE PLUS Assorted 40g Tube 4 x Mint & Straw 2 x Van" at bounding box center [370, 274] width 221 height 19
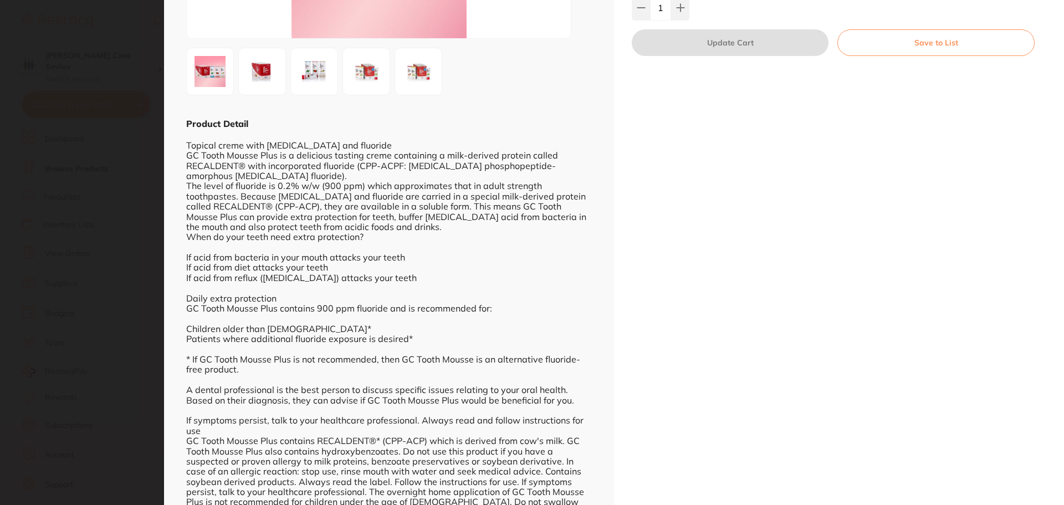
scroll to position [256, 0]
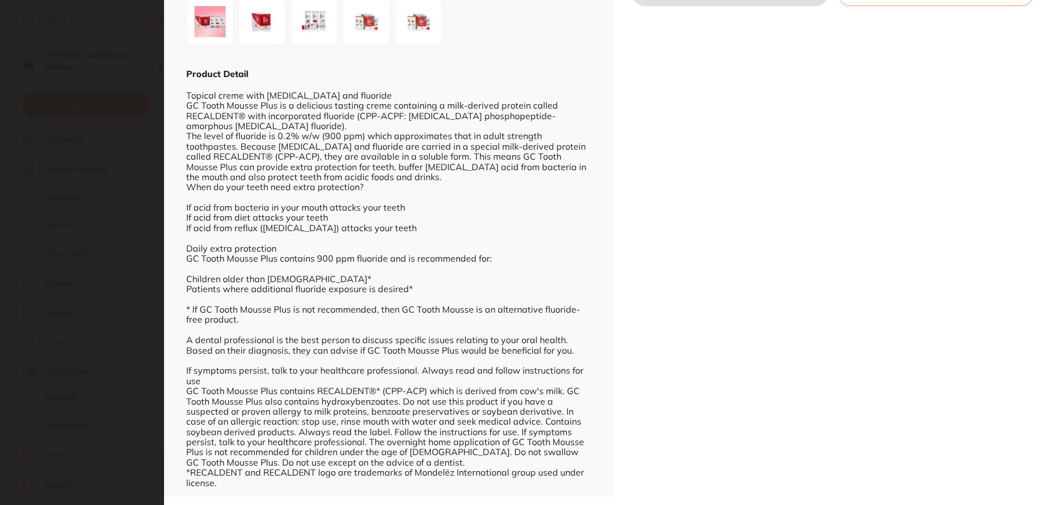
drag, startPoint x: 653, startPoint y: 347, endPoint x: 608, endPoint y: 267, distance: 92.0
click at [608, 267] on div "ESC Product Detail Topical creme with [MEDICAL_DATA] and fluoride GC Tooth Mous…" at bounding box center [389, 120] width 450 height 752
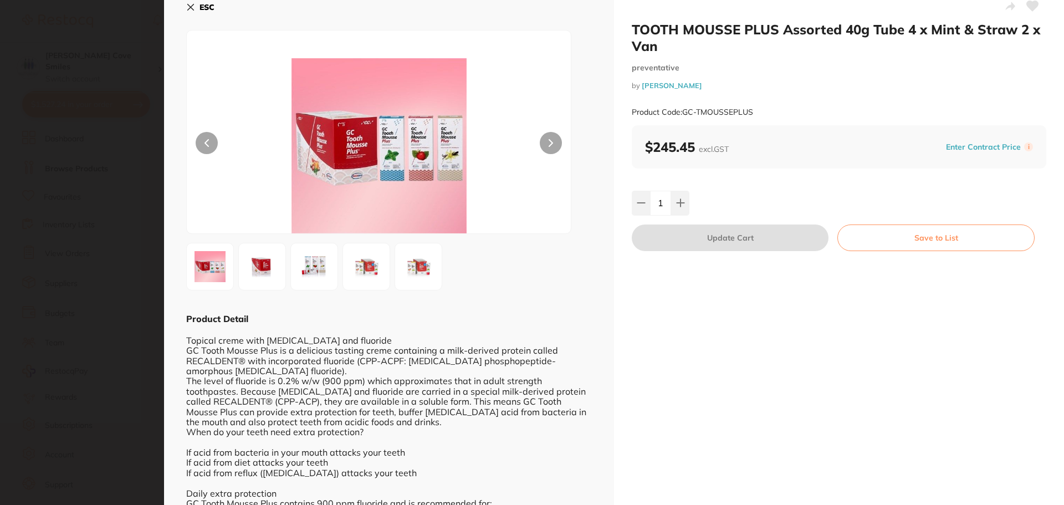
scroll to position [0, 0]
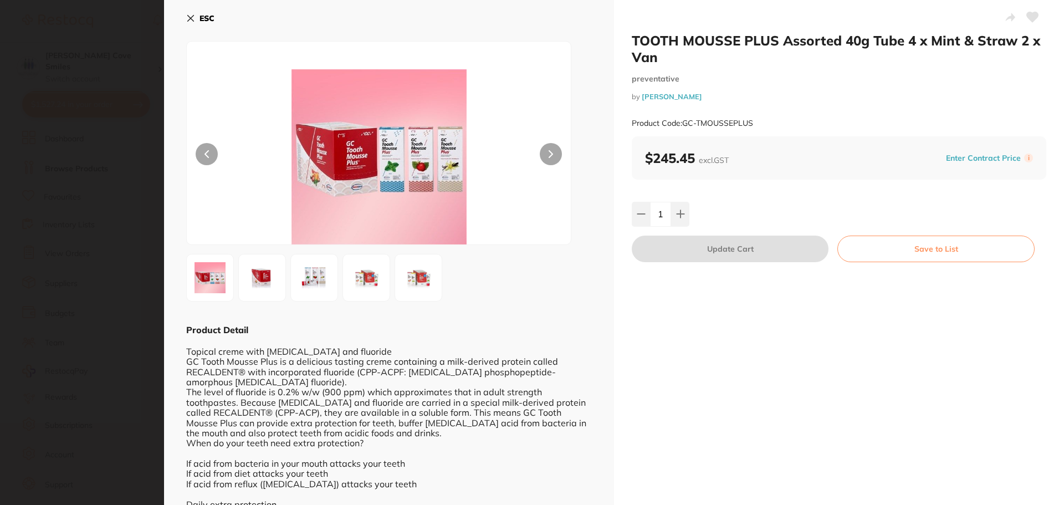
click at [197, 19] on button "ESC" at bounding box center [200, 18] width 28 height 19
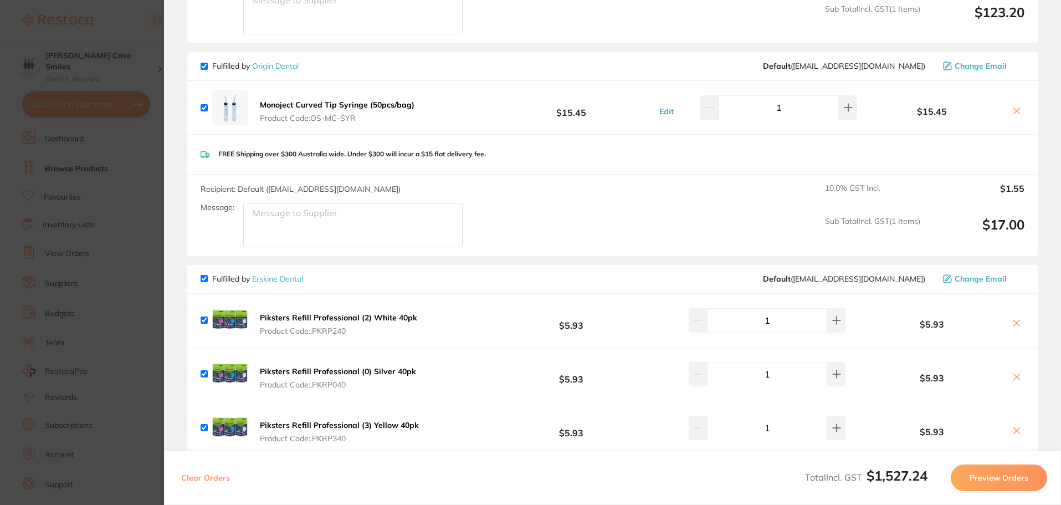
scroll to position [1939, 0]
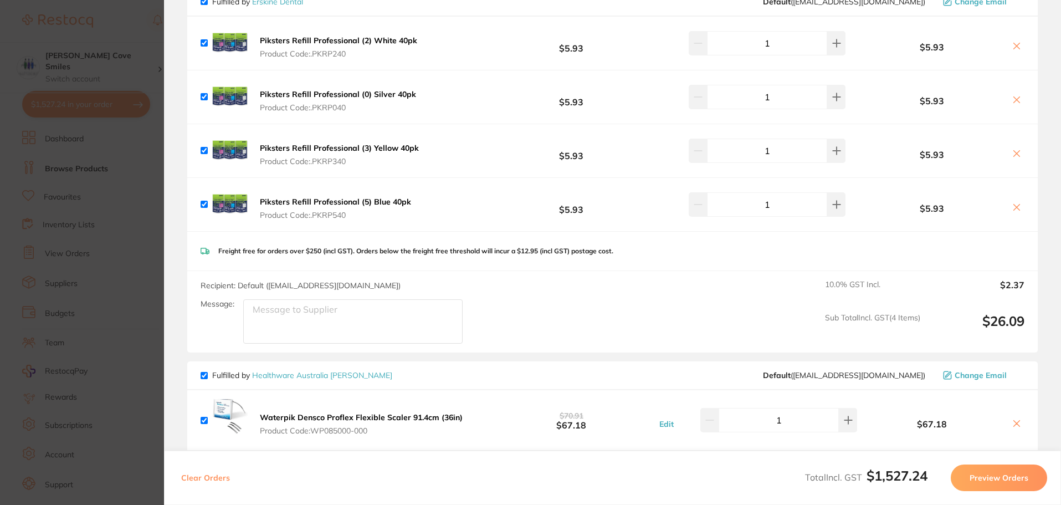
click at [300, 197] on b "Piksters Refill Professional (5) Blue 40pk" at bounding box center [335, 202] width 151 height 10
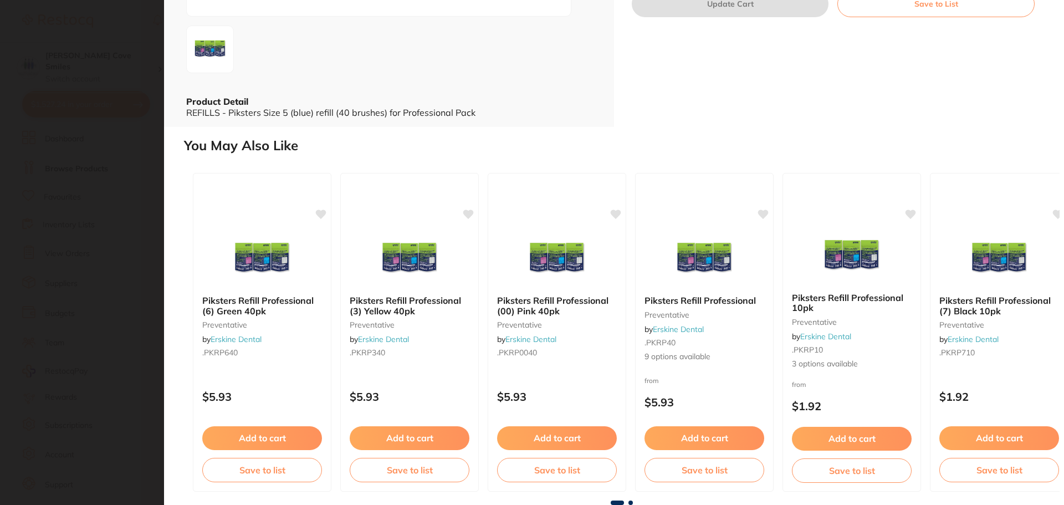
scroll to position [0, 0]
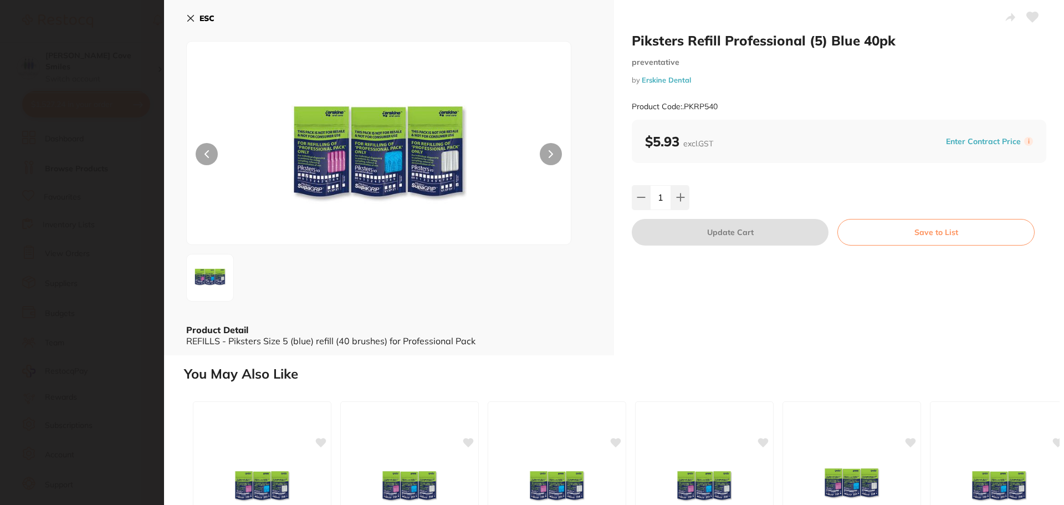
click at [211, 21] on b "ESC" at bounding box center [206, 18] width 15 height 10
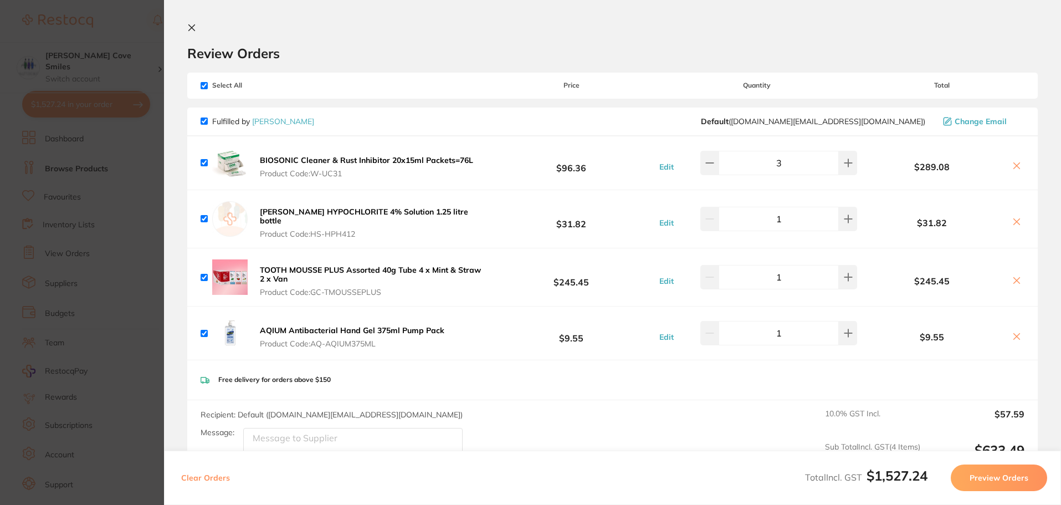
click at [193, 28] on button at bounding box center [193, 28] width 13 height 11
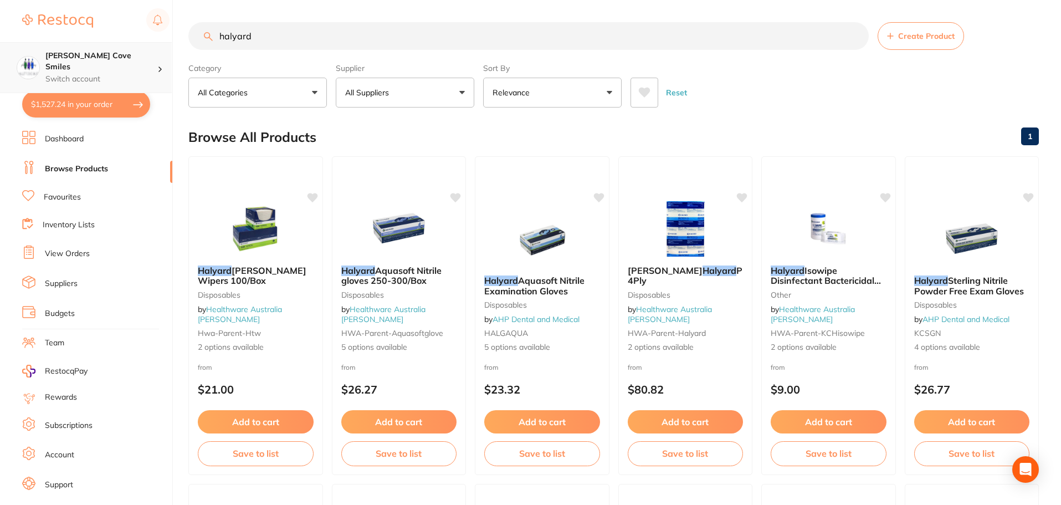
drag, startPoint x: 479, startPoint y: 45, endPoint x: 189, endPoint y: 64, distance: 290.4
click at [160, 71] on div "$1,527.24 [PERSON_NAME] Cove Smiles Switch account [PERSON_NAME] Cove Smiles $1…" at bounding box center [530, 252] width 1061 height 505
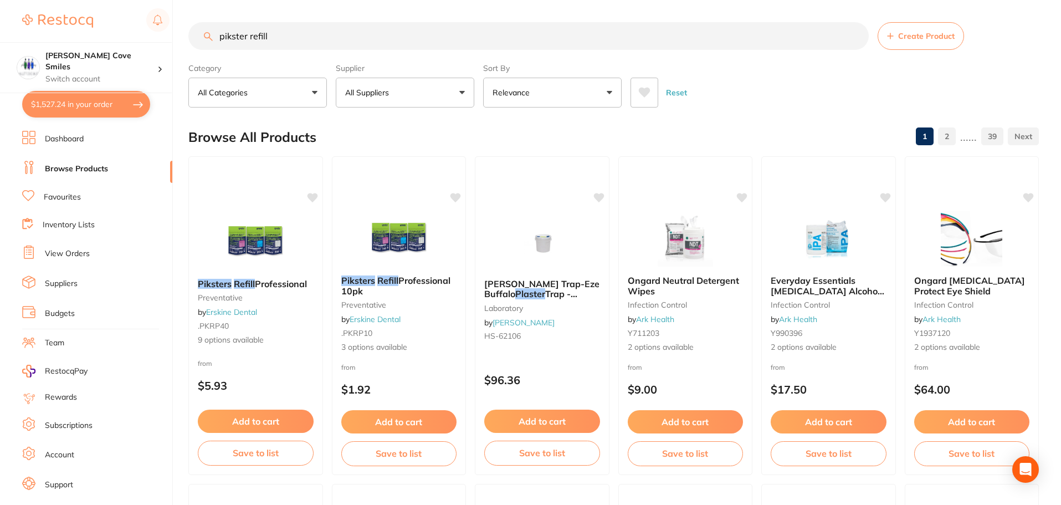
click at [248, 34] on input "pikster refill" at bounding box center [528, 36] width 680 height 28
click at [352, 43] on input "piksters refill" at bounding box center [528, 36] width 680 height 28
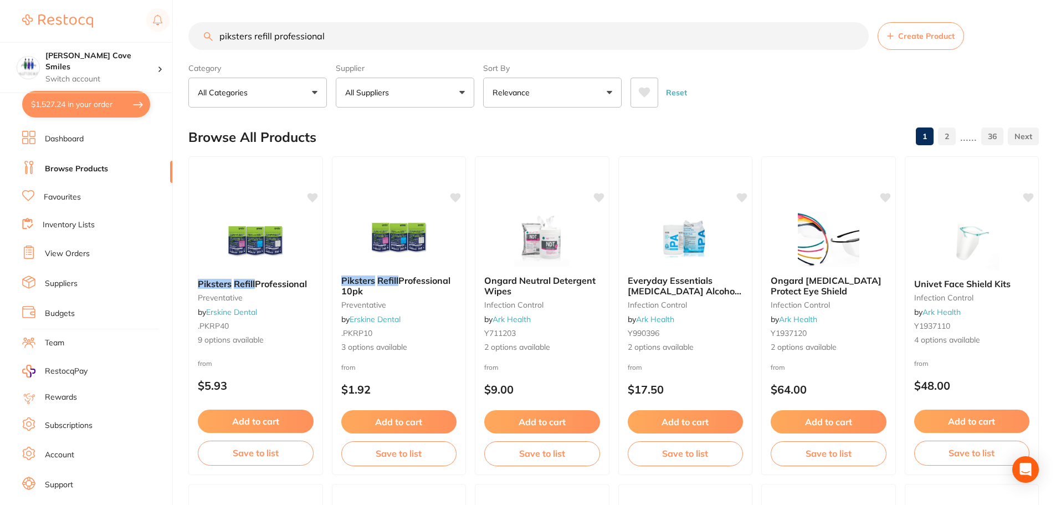
type input "piksters refill professional"
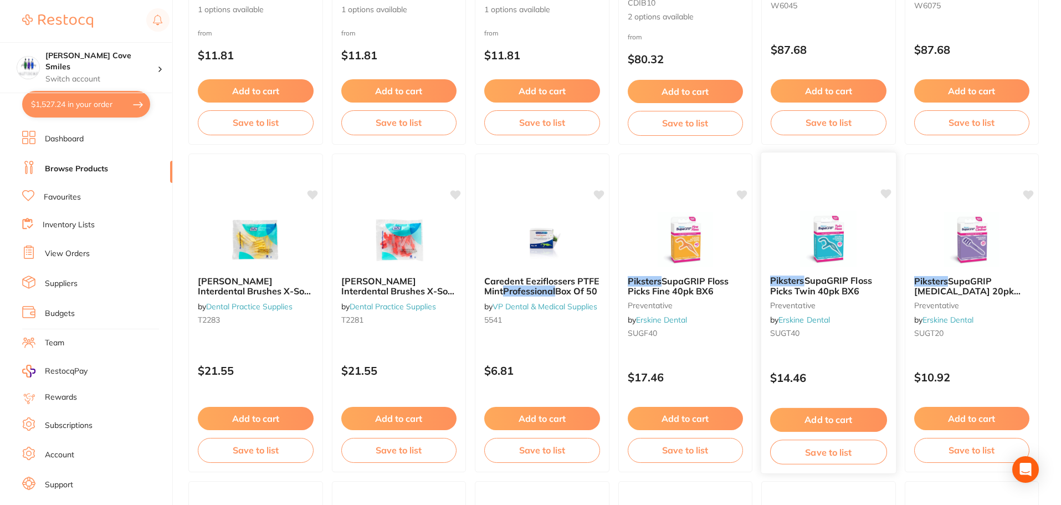
scroll to position [2327, 0]
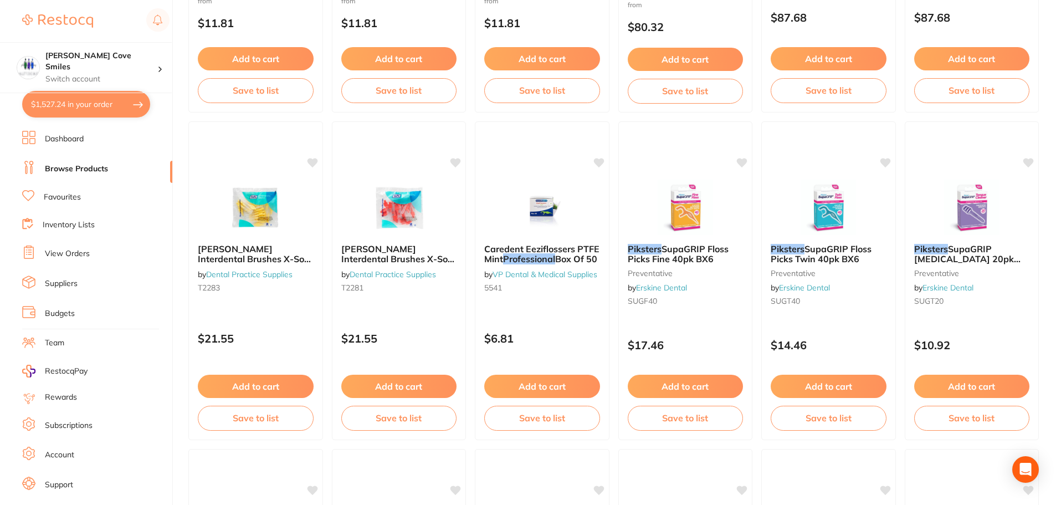
click at [109, 109] on button "$1,527.24 in your order" at bounding box center [86, 104] width 128 height 27
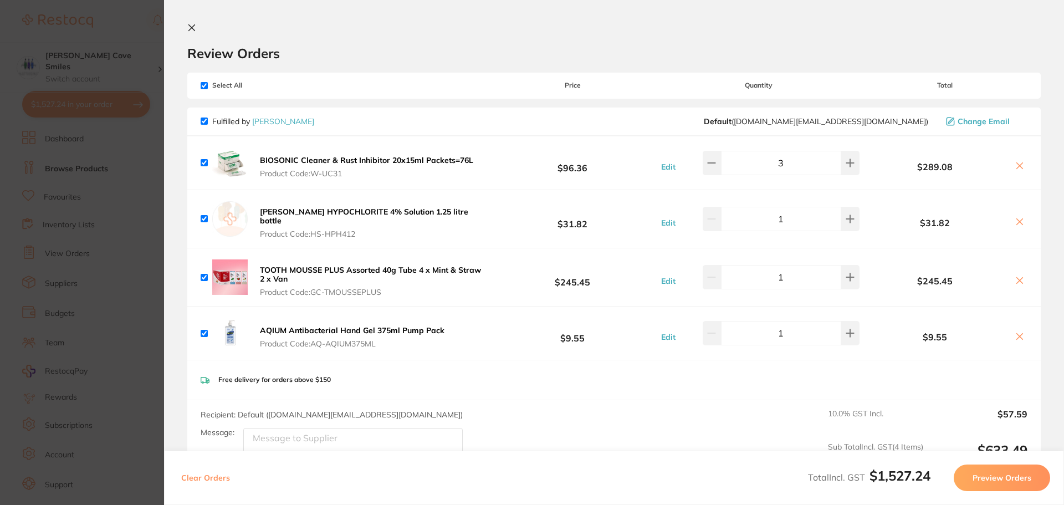
click at [196, 29] on icon at bounding box center [191, 27] width 9 height 9
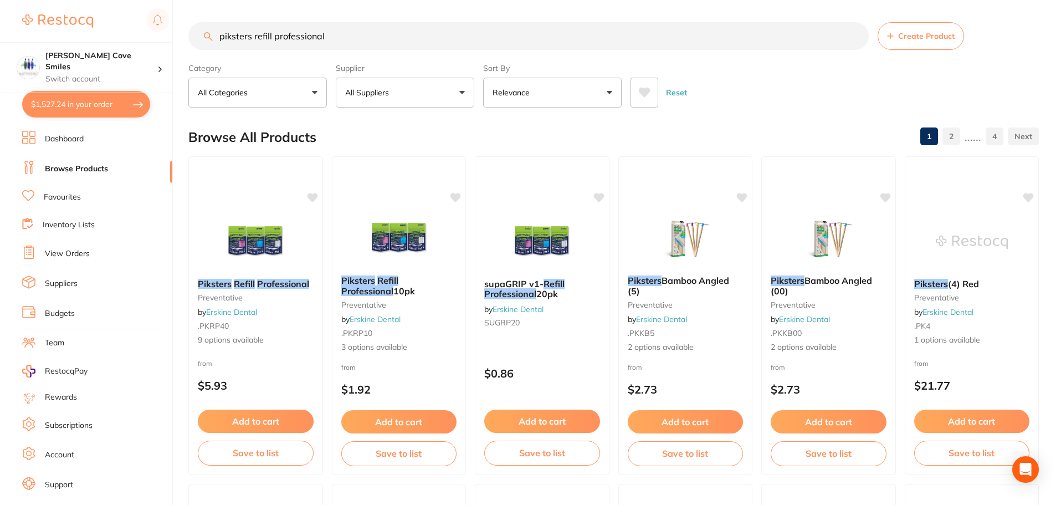
scroll to position [1, 0]
drag, startPoint x: 350, startPoint y: 39, endPoint x: 171, endPoint y: 37, distance: 179.0
click at [179, 40] on div "$1,527.24 [PERSON_NAME] Cove Smiles Switch account [PERSON_NAME] Cove Smiles $1…" at bounding box center [530, 252] width 1061 height 505
